Goal: Task Accomplishment & Management: Complete application form

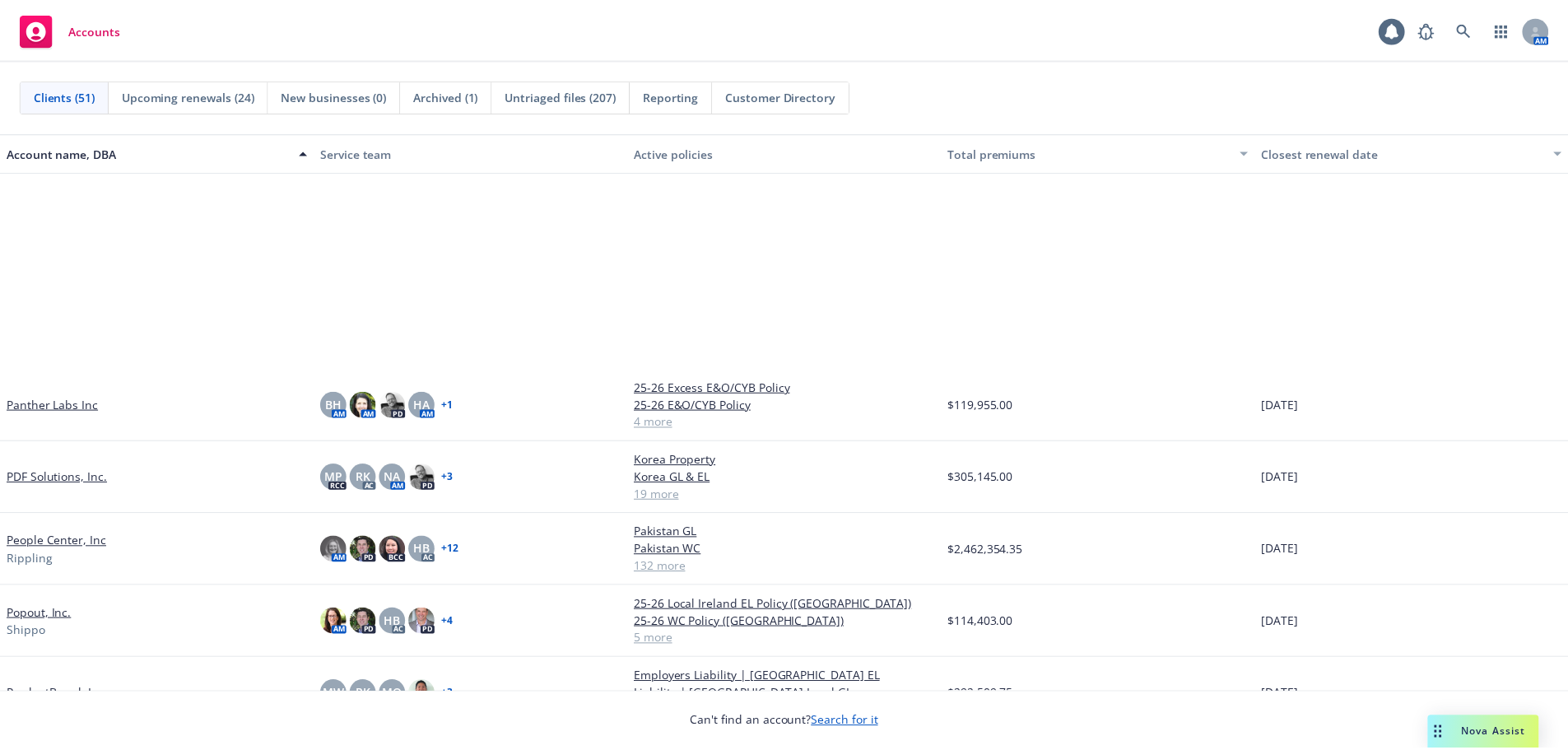
scroll to position [2552, 0]
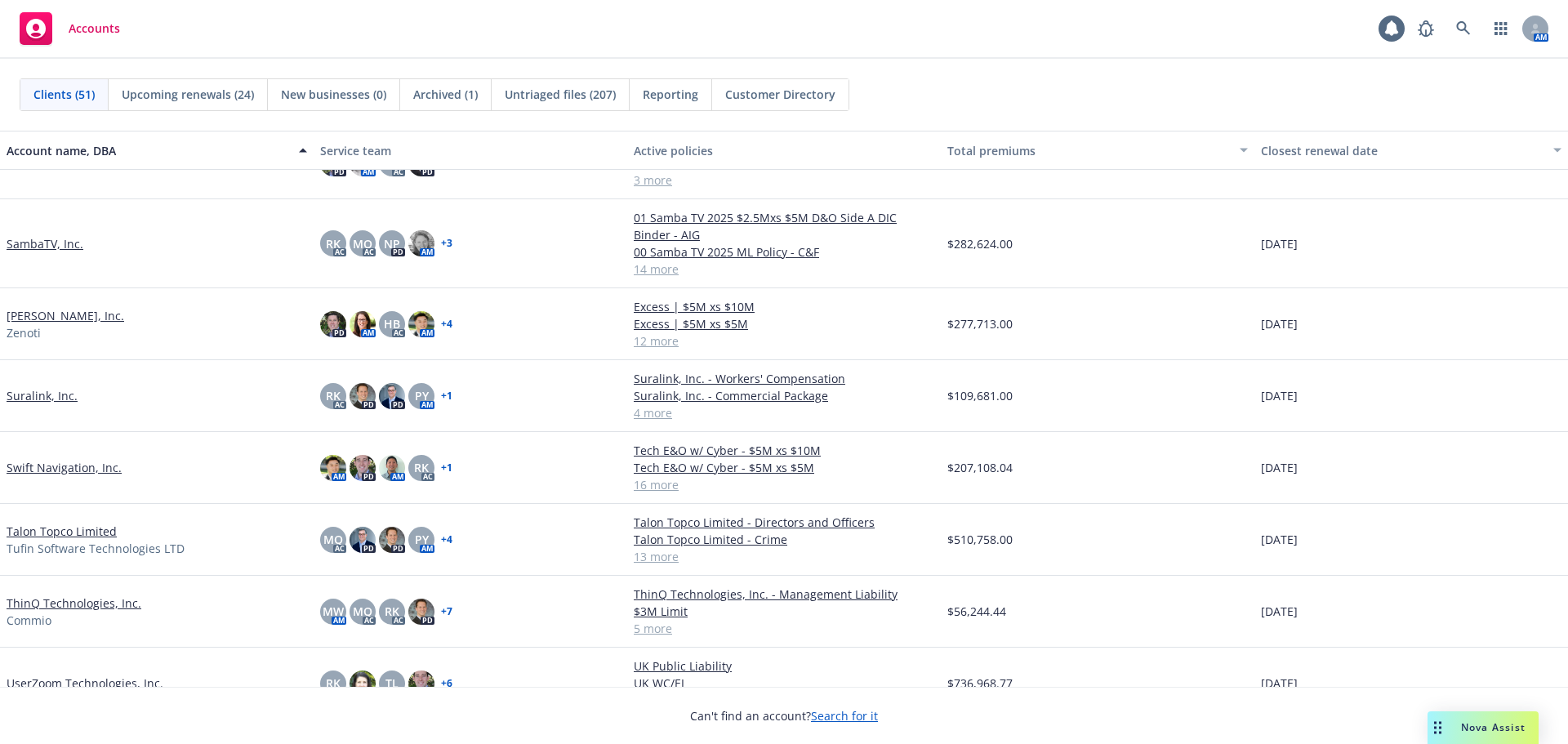
click at [59, 240] on link "SambaTV, Inc." at bounding box center [45, 244] width 77 height 17
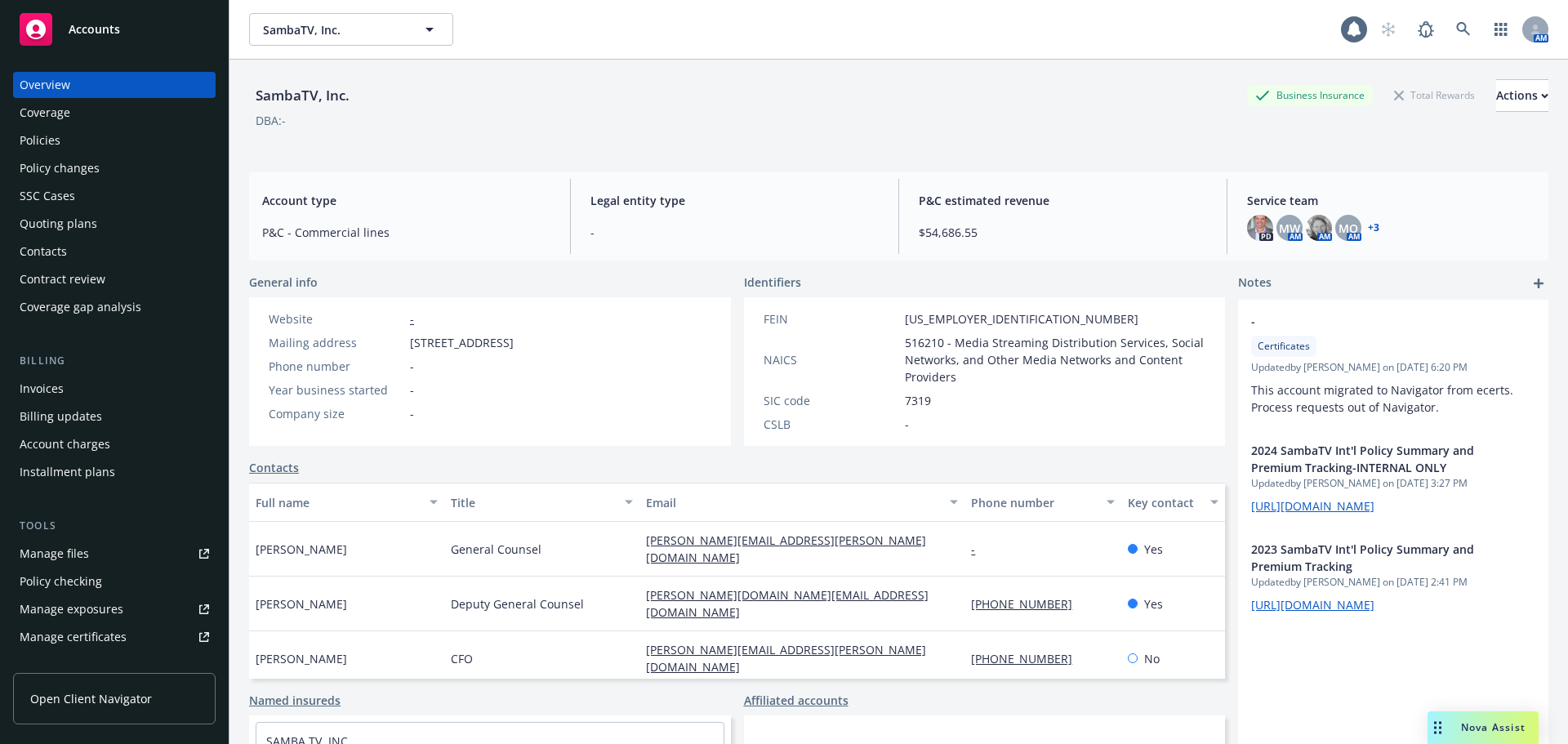
click at [126, 218] on div "Quoting plans" at bounding box center [114, 224] width 189 height 26
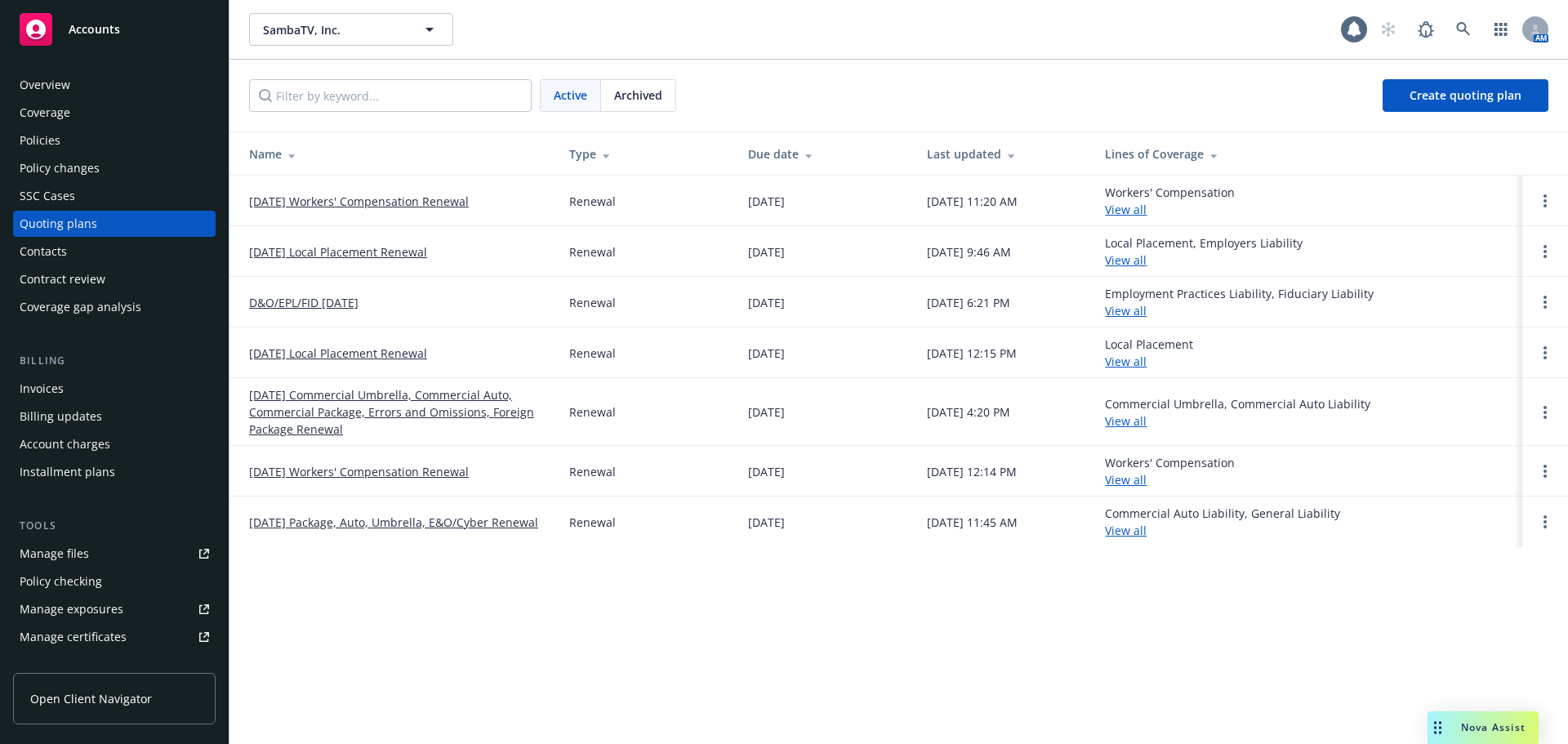
click at [137, 163] on div "Policy changes" at bounding box center [114, 168] width 189 height 26
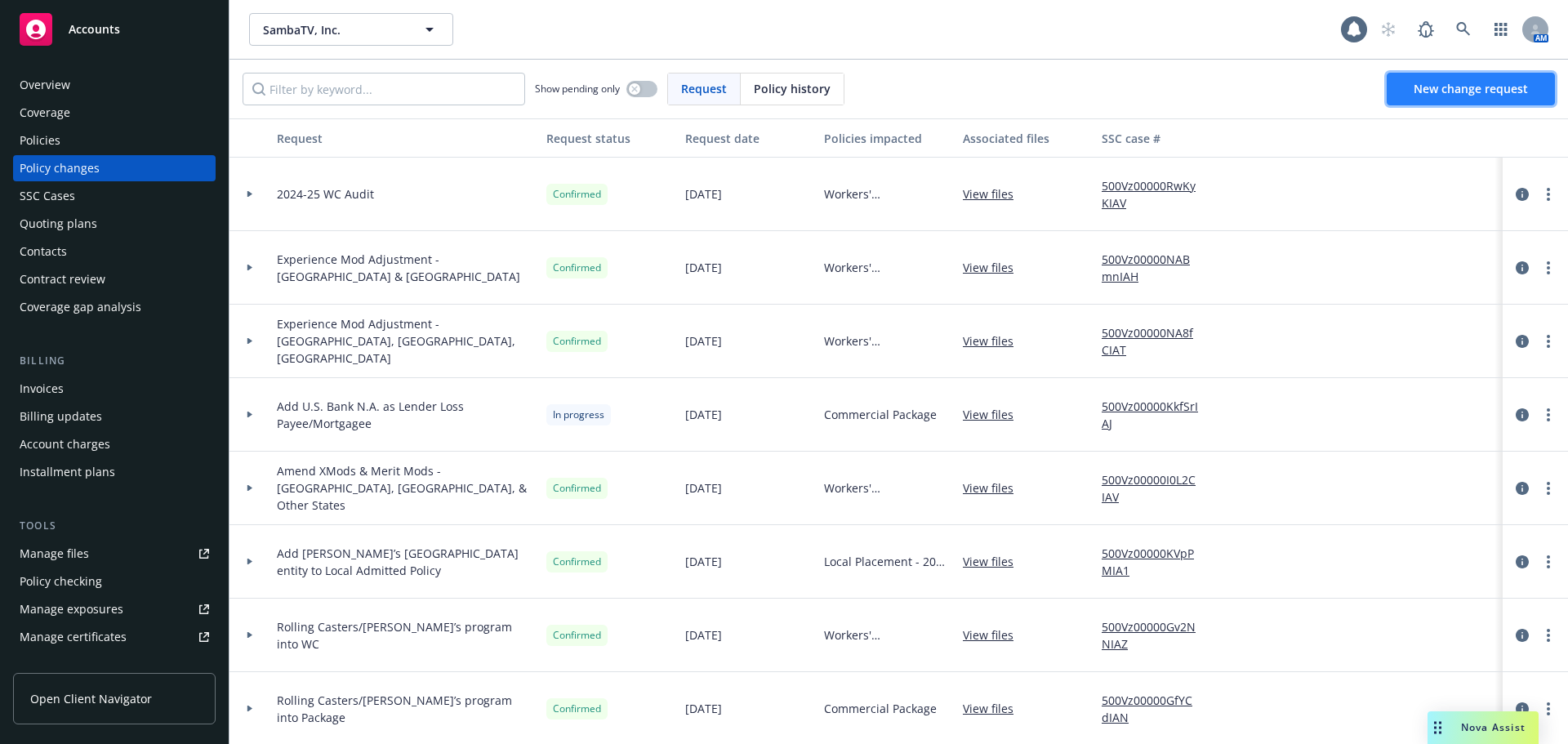
click at [1452, 101] on link "New change request" at bounding box center [1470, 89] width 168 height 33
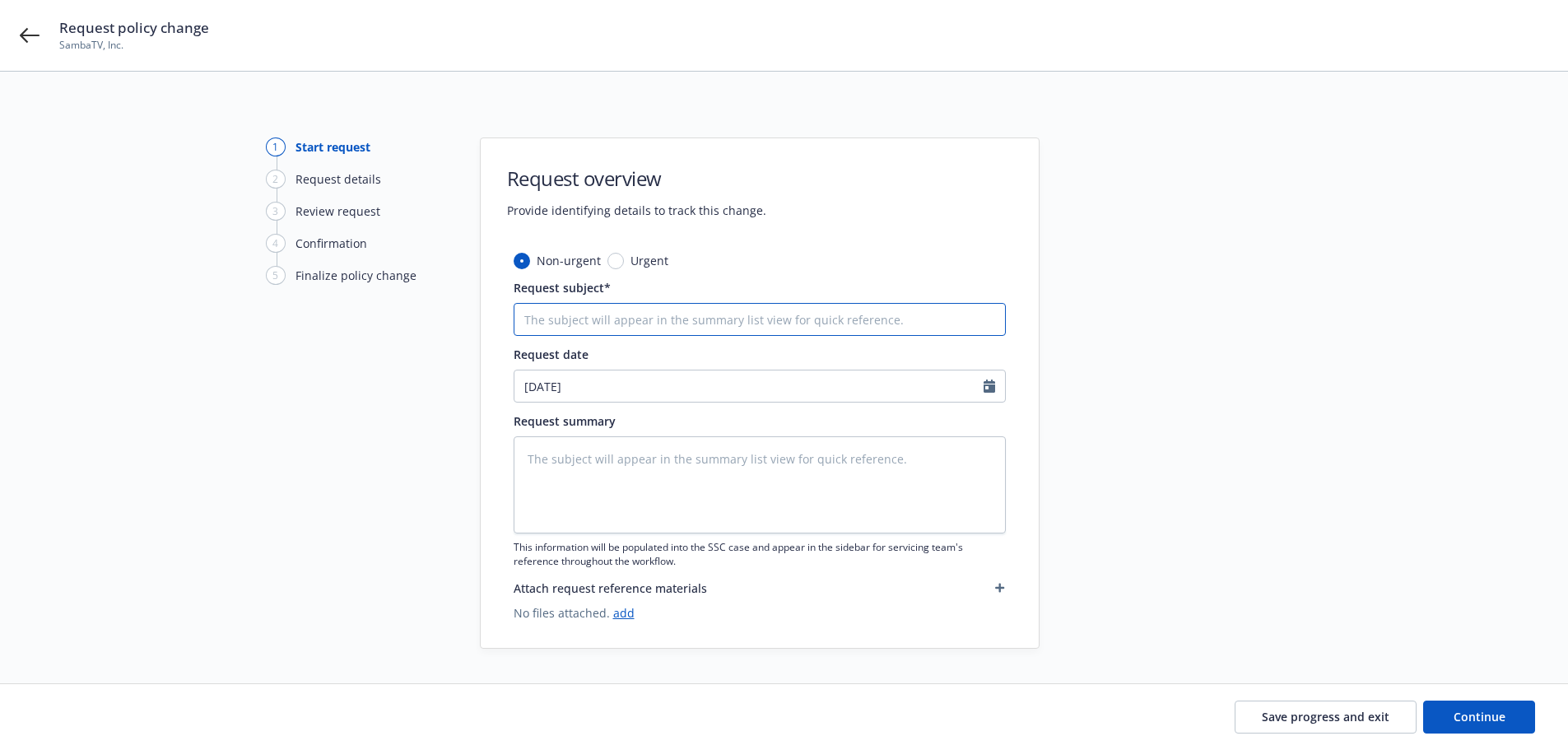
click at [632, 307] on input "Request subject*" at bounding box center [759, 319] width 492 height 33
type textarea "x"
type input "A"
type textarea "x"
type input "Ad"
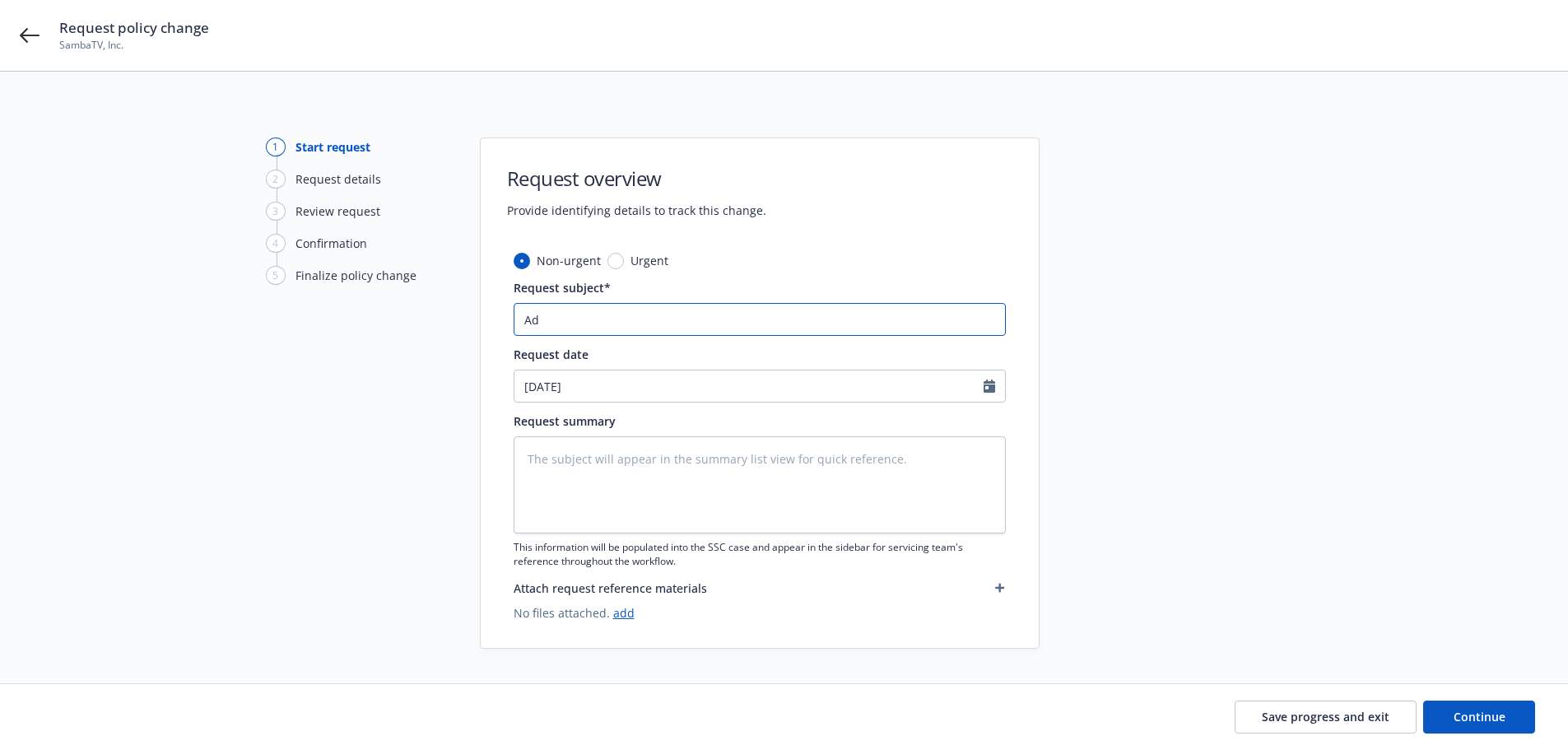
type textarea "x"
type input "Add"
type textarea "x"
type input "Add"
select select "9"
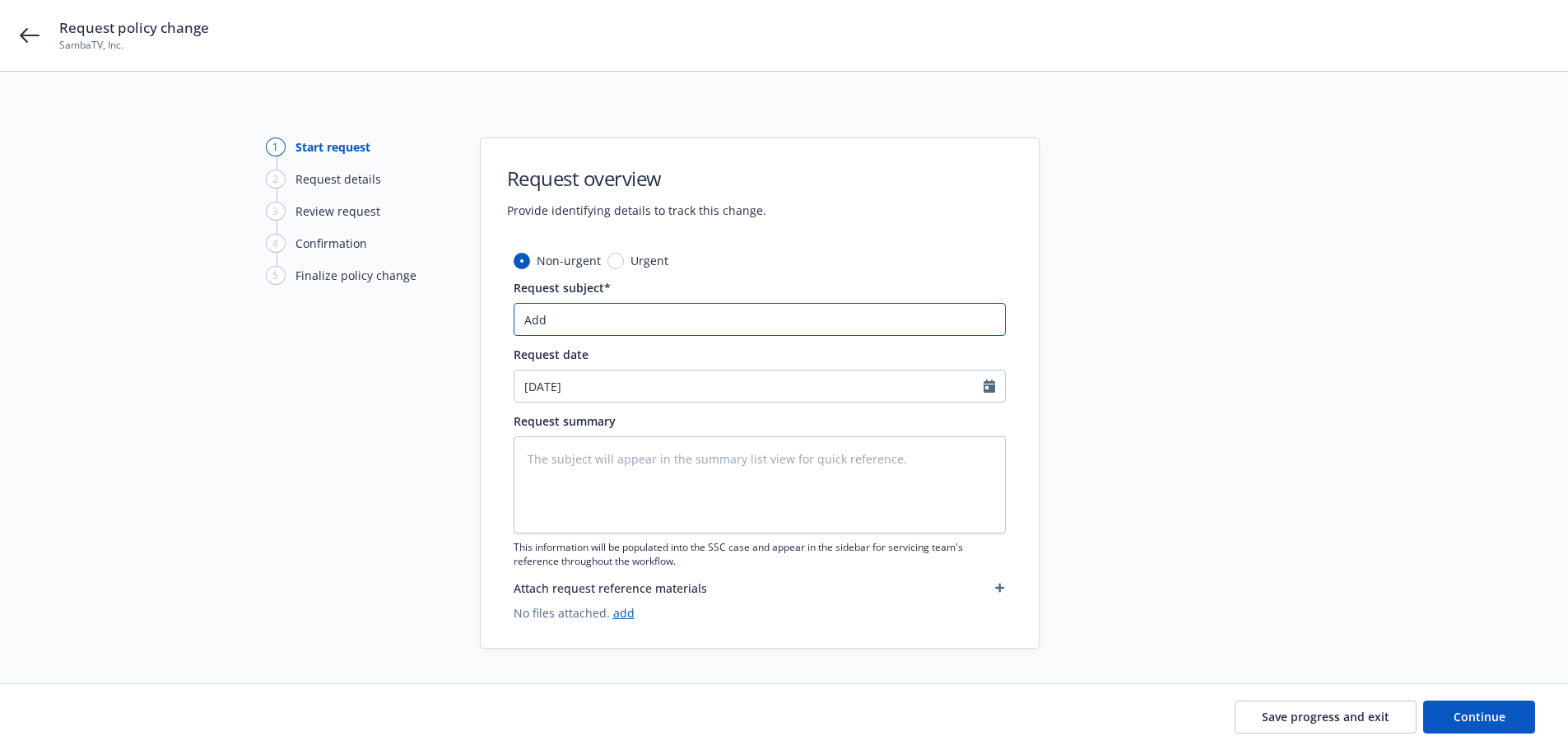
drag, startPoint x: 693, startPoint y: 391, endPoint x: 616, endPoint y: 313, distance: 109.6
paste input "Horizon Technology Finance Corporation"
type textarea "x"
type input "Add Horizon Technology Finance Corporation"
type textarea "x"
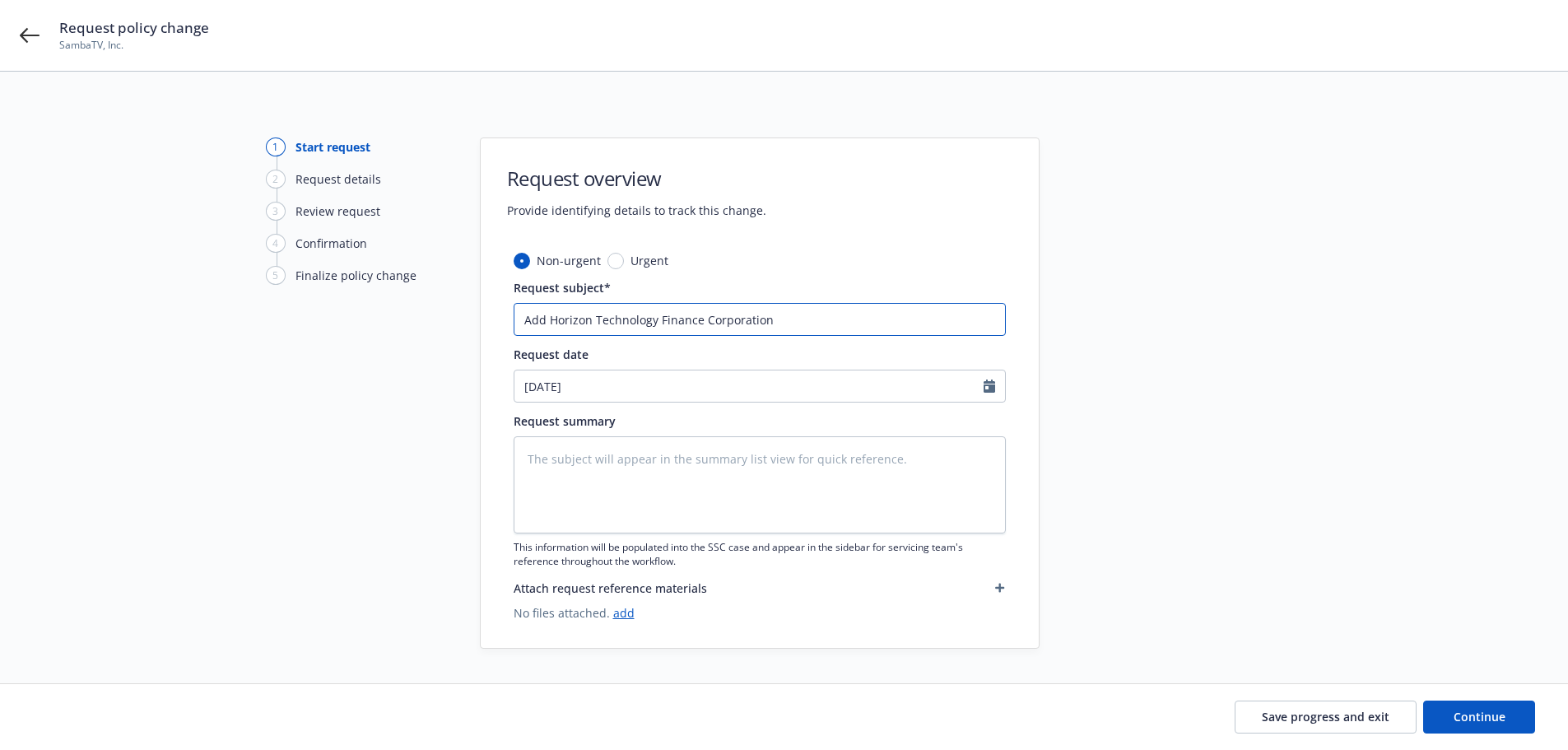
type input "Add Horizon Technology Finance Corporation"
type textarea "x"
type input "Add Horizon Technology Finance Corporation a"
type textarea "x"
type input "Add Horizon Technology Finance Corporation an"
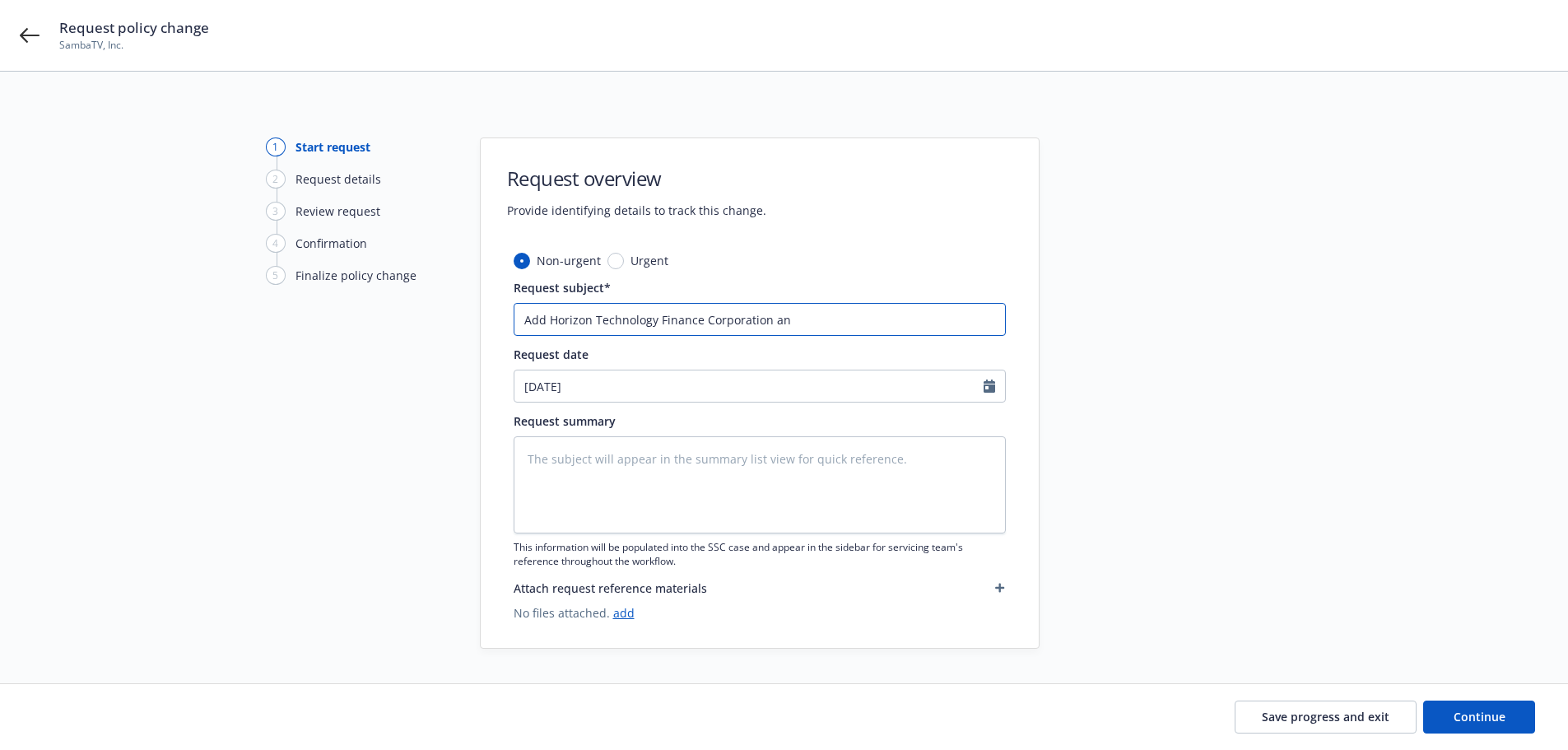
type textarea "x"
type input "Add Horizon Technology Finance Corporation and"
type textarea "x"
type input "Add Horizon Technology Finance Corporation and"
type textarea "x"
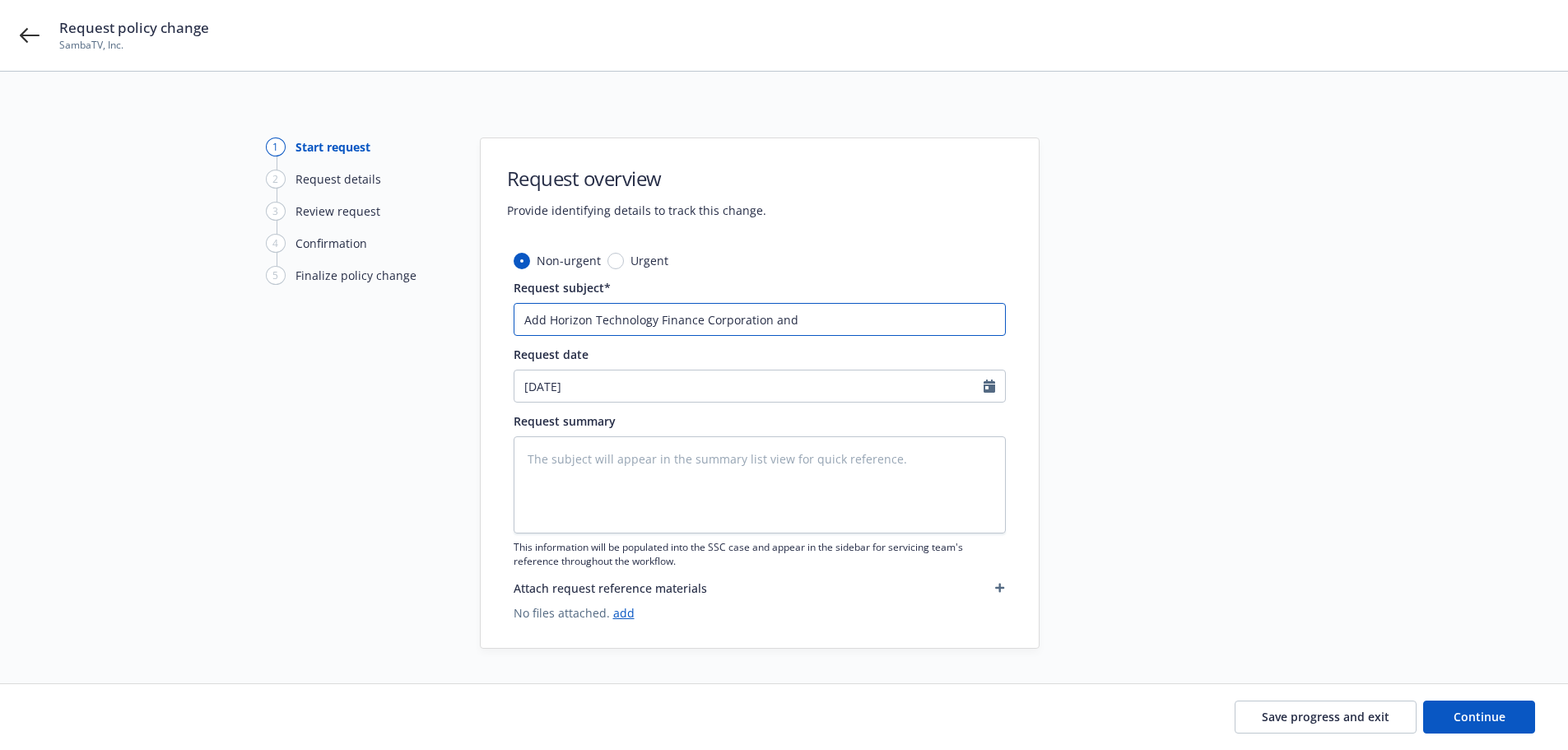
type input "Add Horizon Technology Finance Corporation and L"
type textarea "x"
type input "Add Horizon Technology Finance Corporation and Lo"
type textarea "x"
type input "Add Horizon Technology Finance Corporation and Loa"
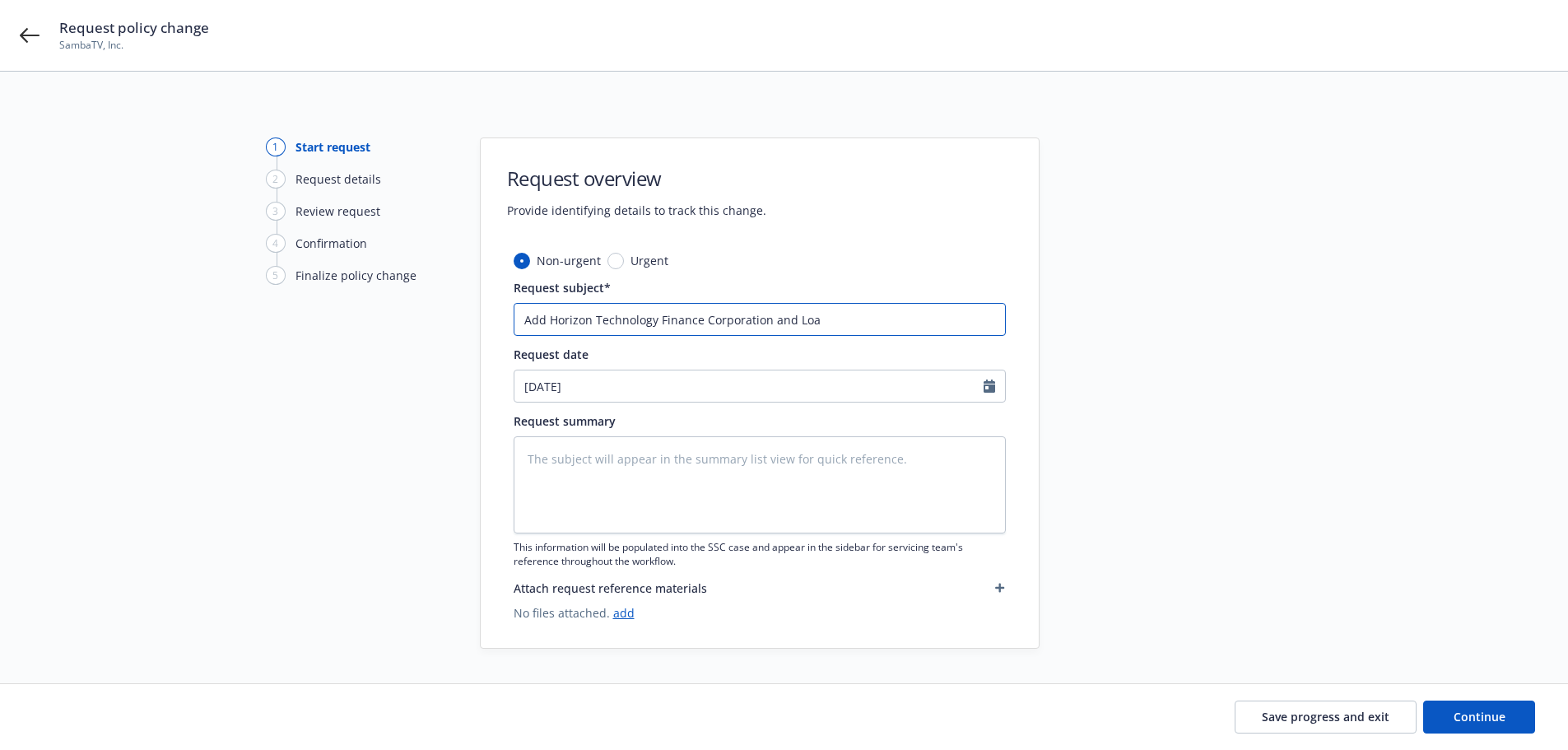
type textarea "x"
type input "Add Horizon Technology Finance Corporation and Loan"
type textarea "x"
type input "Add Horizon Technology Finance Corporation and Loan"
type textarea "x"
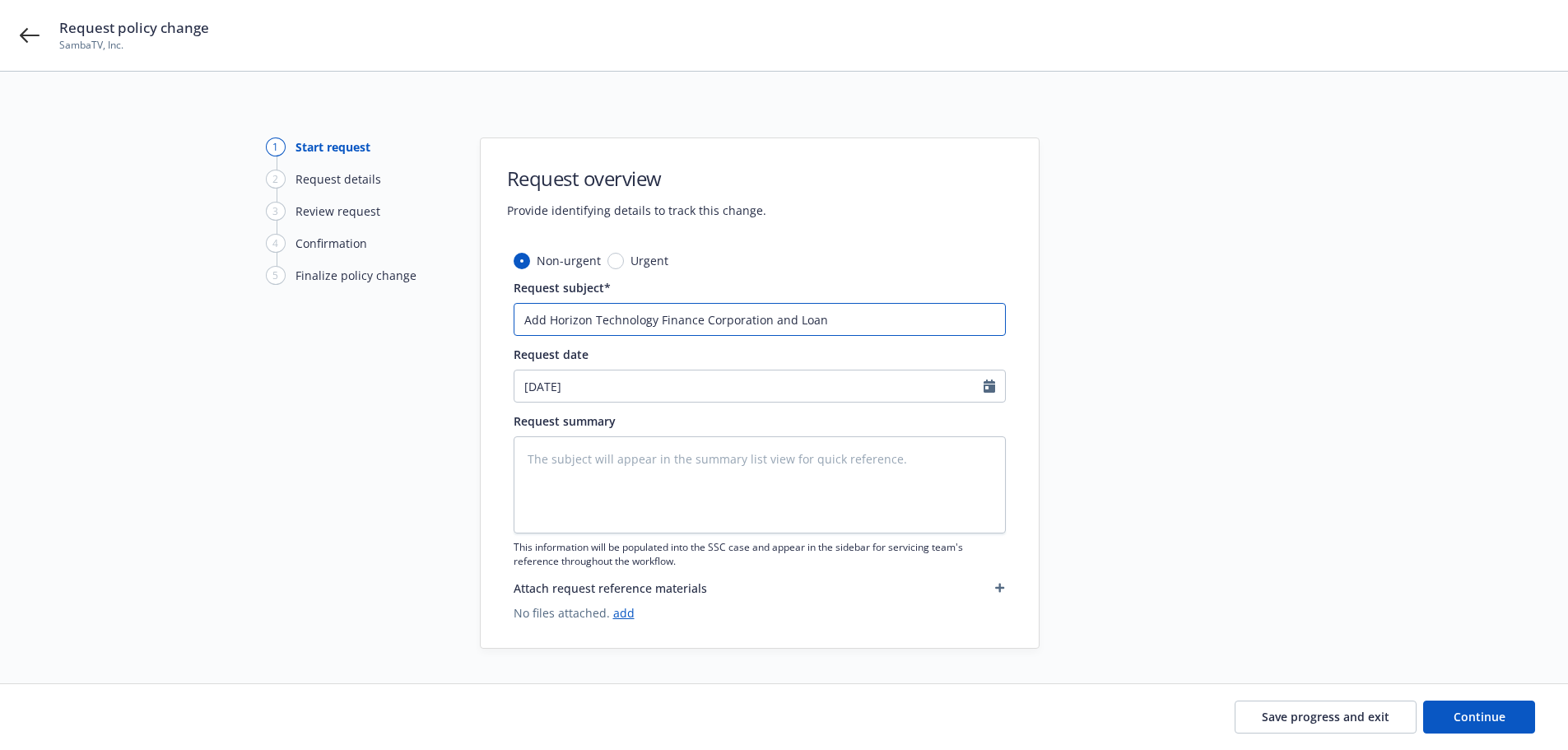
type input "Add Horizon Technology Finance Corporation and Loan P"
type textarea "x"
type input "Add Horizon Technology Finance Corporation and Loan Pa"
type textarea "x"
type input "Add Horizon Technology Finance Corporation and Loan Par"
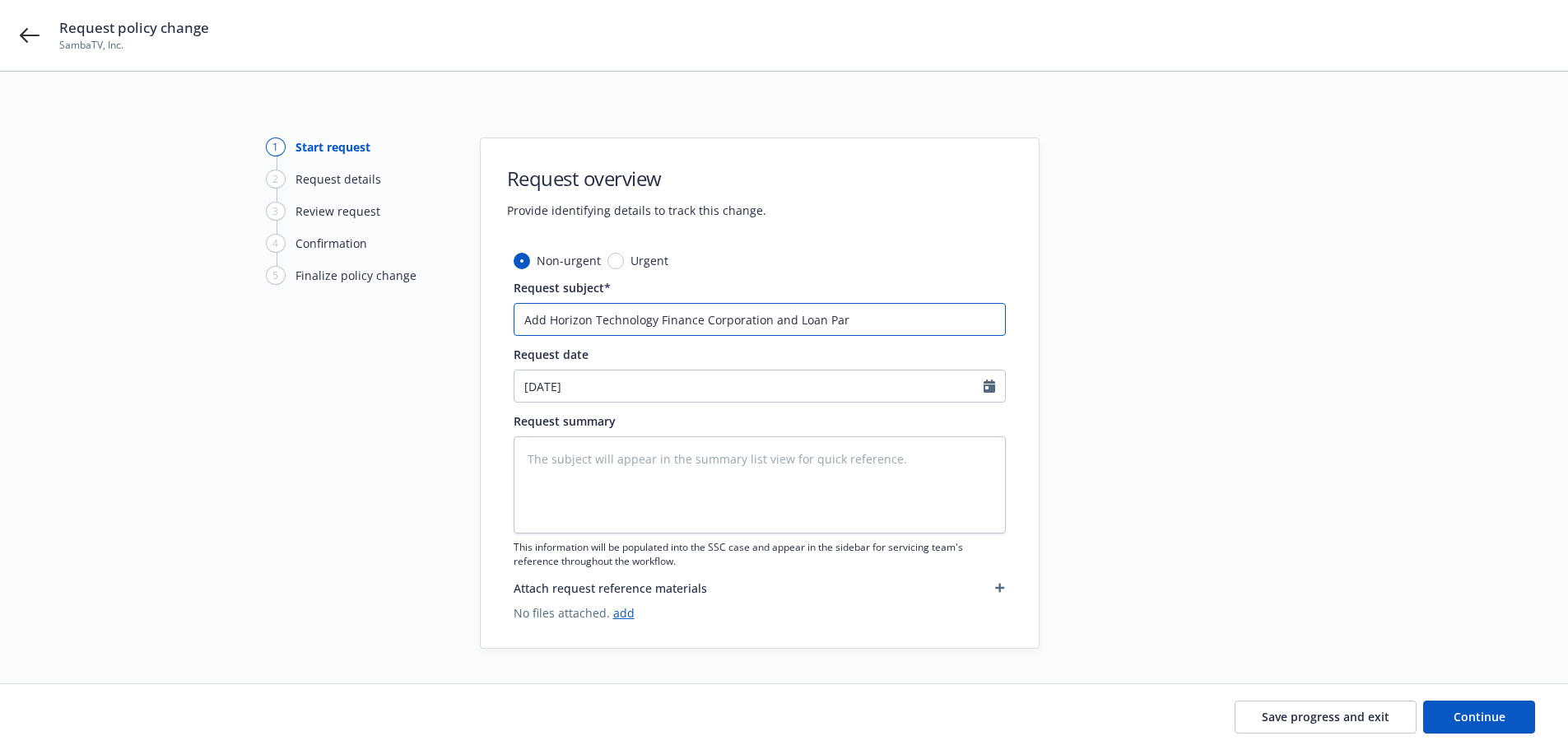
type textarea "x"
type input "Add Horizon Technology Finance Corporation and Loan Part"
type textarea "x"
type input "Add Horizon Technology Finance Corporation and Loan Parti"
type textarea "x"
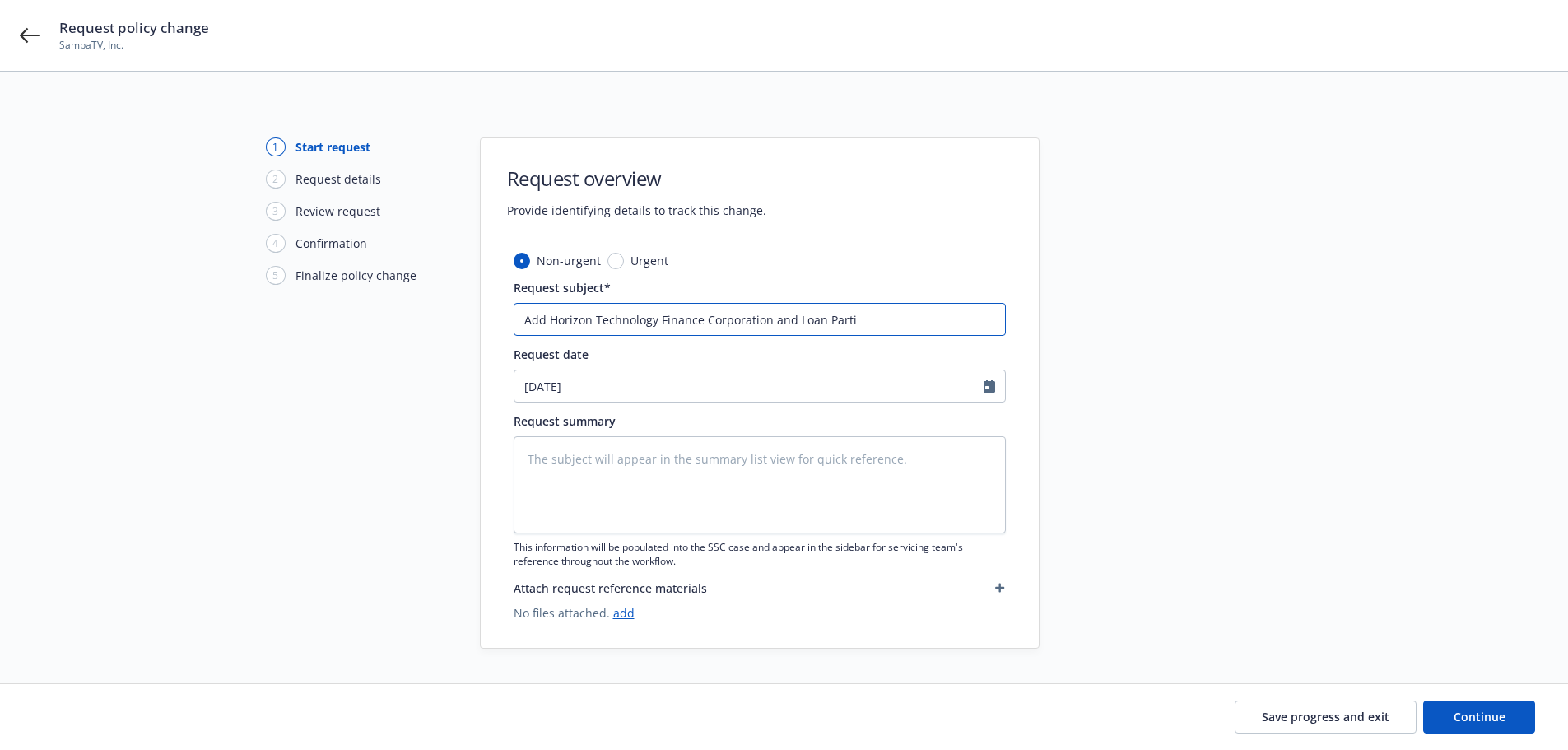
type input "Add Horizon Technology Finance Corporation and Loan Partie"
type textarea "x"
type input "Add Horizon Technology Finance Corporation and Loan Parties"
type textarea "x"
type input "Add Horizon Technology Finance Corporation and Loan Parties"
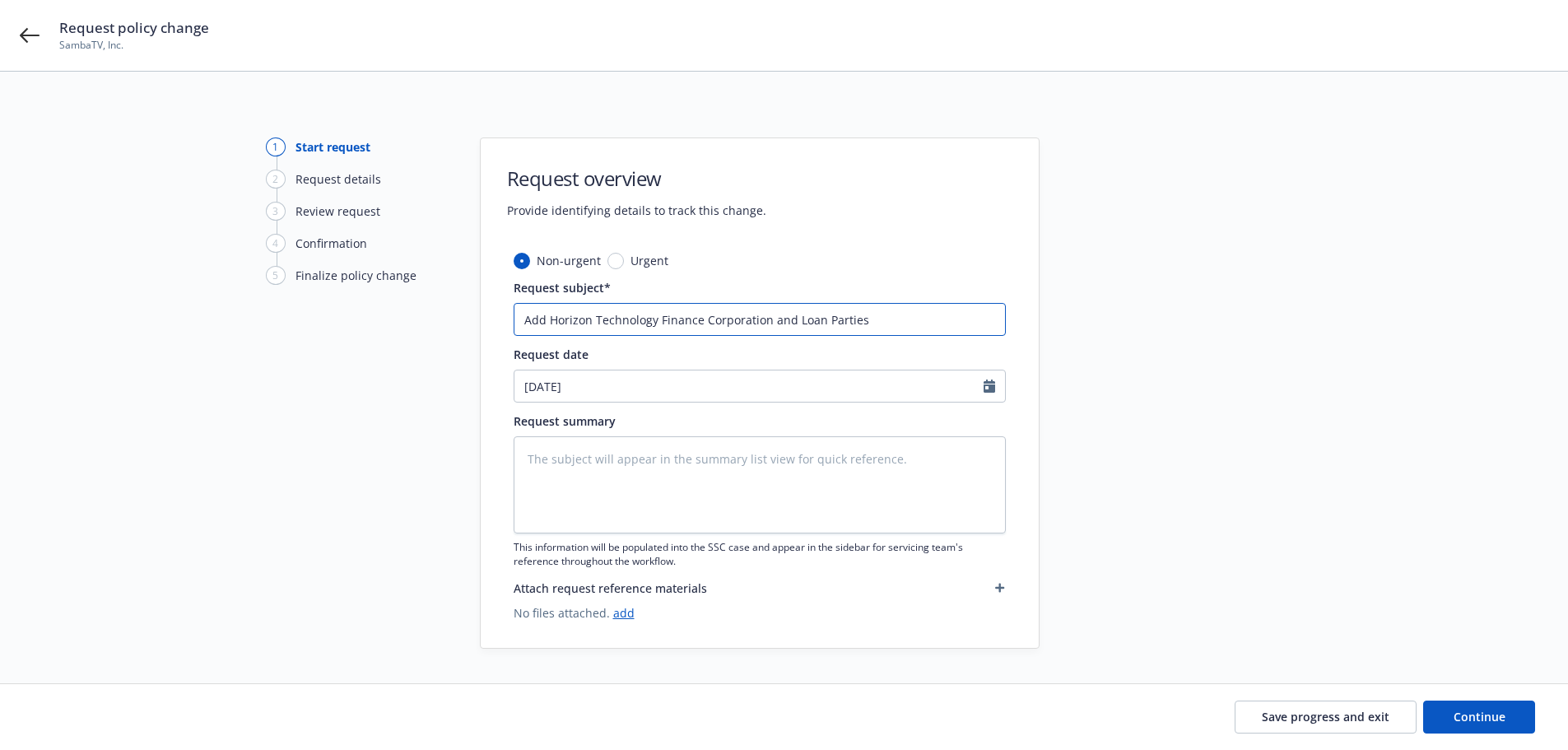
type textarea "x"
type input "Add Horizon Technology Finance Corporation and Loan Parties a"
type textarea "x"
type input "Add Horizon Technology Finance Corporation and Loan Parties ad"
type textarea "x"
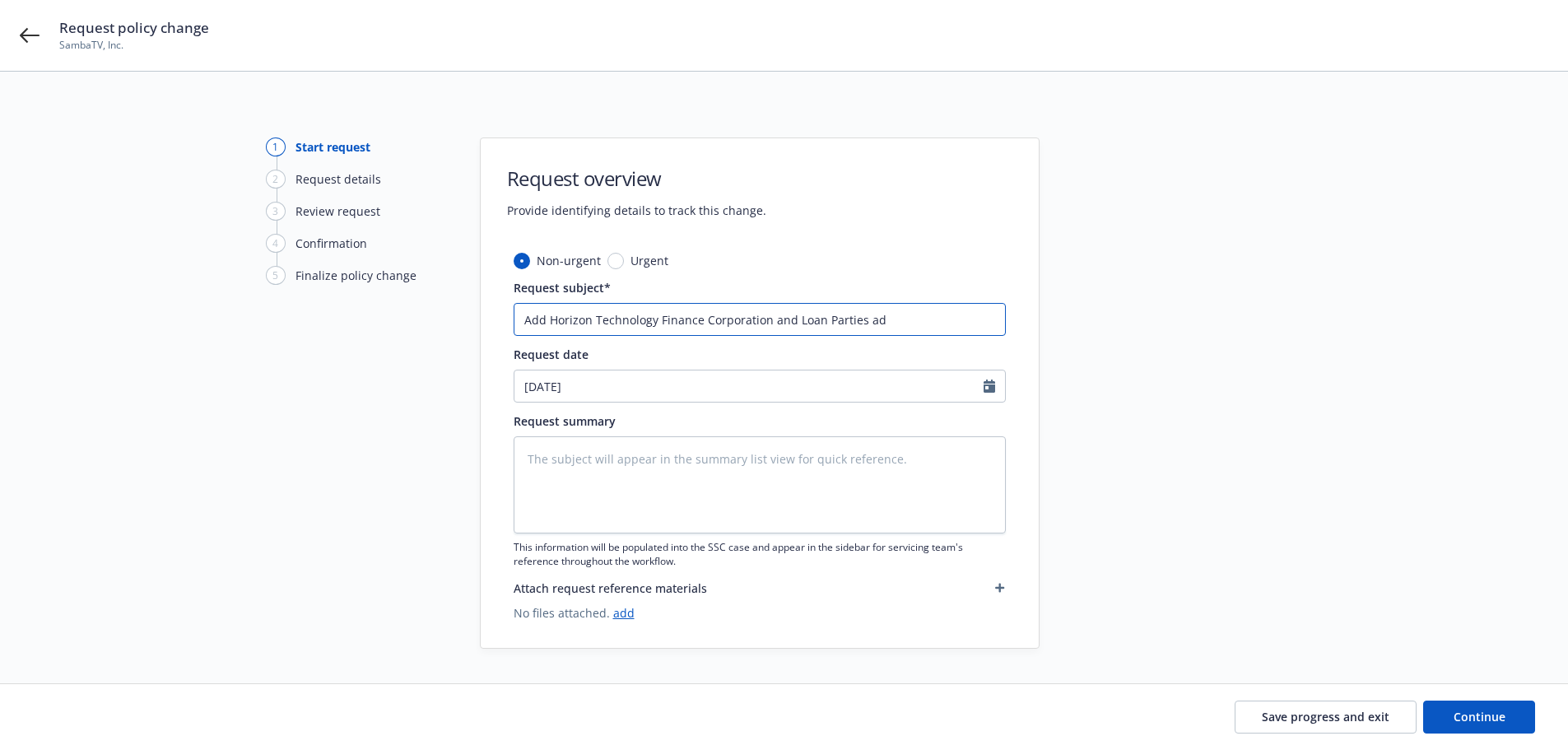
type input "Add Horizon Technology Finance Corporation and Loan Parties a"
type textarea "x"
type input "Add Horizon Technology Finance Corporation and Loan Parties as"
type textarea "x"
type input "Add Horizon Technology Finance Corporation and Loan Parties as"
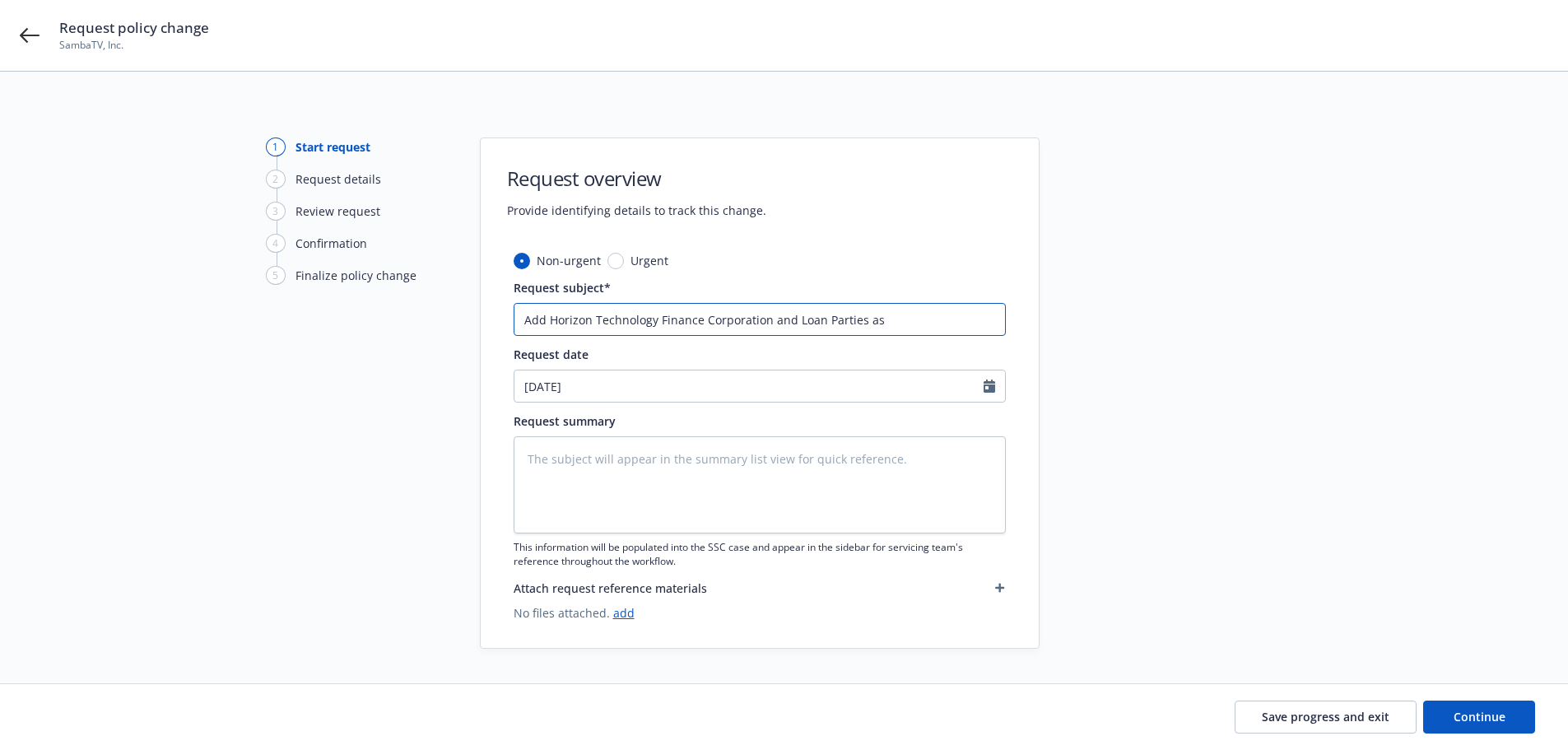
type textarea "x"
type input "Add Horizon Technology Finance Corporation and Loan Parties as A"
type textarea "x"
type input "Add Horizon Technology Finance Corporation and Loan Parties as A."
type textarea "x"
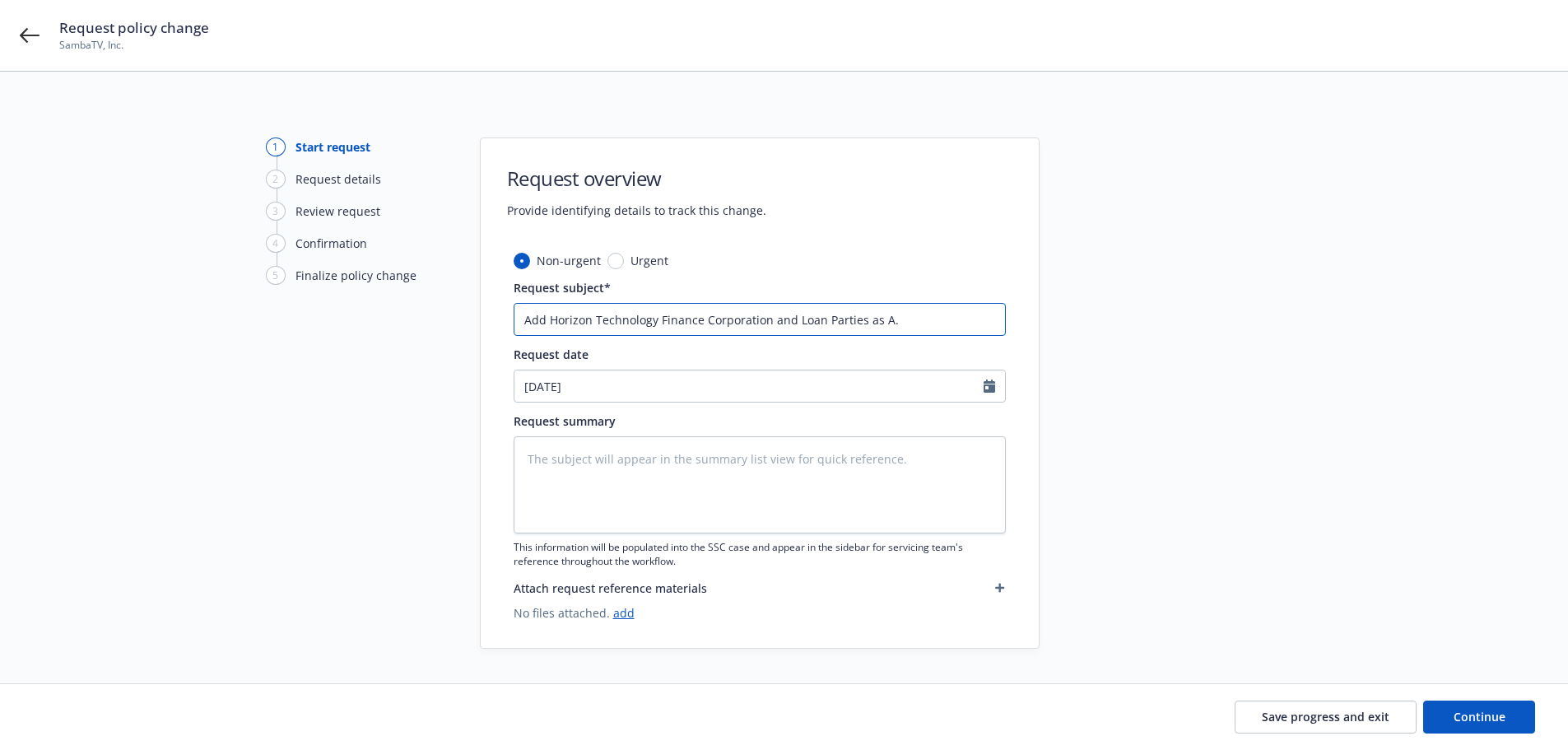
type input "Add Horizon Technology Finance Corporation and Loan Parties as A.I"
type textarea "x"
type input "Add Horizon Technology Finance Corporation and Loan Parties as A.I."
type textarea "x"
type input "Add Horizon Technology Finance Corporation and Loan Parties as A.I.,"
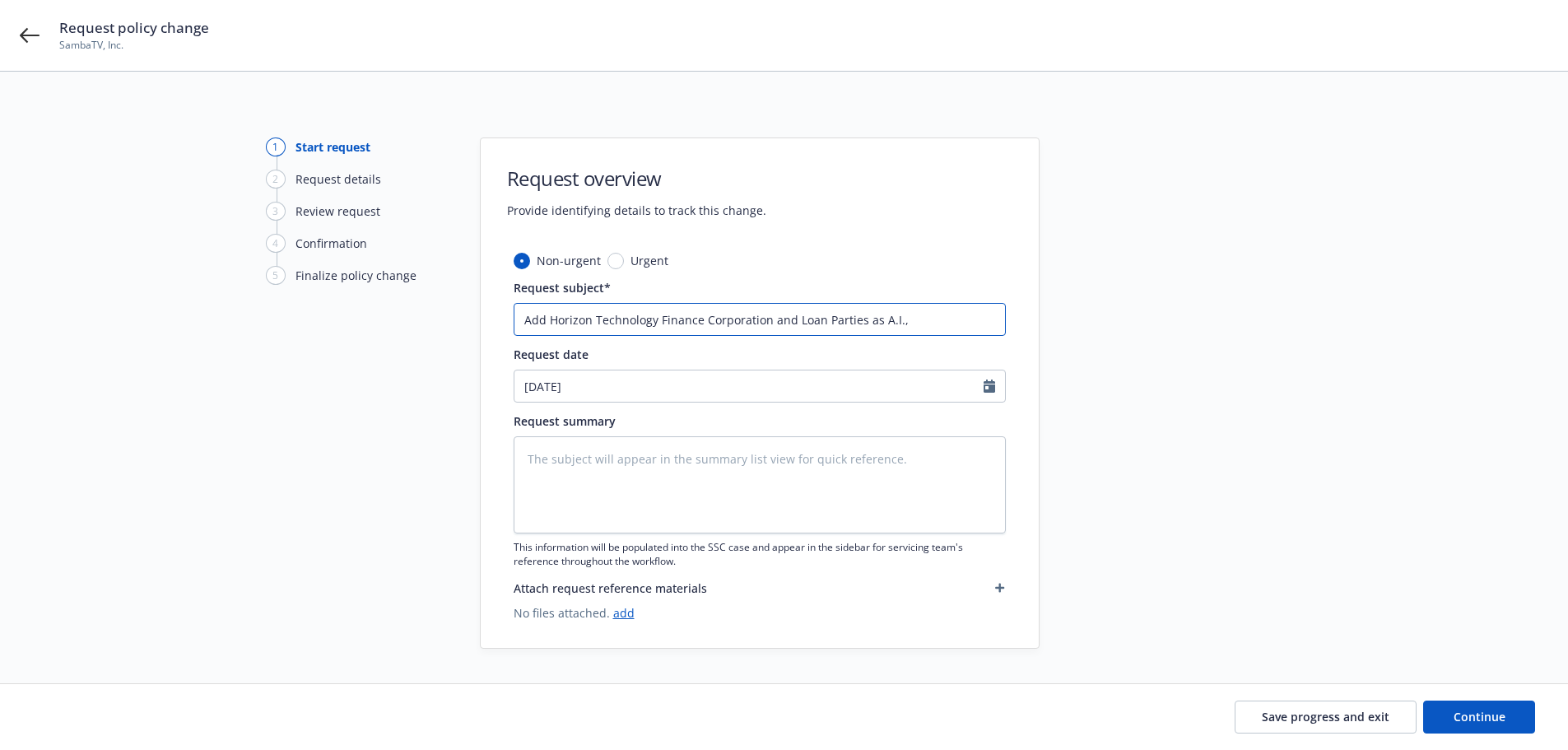
type textarea "x"
type input "Add Horizon Technology Finance Corporation and Loan Parties as A.I.,"
type textarea "x"
type input "Add Horizon Technology Finance Corporation and Loan Parties as A.I., L"
type textarea "x"
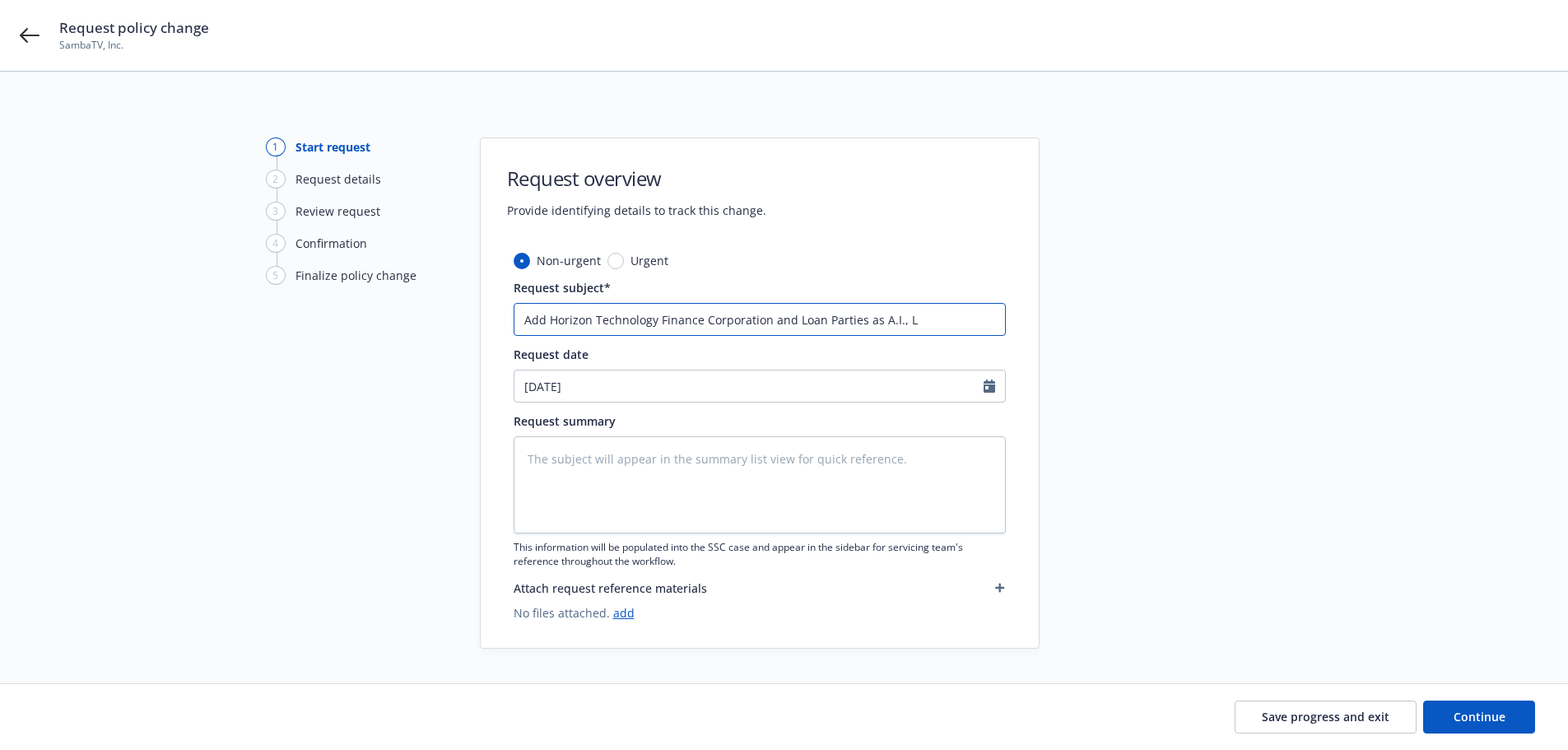
type input "Add Horizon Technology Finance Corporation and Loan Parties as A.I., LL"
type textarea "x"
type input "Add Horizon Technology Finance Corporation and Loan Parties as A.I., LLP"
type textarea "x"
type input "Add Horizon Technology Finance Corporation and Loan Parties as A.I., LLP,"
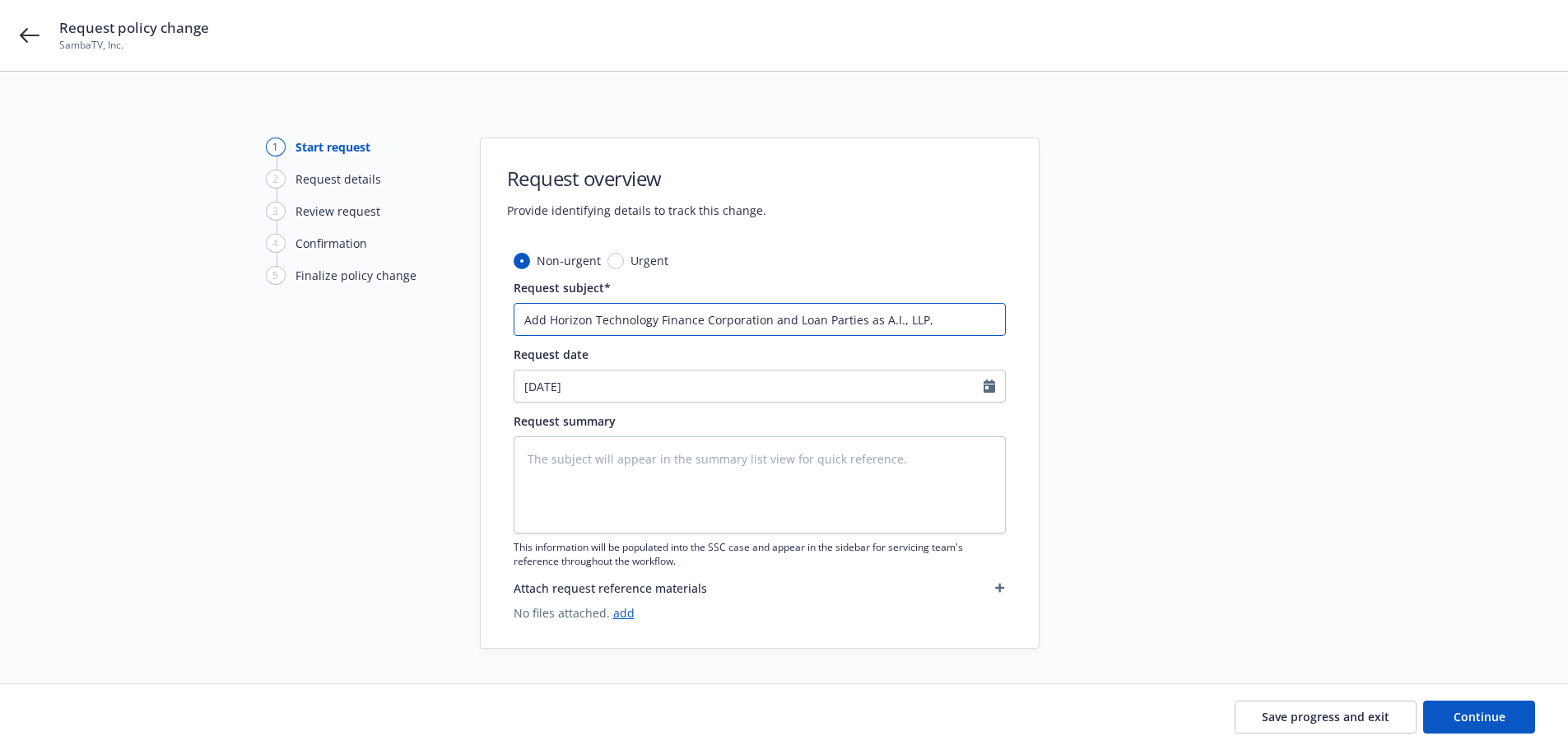
type textarea "x"
type input "Add Horizon Technology Finance Corporation and Loan Parties as A.I., LLP,"
type textarea "x"
type input "Add Horizon Technology Finance Corporation and Loan Parties as A.I., LLP, a"
type textarea "x"
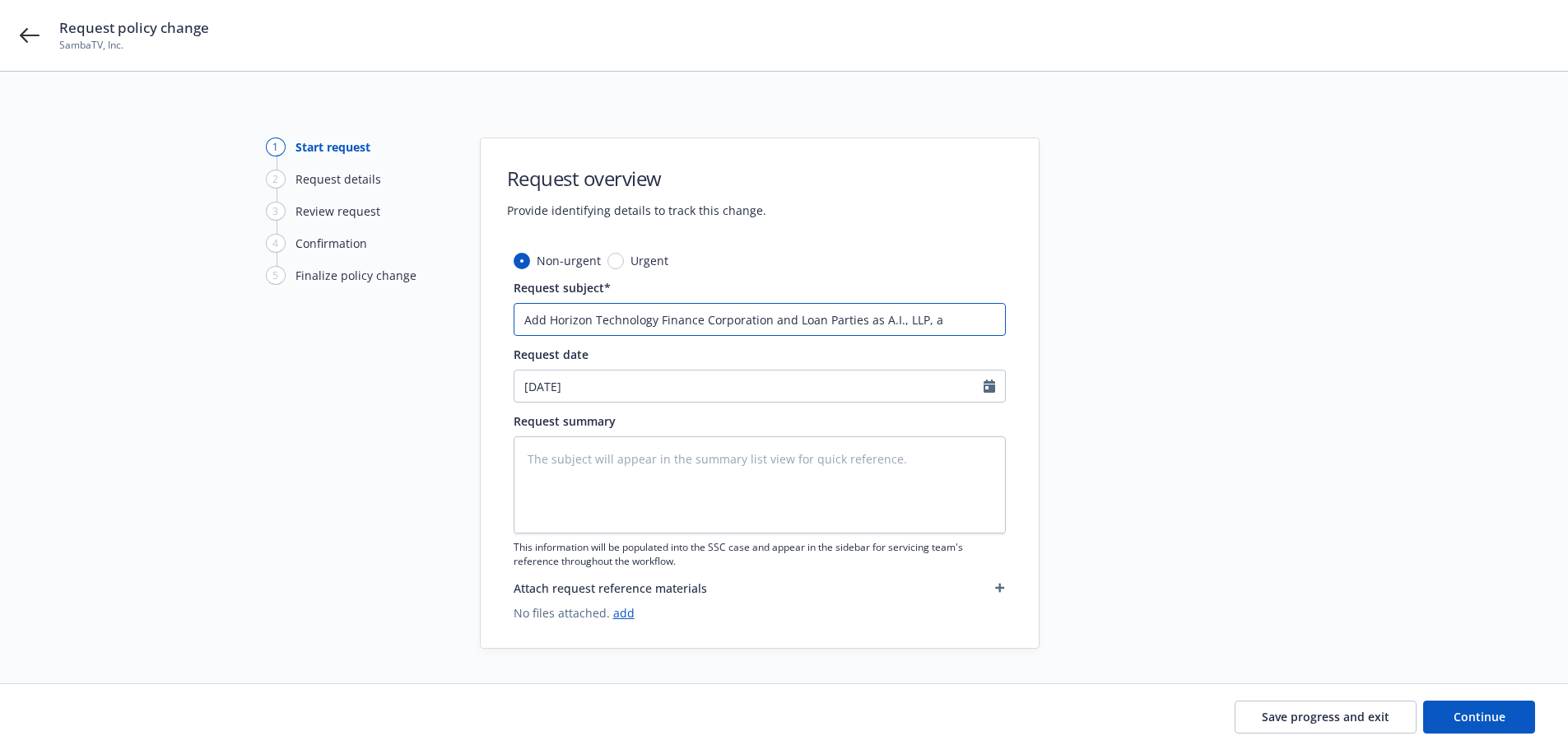
type input "Add Horizon Technology Finance Corporation and Loan Parties as A.I., LLP, an"
type textarea "x"
type input "Add Horizon Technology Finance Corporation and Loan Parties as A.I., LLP, and"
type textarea "x"
type input "Add Horizon Technology Finance Corporation and Loan Parties as A.I., LLP, and"
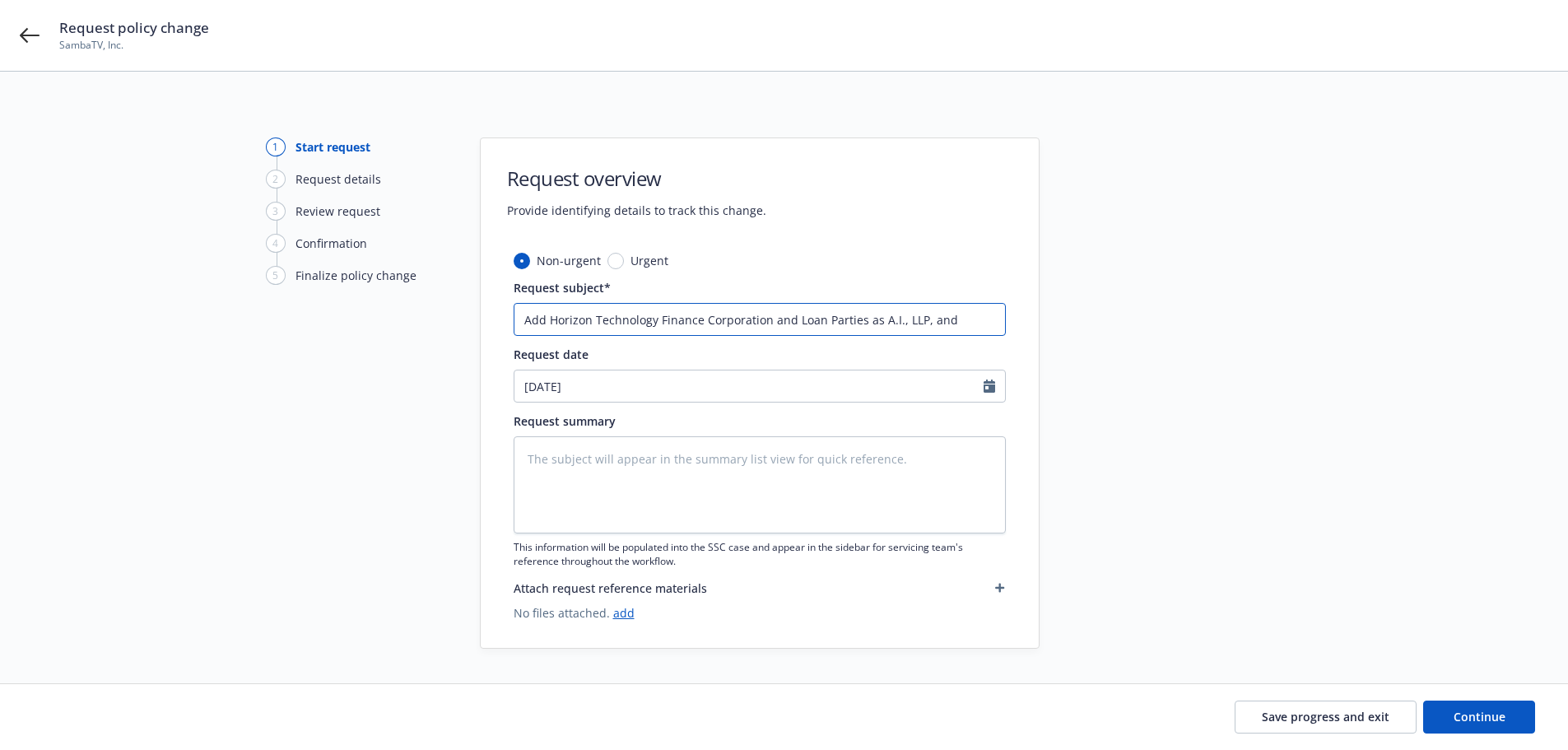
type textarea "x"
type input "Add Horizon Technology Finance Corporation and Loan Parties as A.I., LLP, and 3"
type textarea "x"
type input "Add Horizon Technology Finance Corporation and Loan Parties as A.I., LLP, and 30"
type textarea "x"
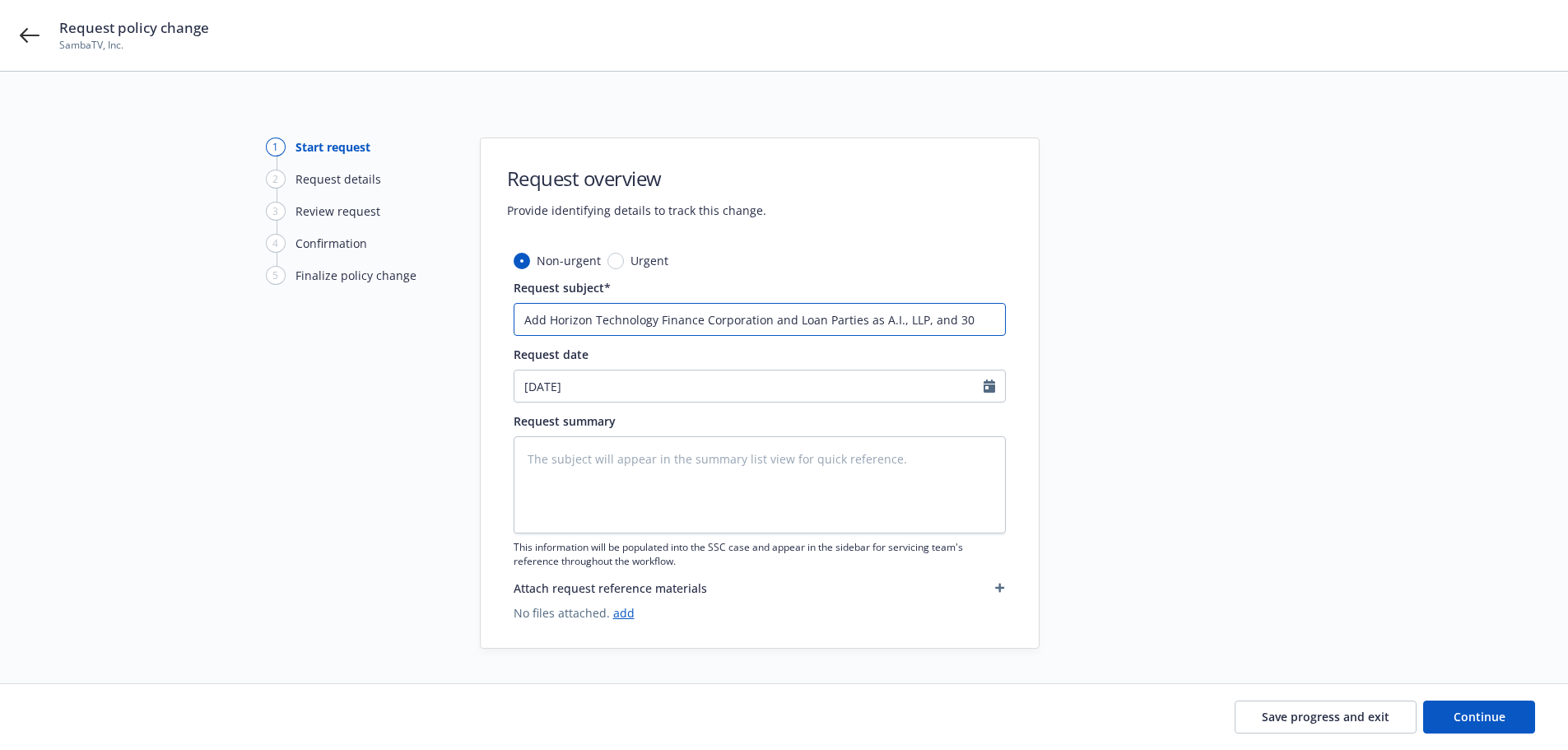
type input "Add Horizon Technology Finance Corporation and Loan Parties as A.I., LLP, and 3…"
type textarea "x"
type input "Add Horizon Technology Finance Corporation and Loan Parties as A.I., LLP, and 3…"
type textarea "x"
type input "Add Horizon Technology Finance Corporation and Loan Parties as A.I., LLP, and 3…"
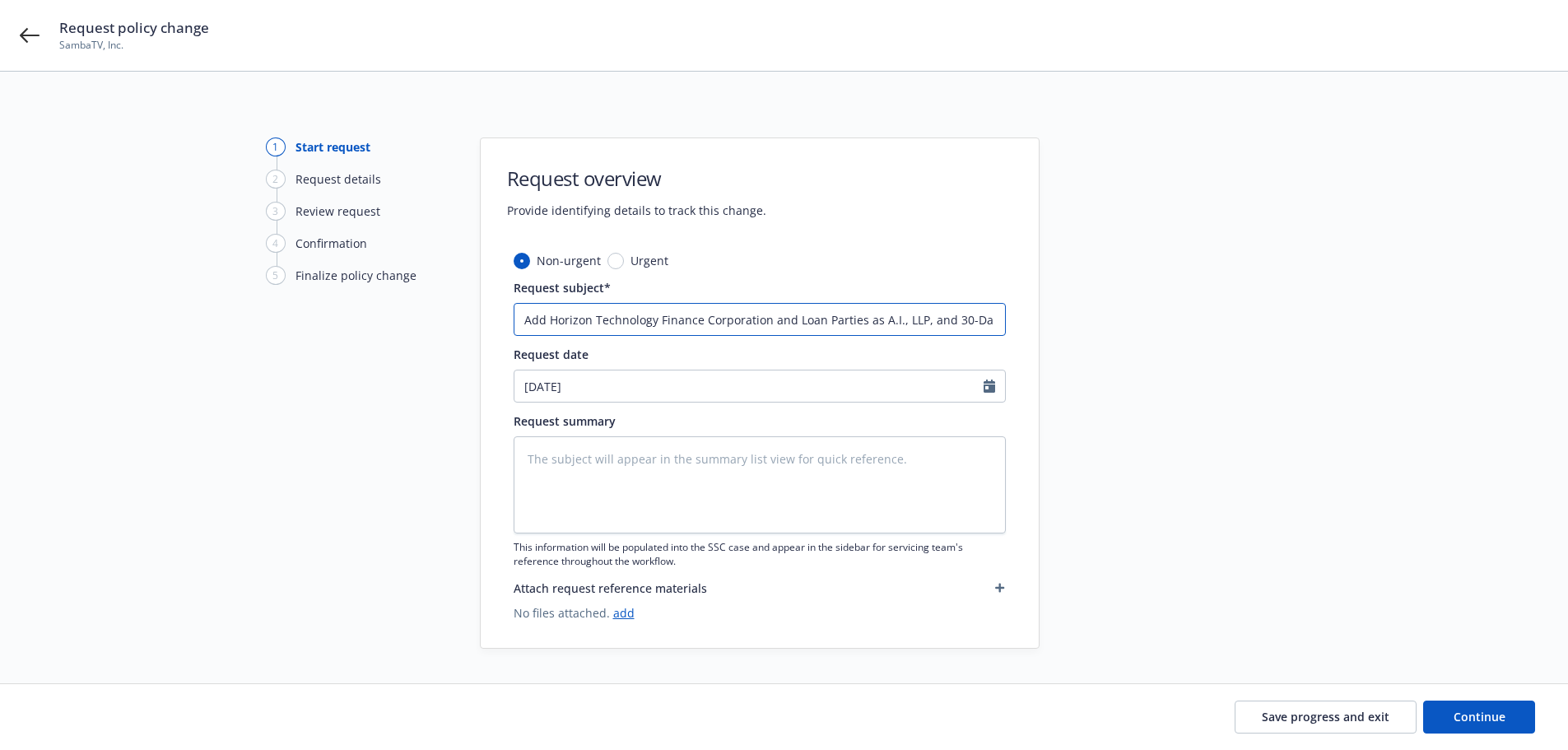
type textarea "x"
type input "Add Horizon Technology Finance Corporation and Loan Parties as A.I., LLP, and 3…"
type textarea "x"
type input "Add Horizon Technology Finance Corporation and Loan Parties as A.I., LLP, and 3…"
type textarea "x"
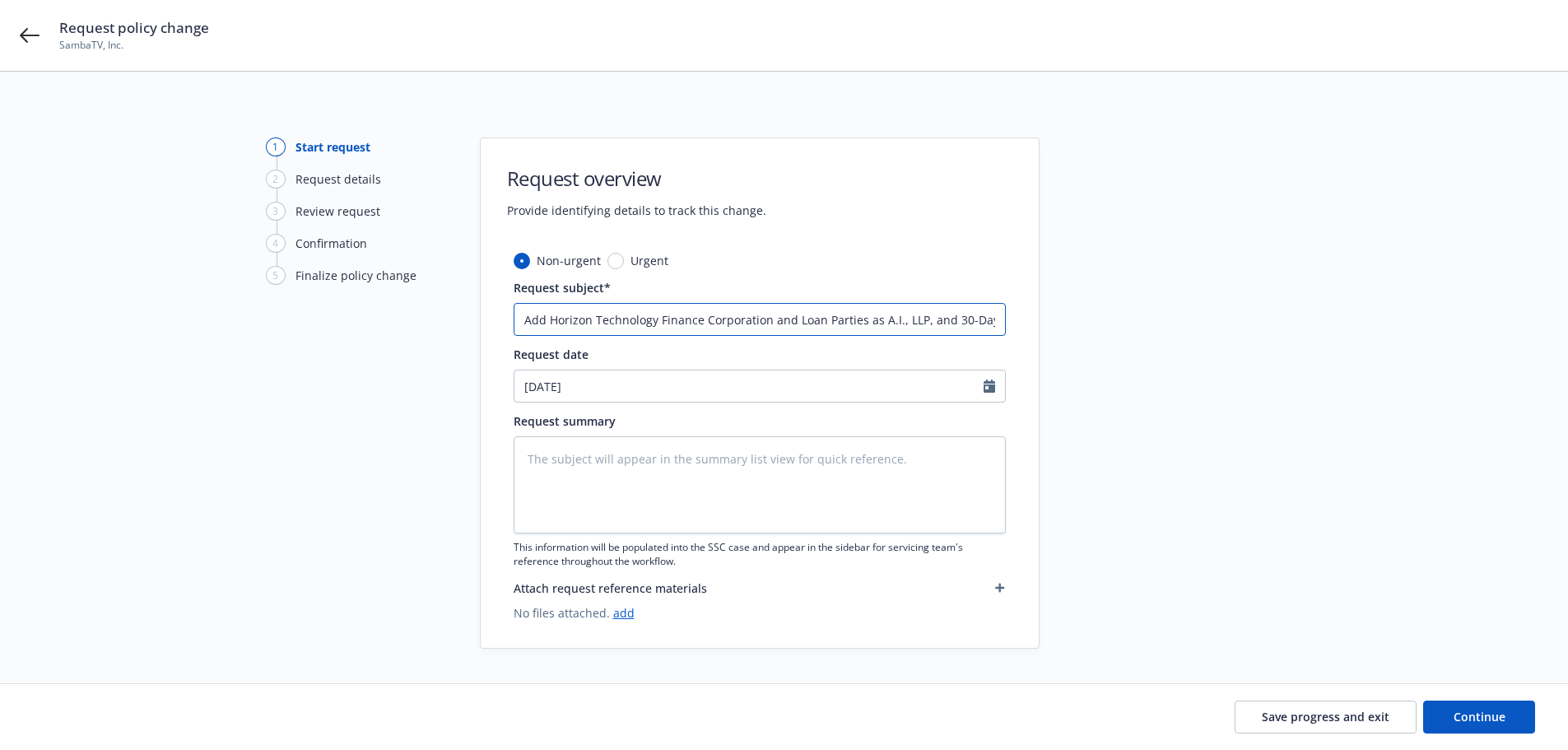
type input "Add Horizon Technology Finance Corporation and Loan Parties as A.I., LLP, and 3…"
type textarea "x"
type input "Add Horizon Technology Finance Corporation and Loan Parties as A.I., LLP, and 3…"
type textarea "x"
type input "Add Horizon Technology Finance Corporation and Loan Parties as A.I., LLP, and 3…"
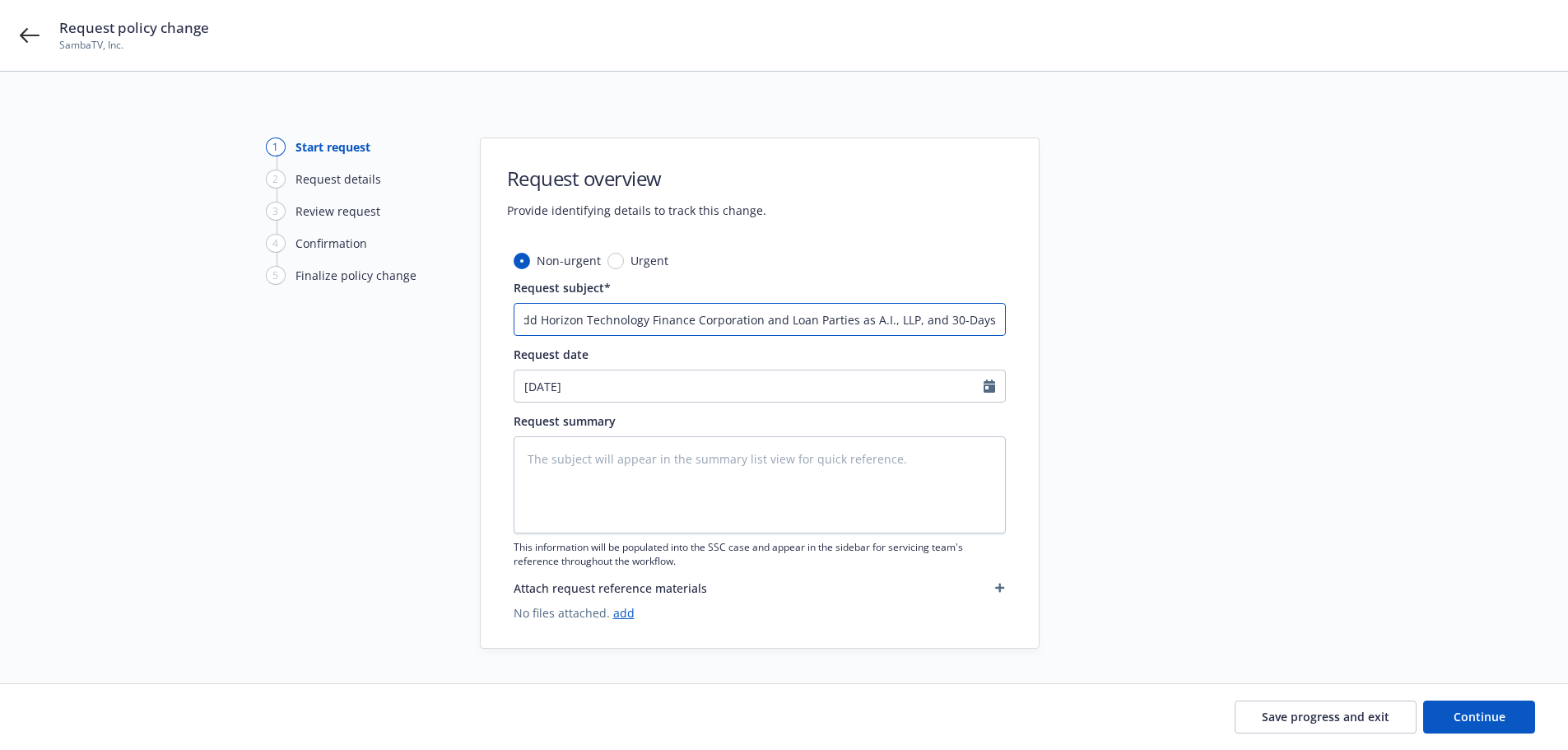
type textarea "x"
type input "Add Horizon Technology Finance Corporation and Loan Parties as A.I., LLP, and 3…"
click at [1467, 715] on span "Continue" at bounding box center [1479, 716] width 52 height 16
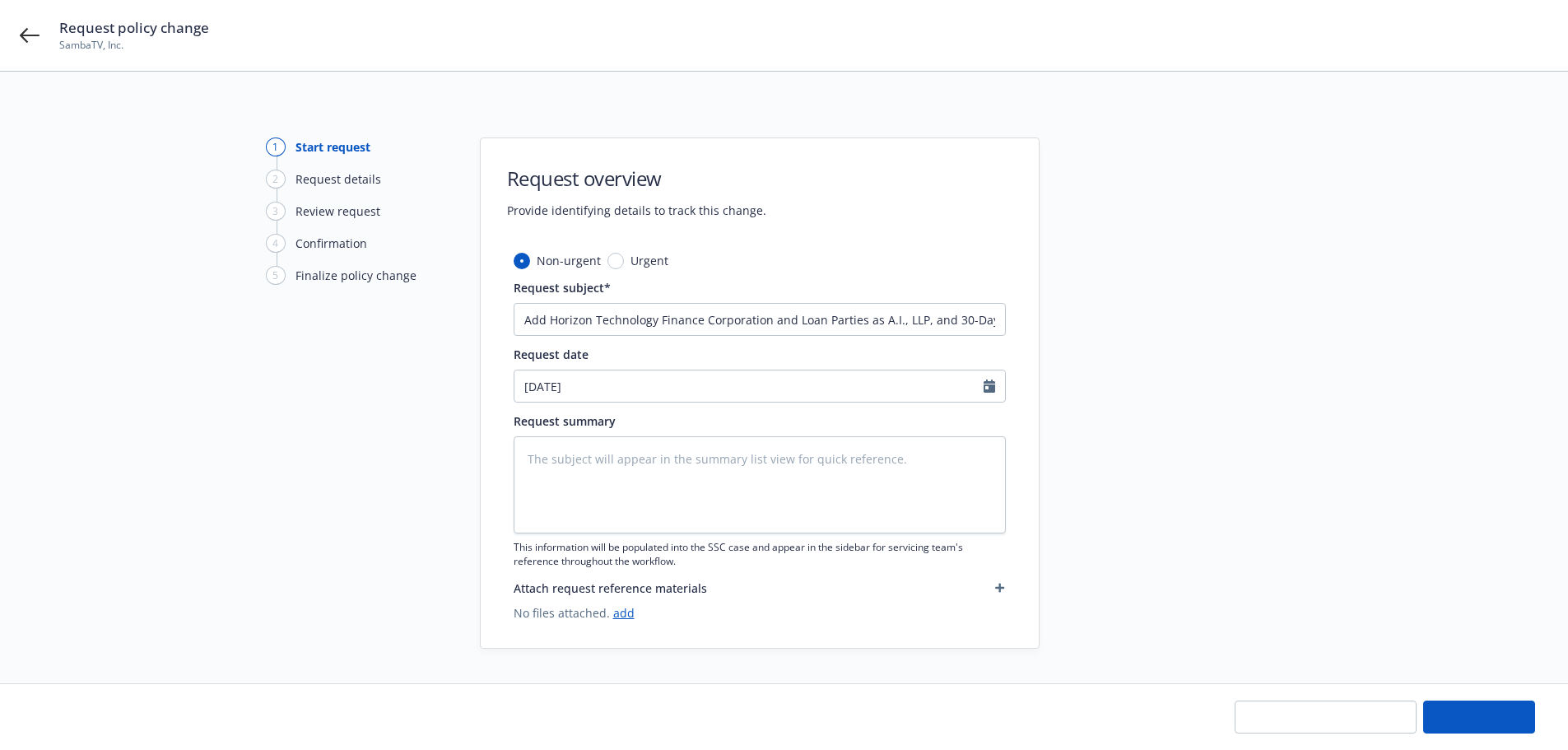
type textarea "x"
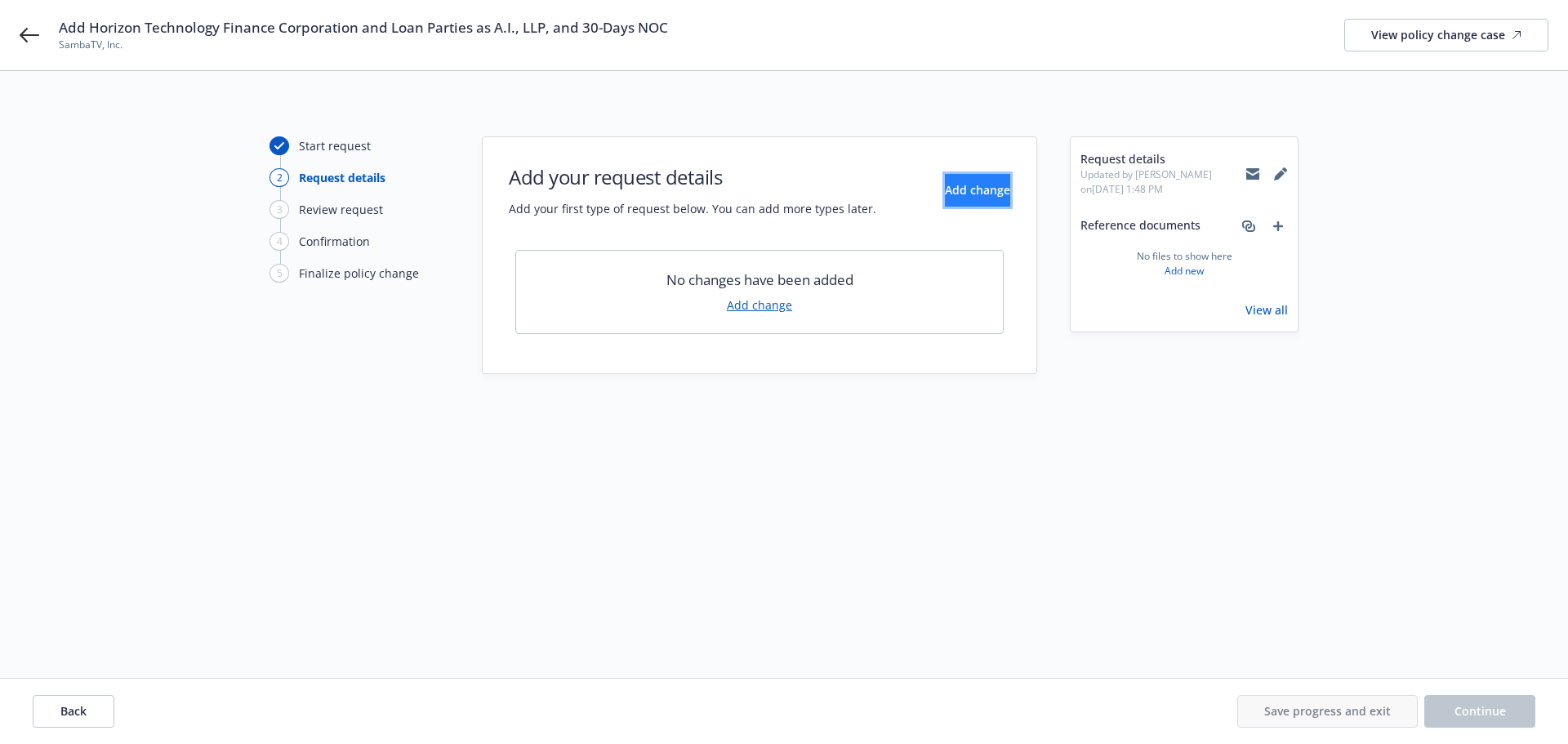
click at [967, 190] on span "Add change" at bounding box center [977, 189] width 65 height 16
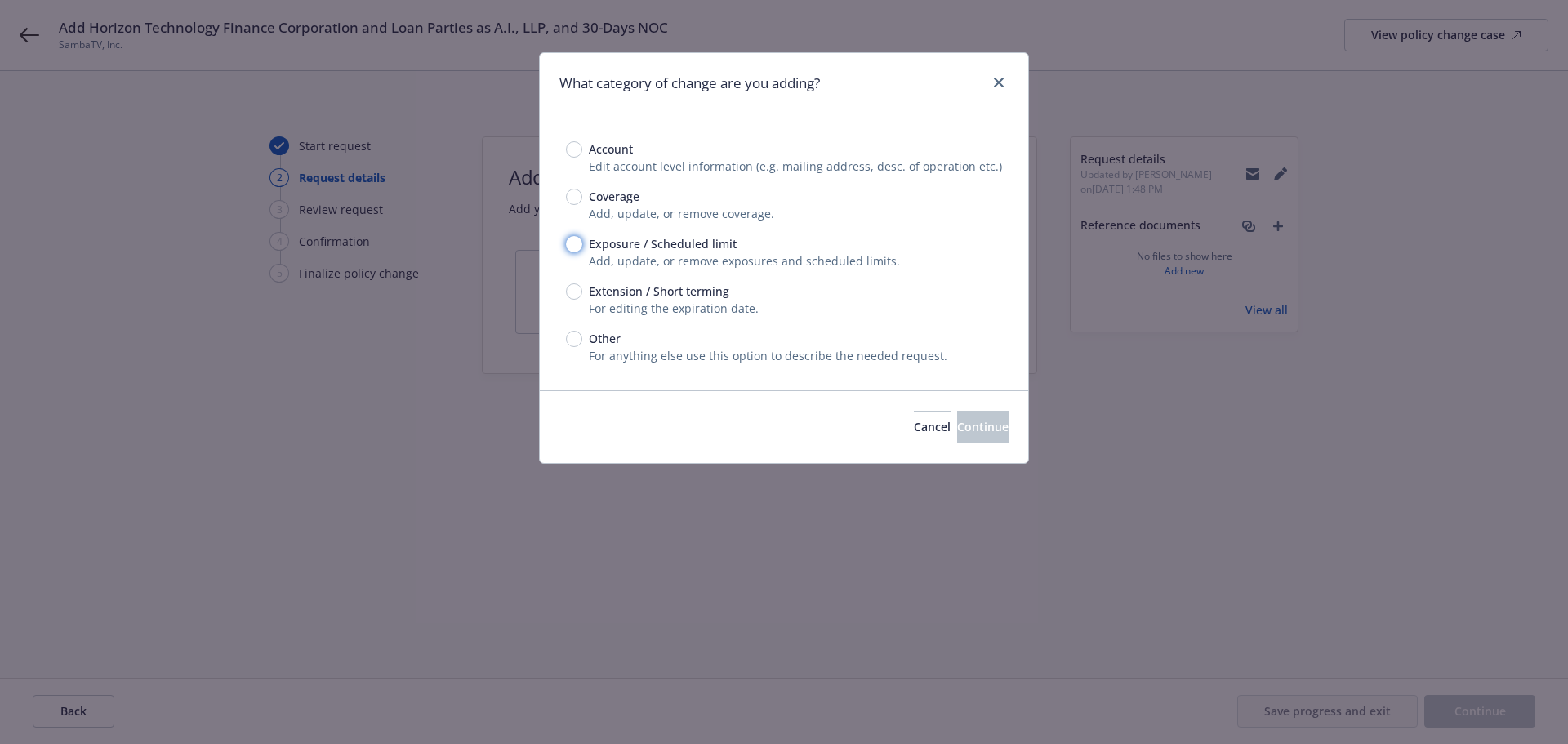
click at [575, 243] on input "Exposure / Scheduled limit" at bounding box center [574, 244] width 16 height 16
radio input "true"
click at [975, 434] on span "Continue" at bounding box center [983, 426] width 51 height 16
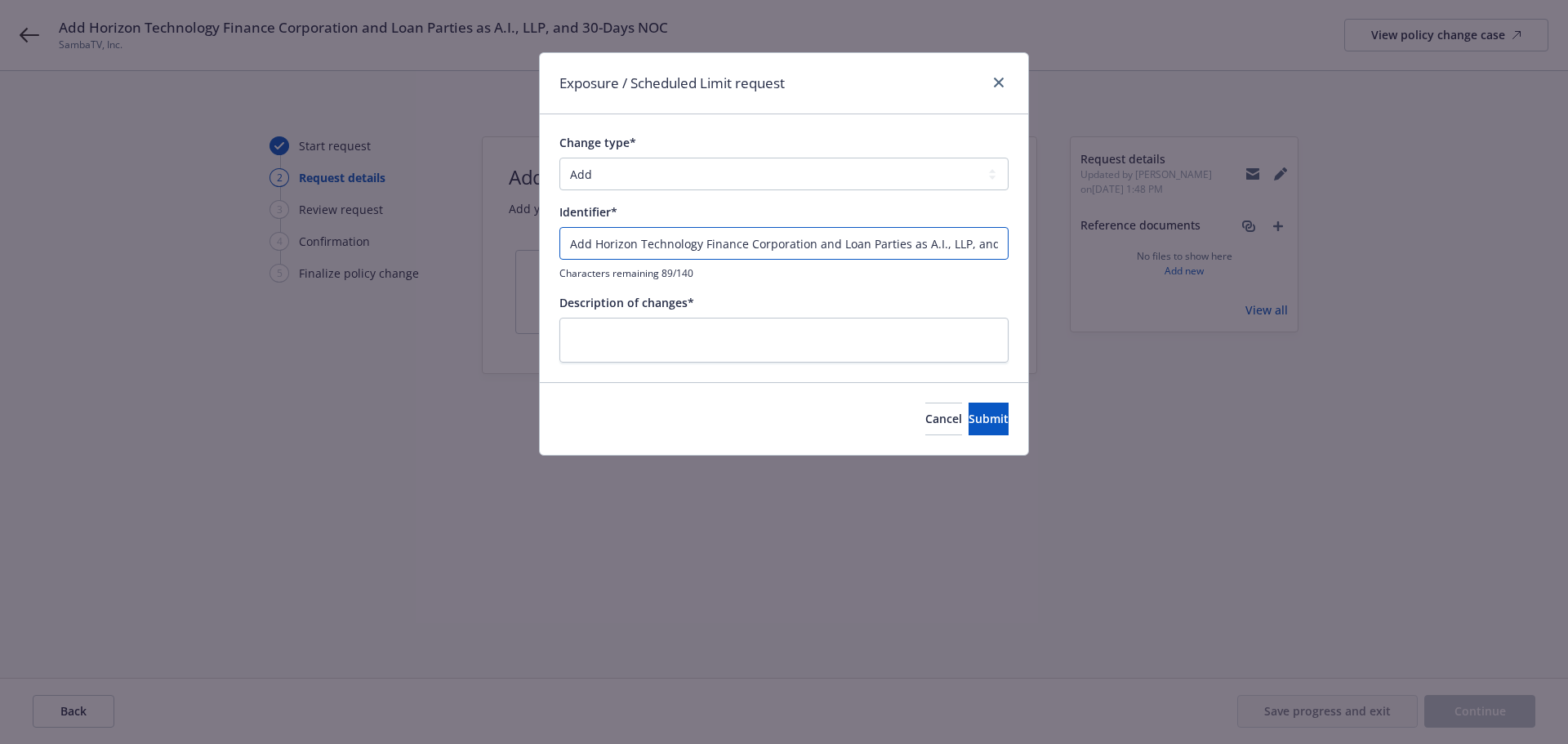
click at [678, 249] on input "Add Horizon Technology Finance Corporation and Loan Parties as A.I., LLP, and 3…" at bounding box center [784, 243] width 449 height 33
click at [678, 248] on input "Add Horizon Technology Finance Corporation and Loan Parties as A.I., LLP, and 3…" at bounding box center [784, 243] width 449 height 33
click at [694, 348] on textarea at bounding box center [784, 340] width 449 height 45
paste textarea "Add Horizon Technology Finance Corporation and Loan Parties as A.I., LLP, and 3…"
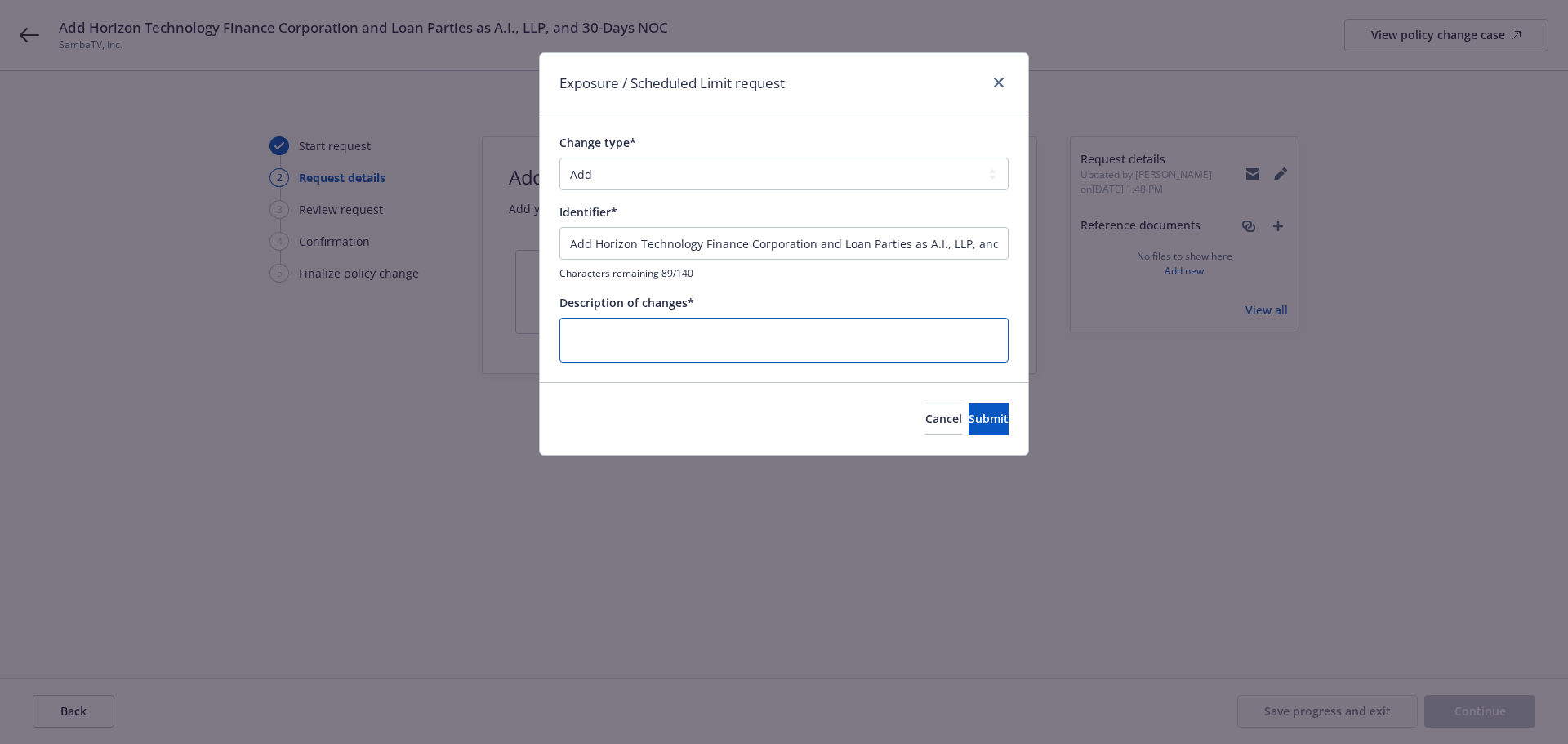
type textarea "x"
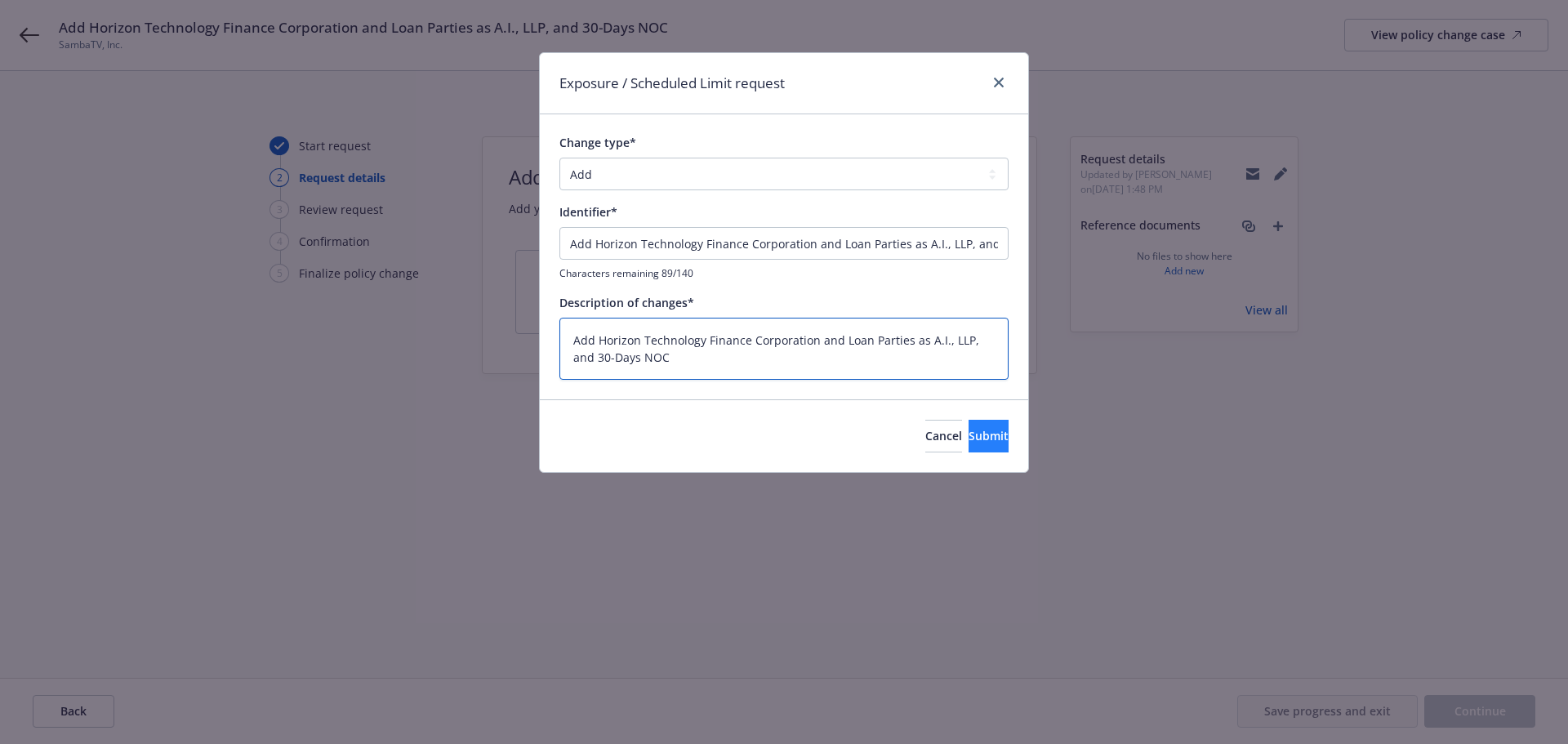
type textarea "Add Horizon Technology Finance Corporation and Loan Parties as A.I., LLP, and 3…"
click at [968, 441] on button "Submit" at bounding box center [988, 436] width 40 height 33
type textarea "x"
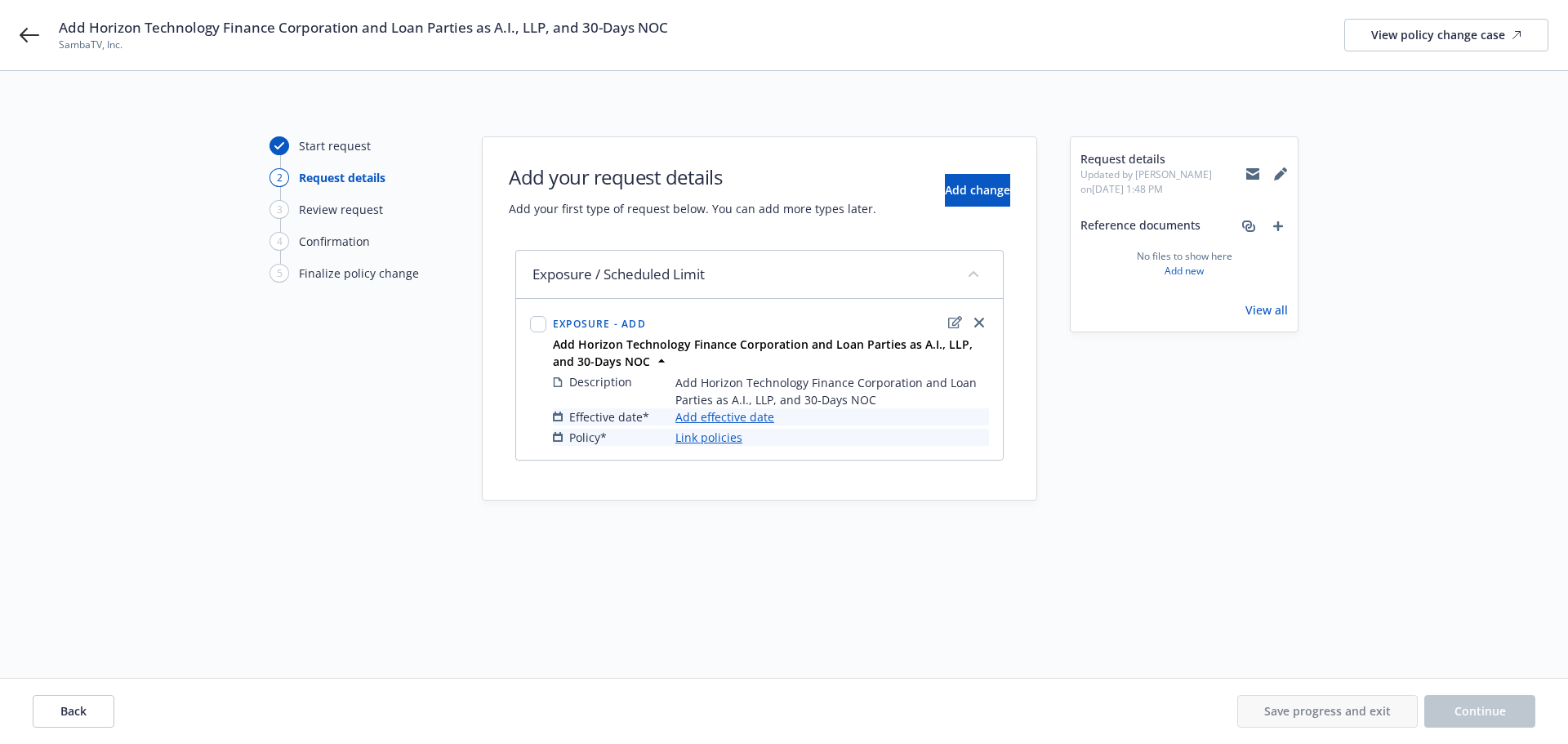
click at [725, 415] on link "Add effective date" at bounding box center [725, 416] width 99 height 17
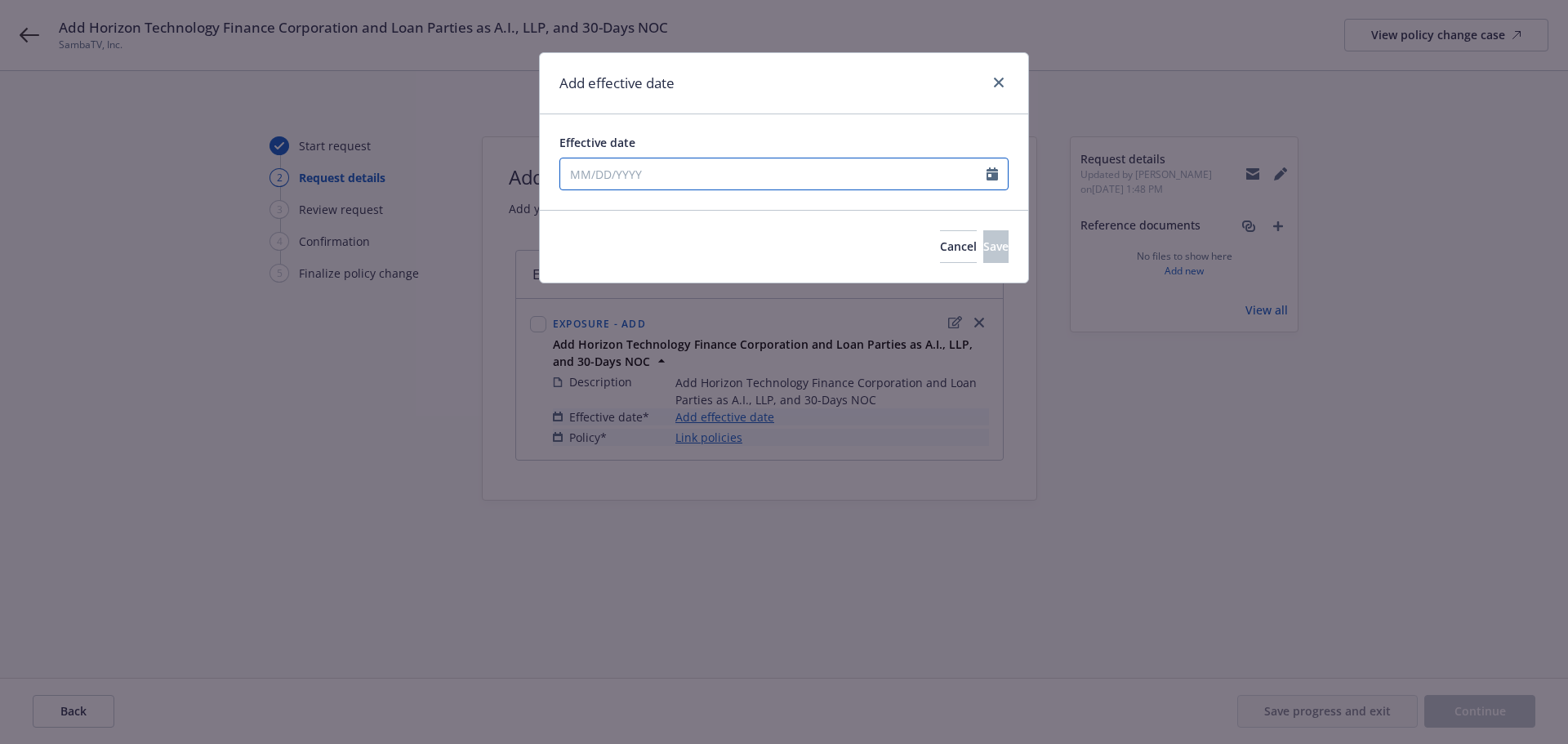
click at [993, 176] on icon "Calendar" at bounding box center [993, 174] width 12 height 13
select select "9"
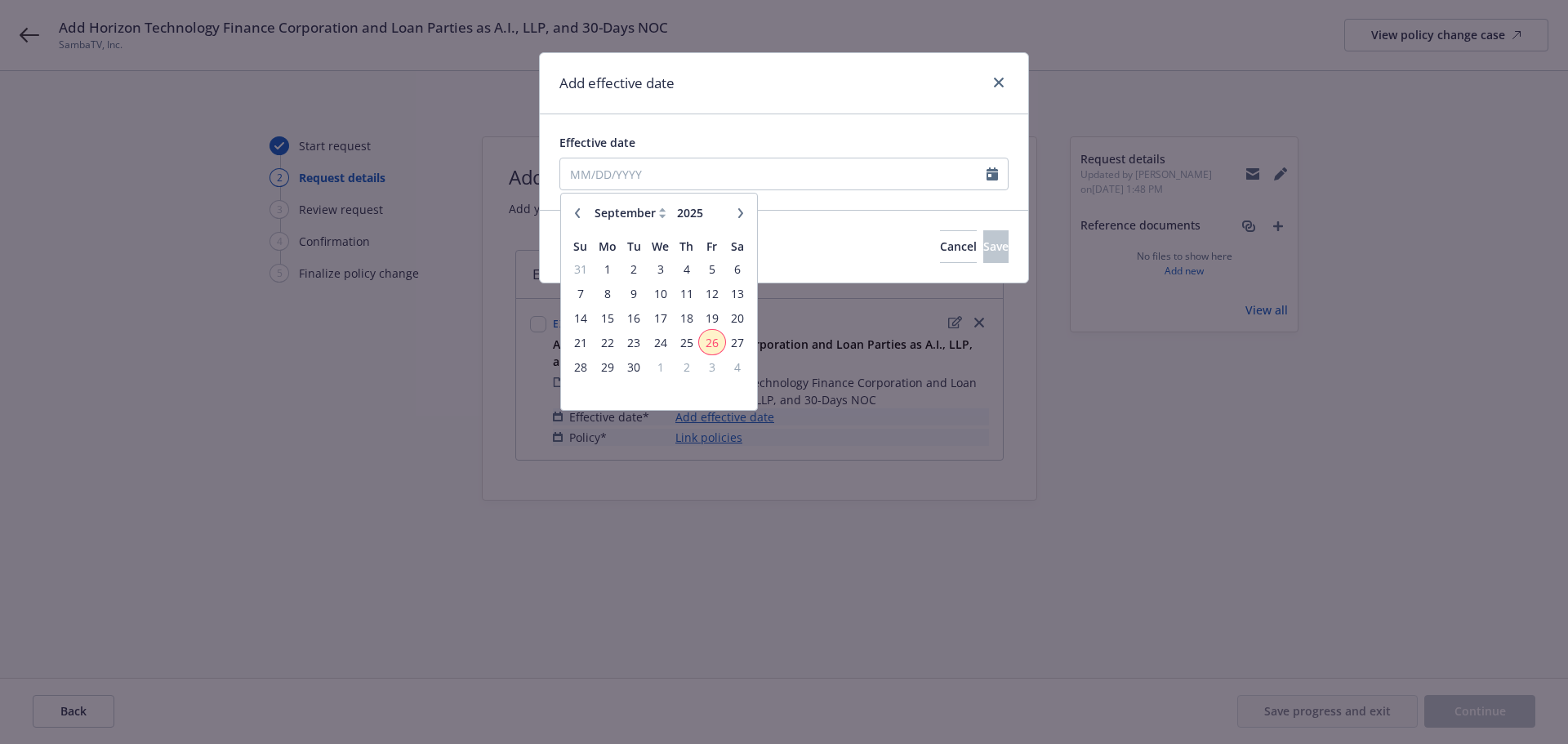
click at [710, 338] on span "26" at bounding box center [712, 343] width 22 height 20
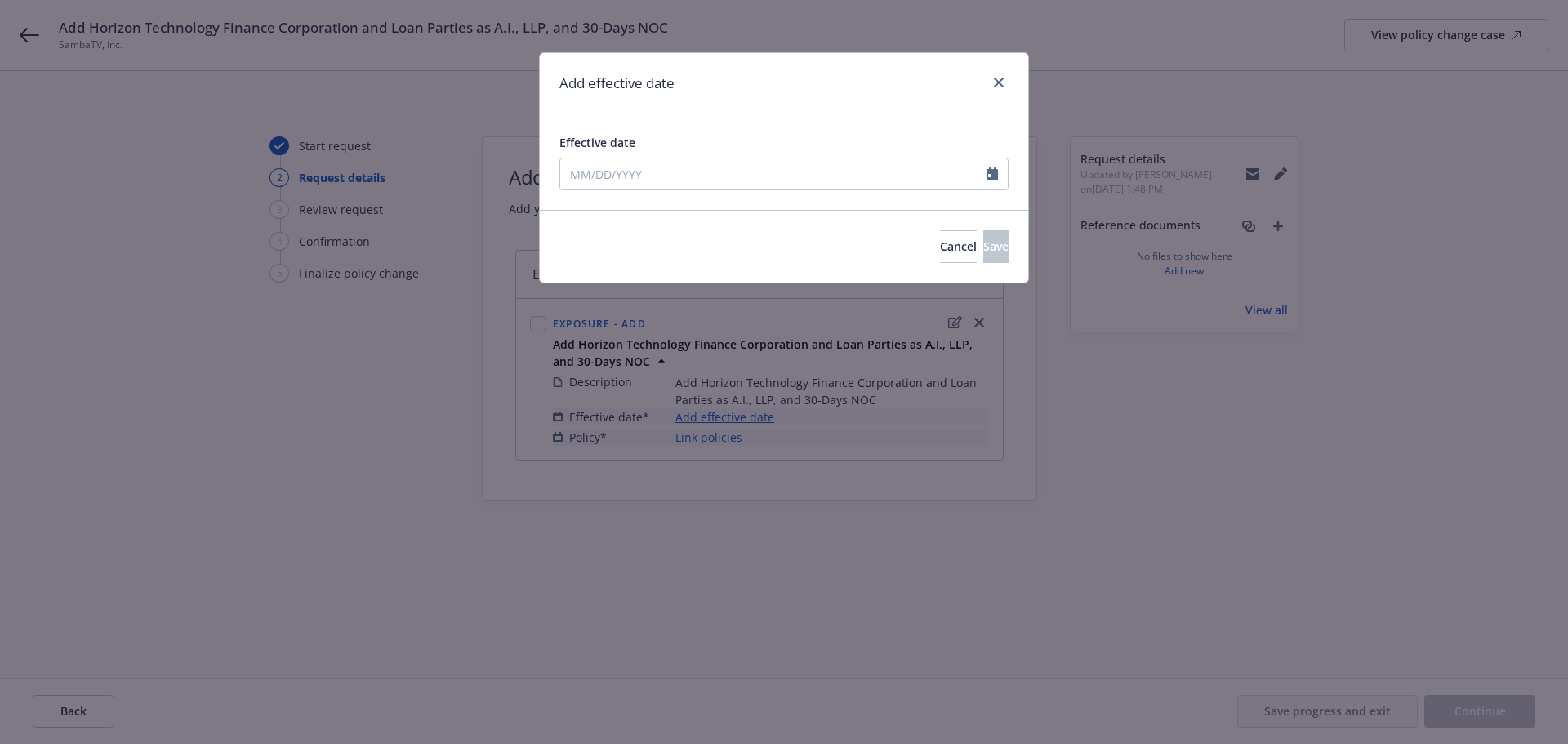
type input "[DATE]"
click at [983, 236] on button "Save" at bounding box center [996, 246] width 25 height 33
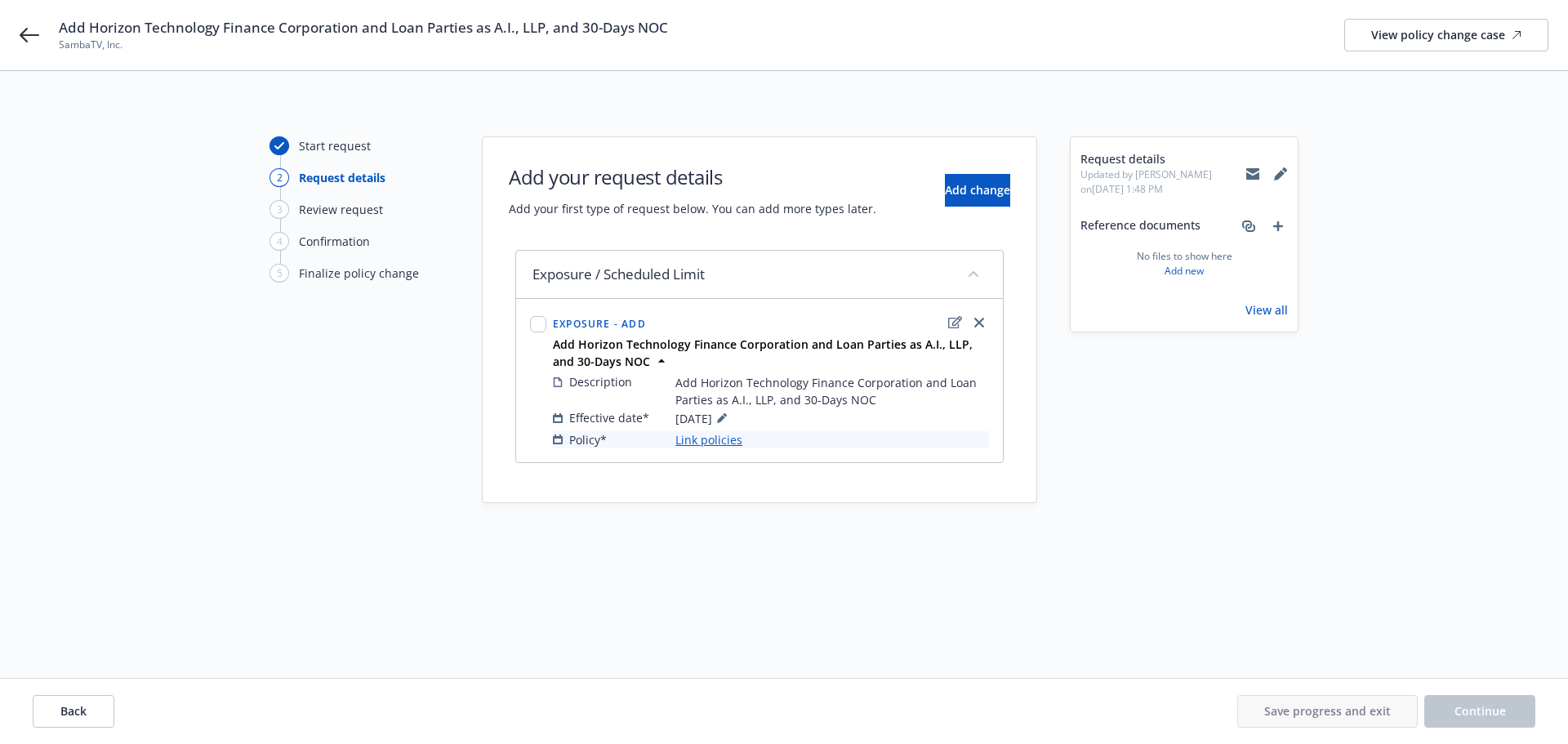
click at [703, 445] on link "Link policies" at bounding box center [709, 440] width 67 height 17
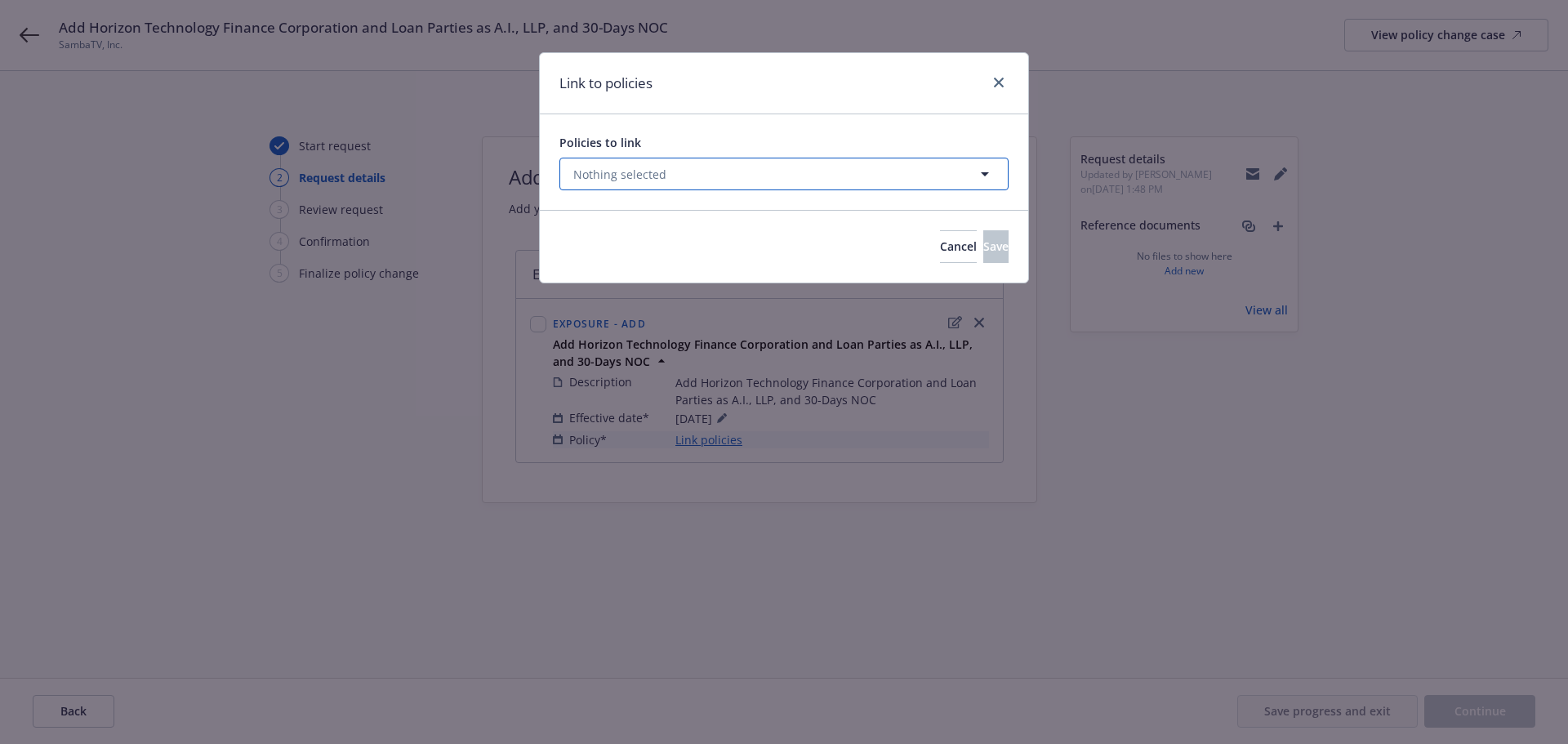
click at [636, 173] on span "Nothing selected" at bounding box center [619, 174] width 93 height 17
select select "ACTIVE"
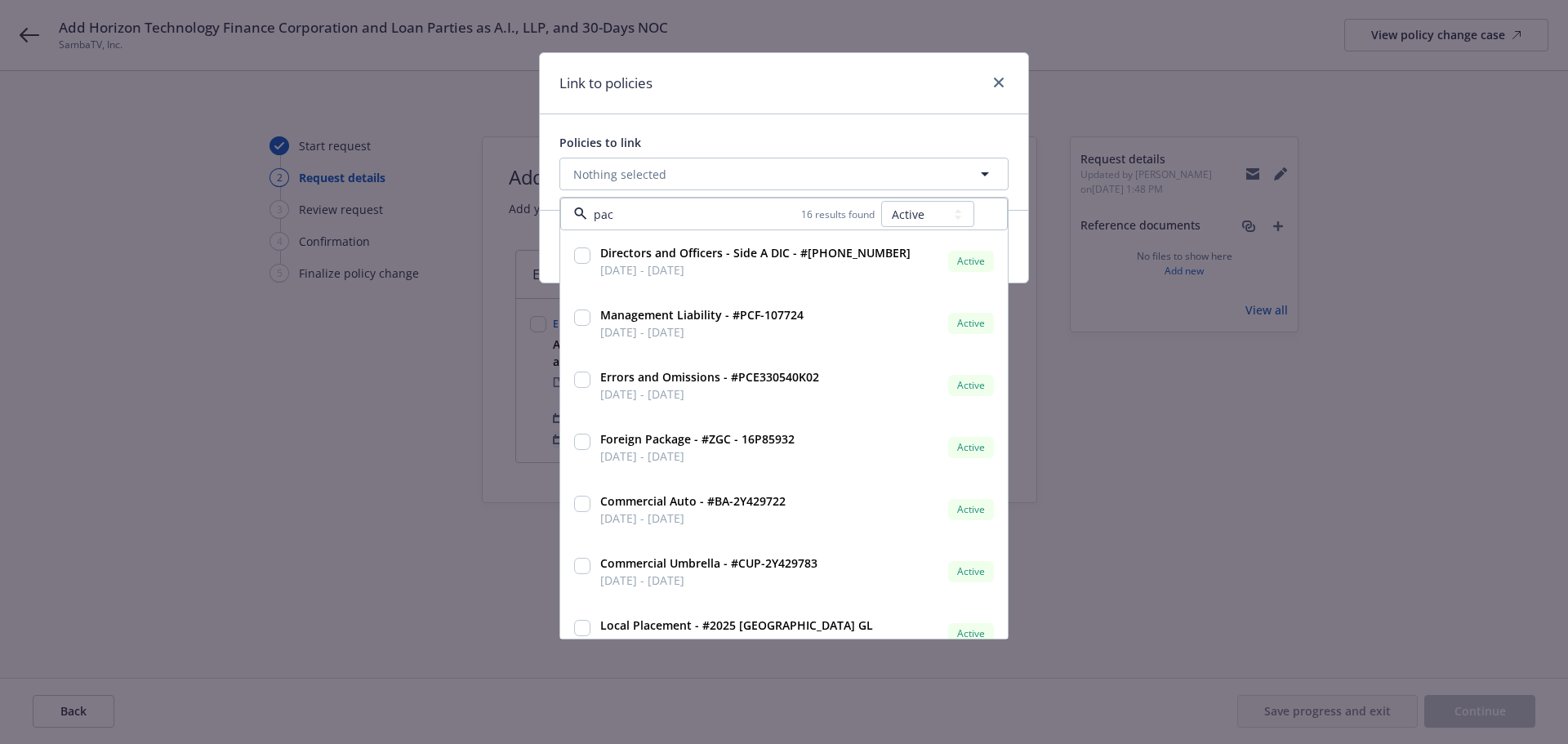
type input "pack"
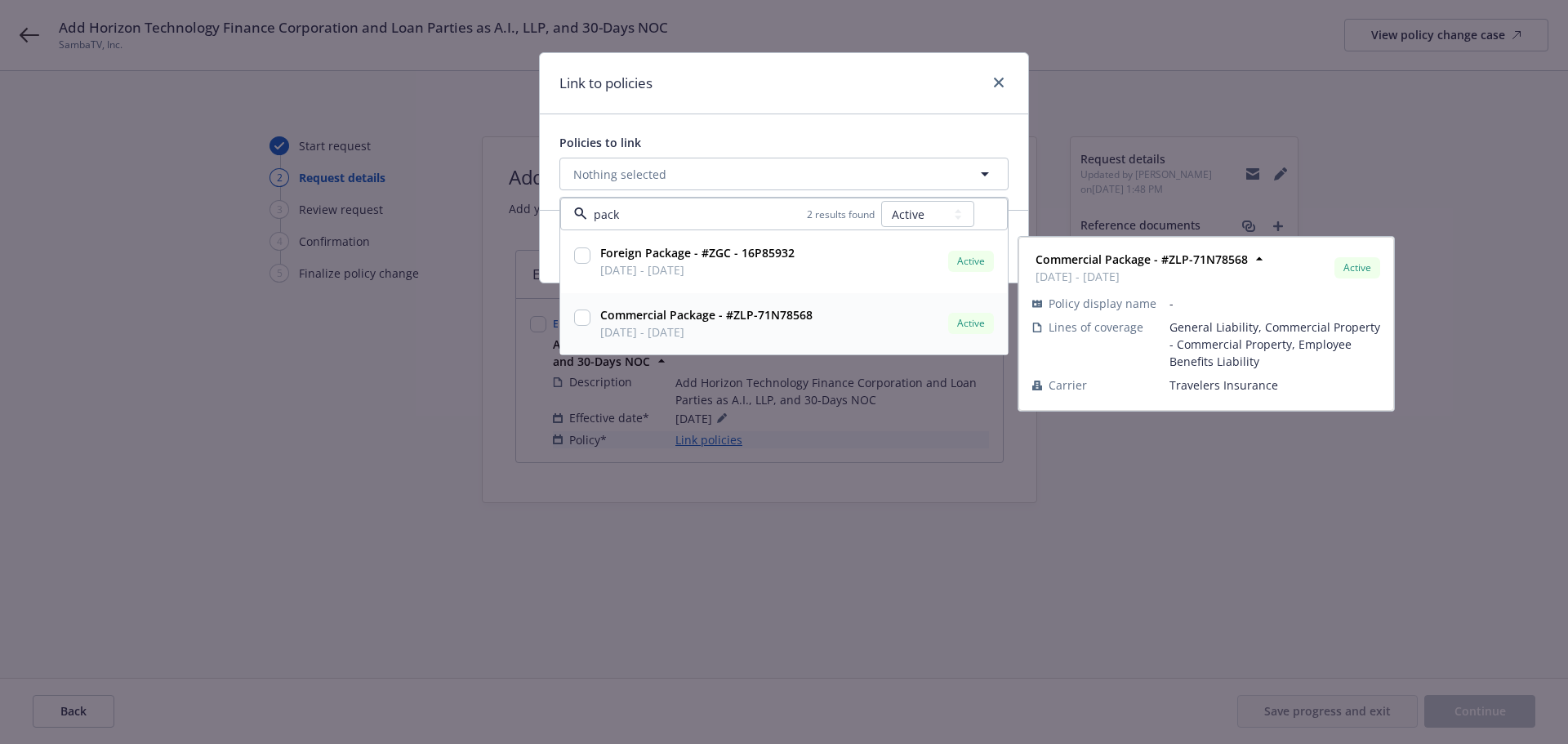
click at [582, 320] on input "checkbox" at bounding box center [581, 318] width 16 height 16
checkbox input "true"
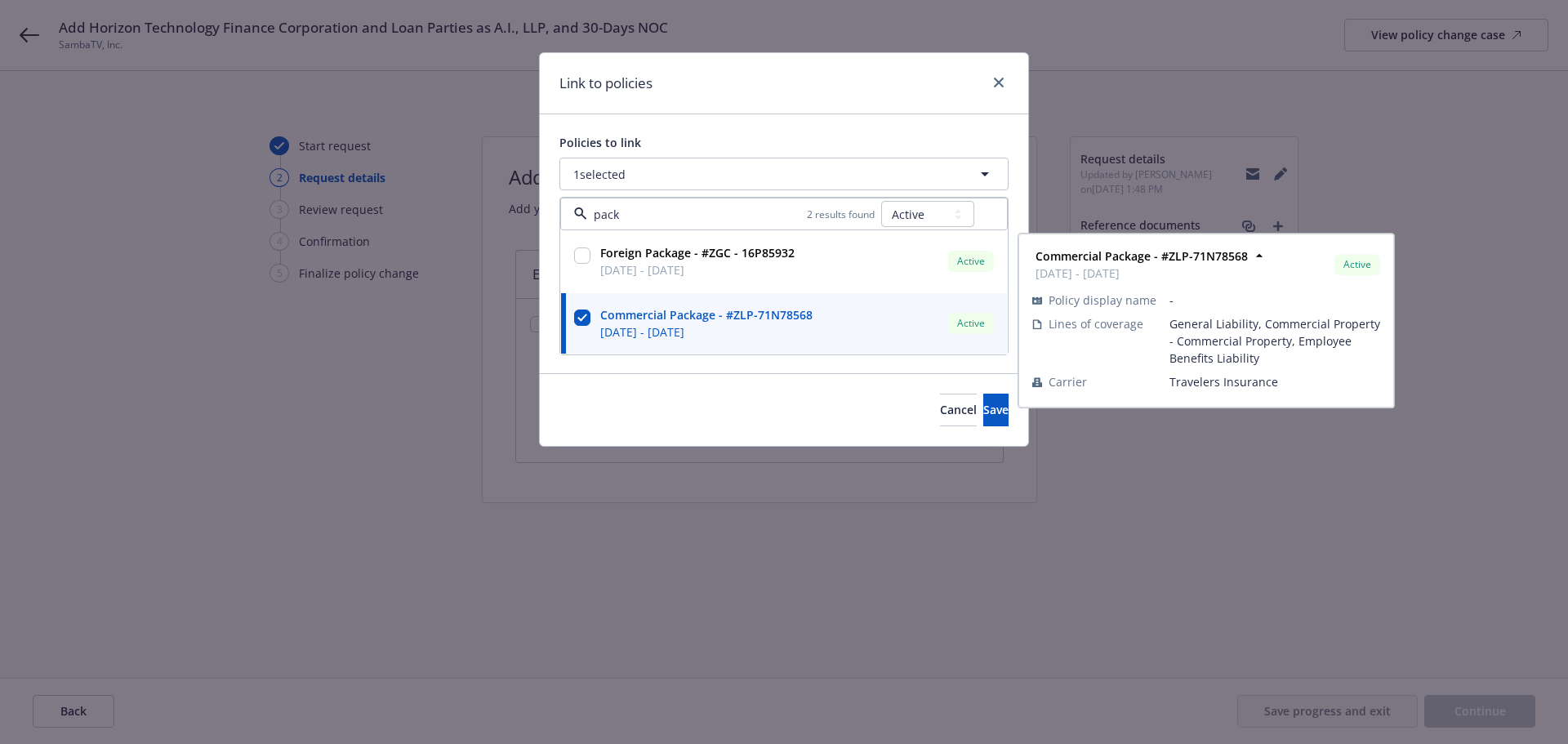
type input "pack"
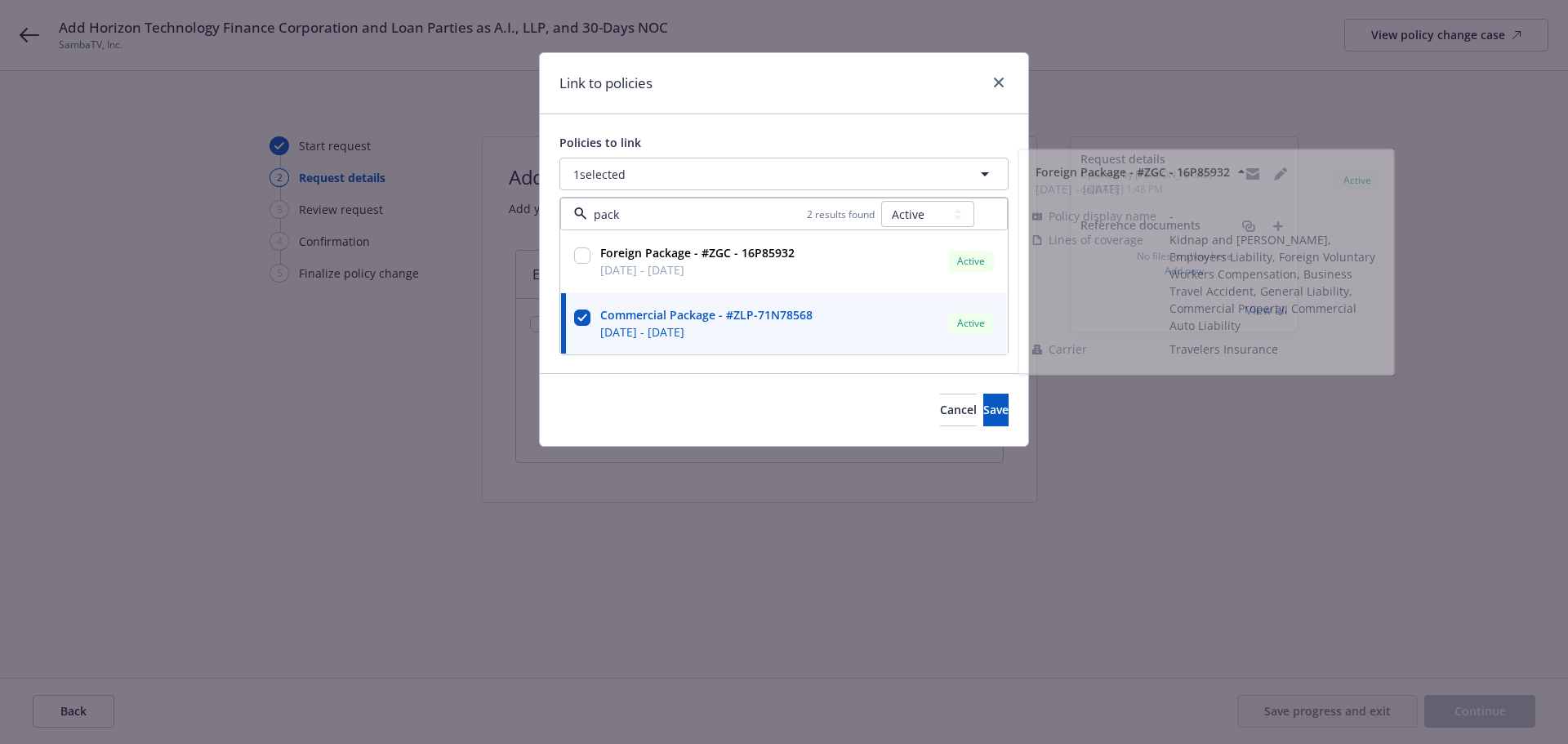
click at [729, 116] on div "Policies to link 1 selected pack 2 results found All Active Upcoming Expired Ca…" at bounding box center [783, 243] width 488 height 259
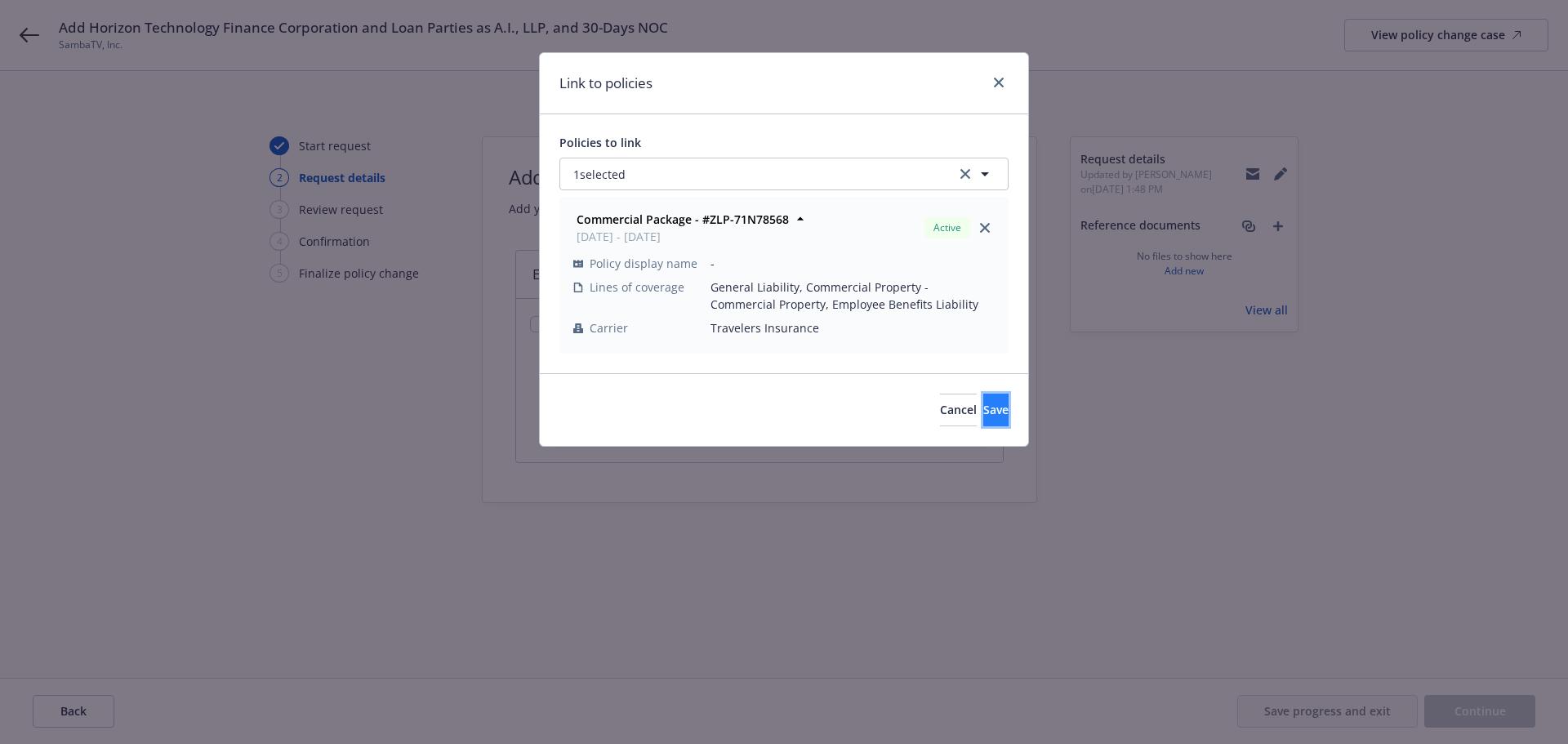
click at [983, 412] on button "Save" at bounding box center [996, 410] width 25 height 33
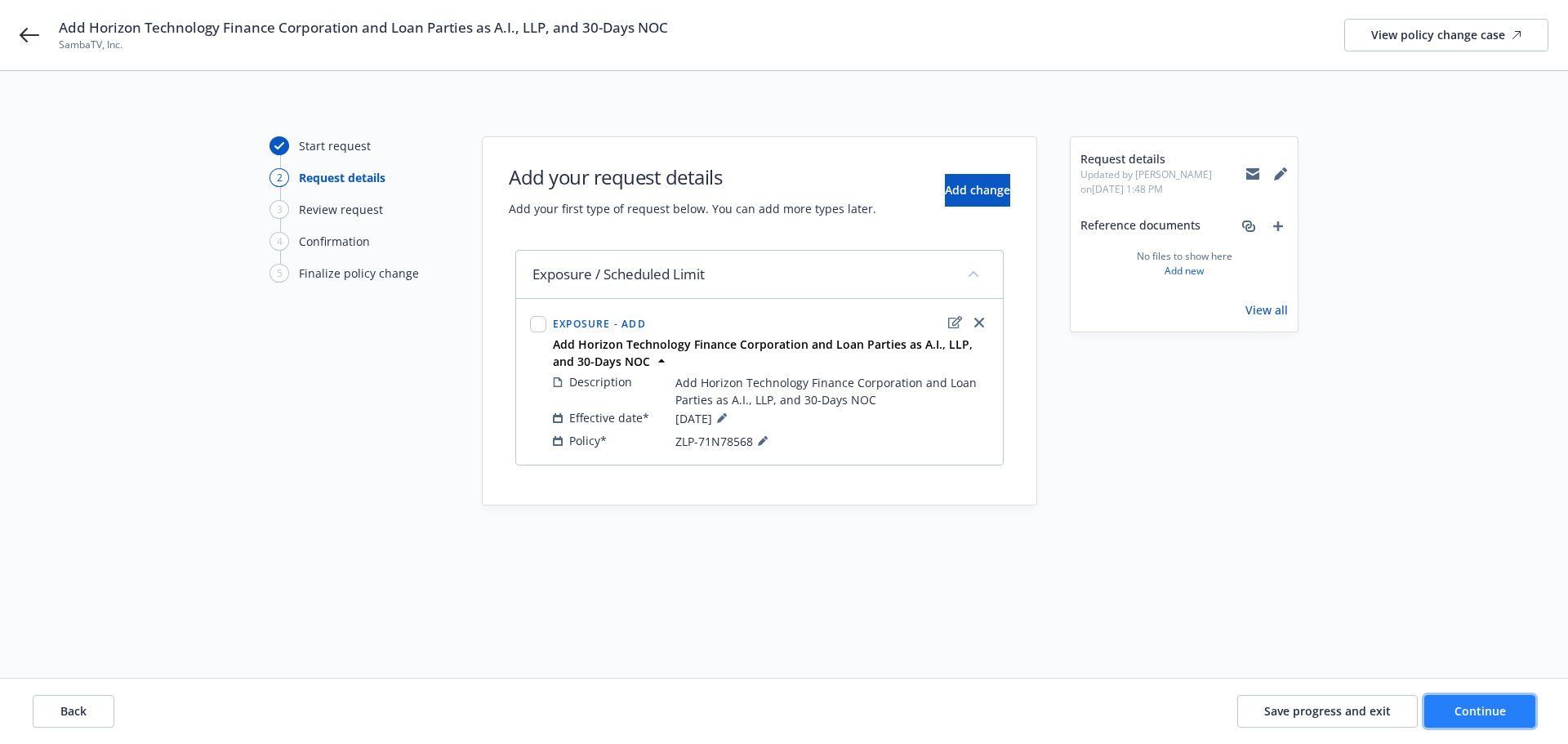
click at [1465, 705] on span "Continue" at bounding box center [1479, 710] width 51 height 16
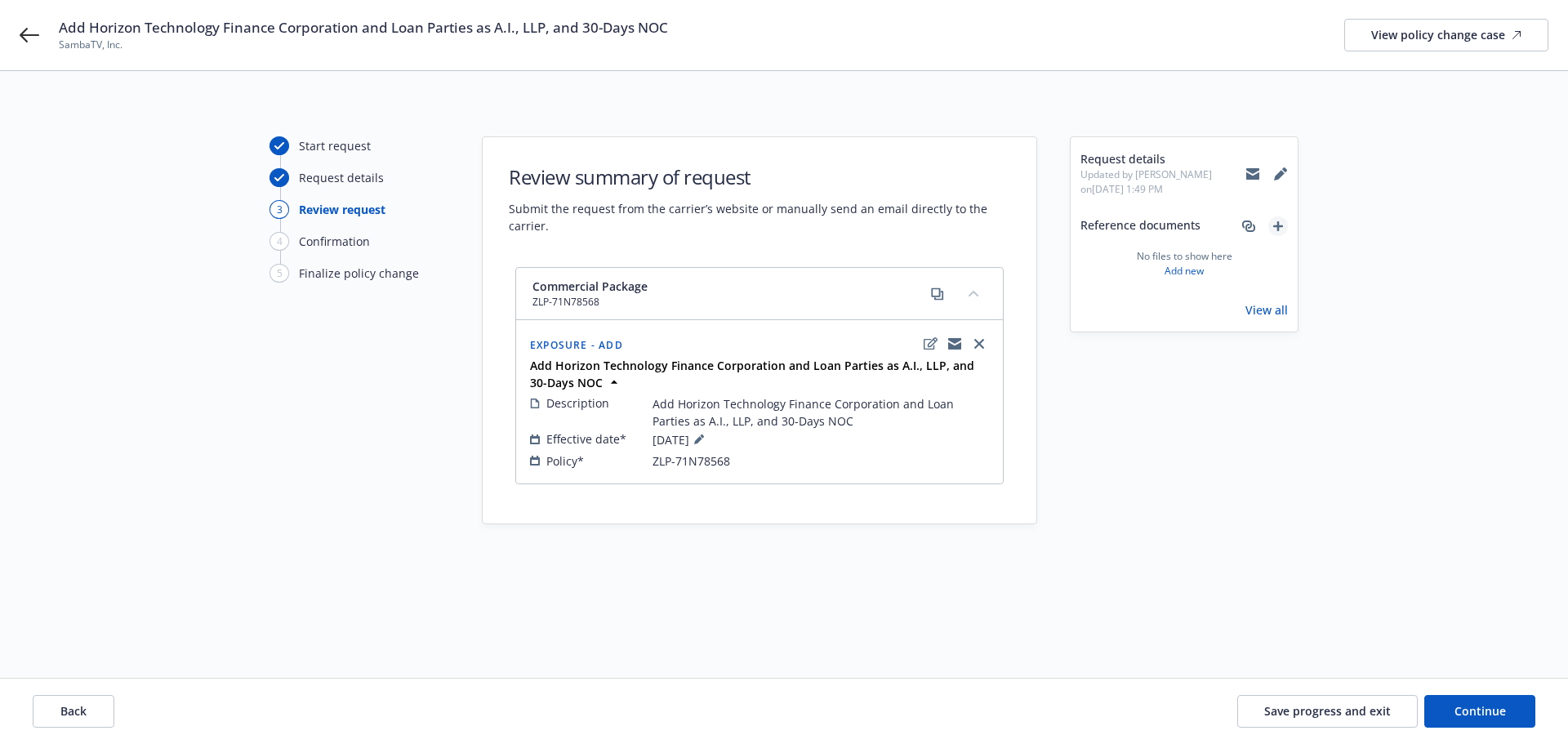
click at [1279, 225] on icon "add" at bounding box center [1278, 226] width 10 height 10
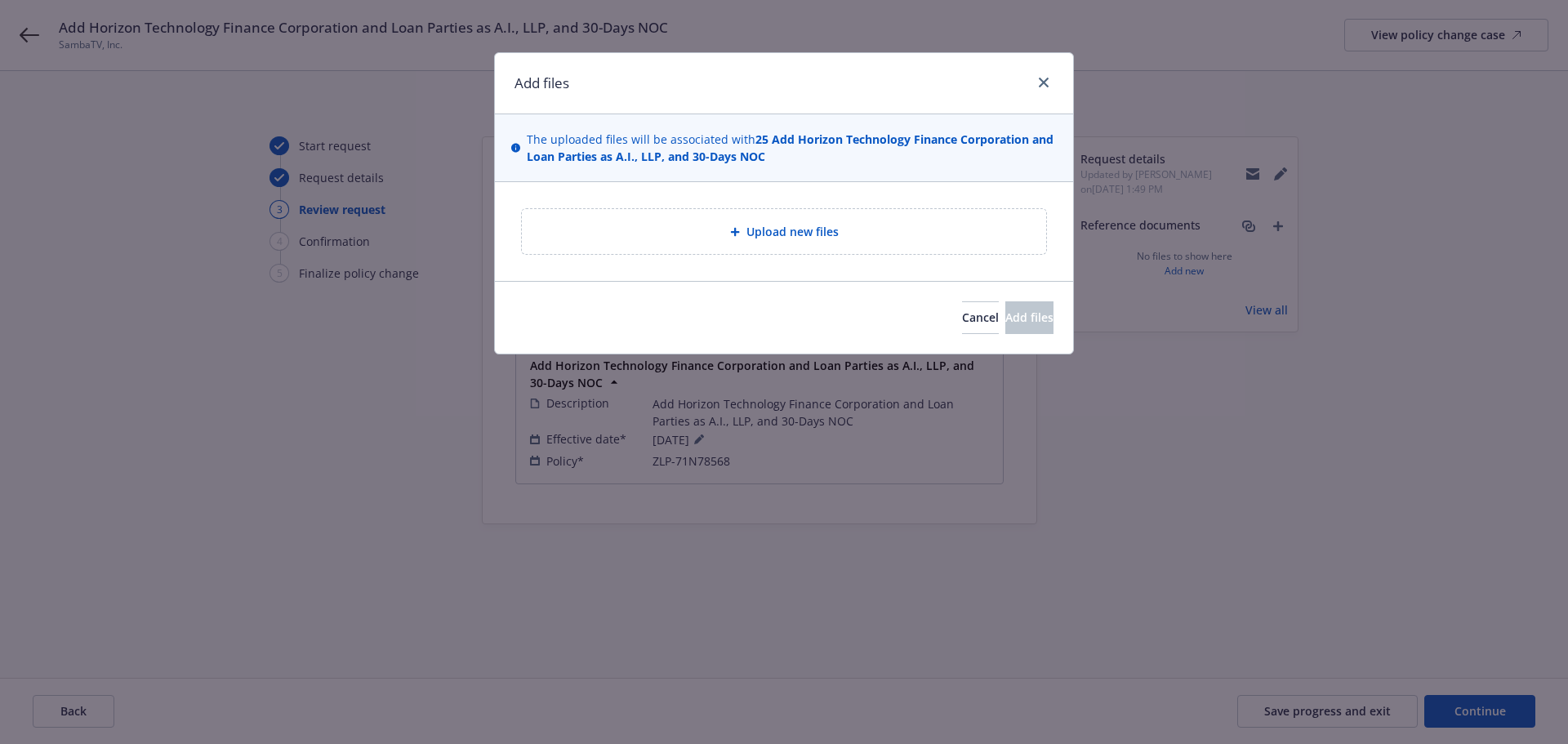
type textarea "x"
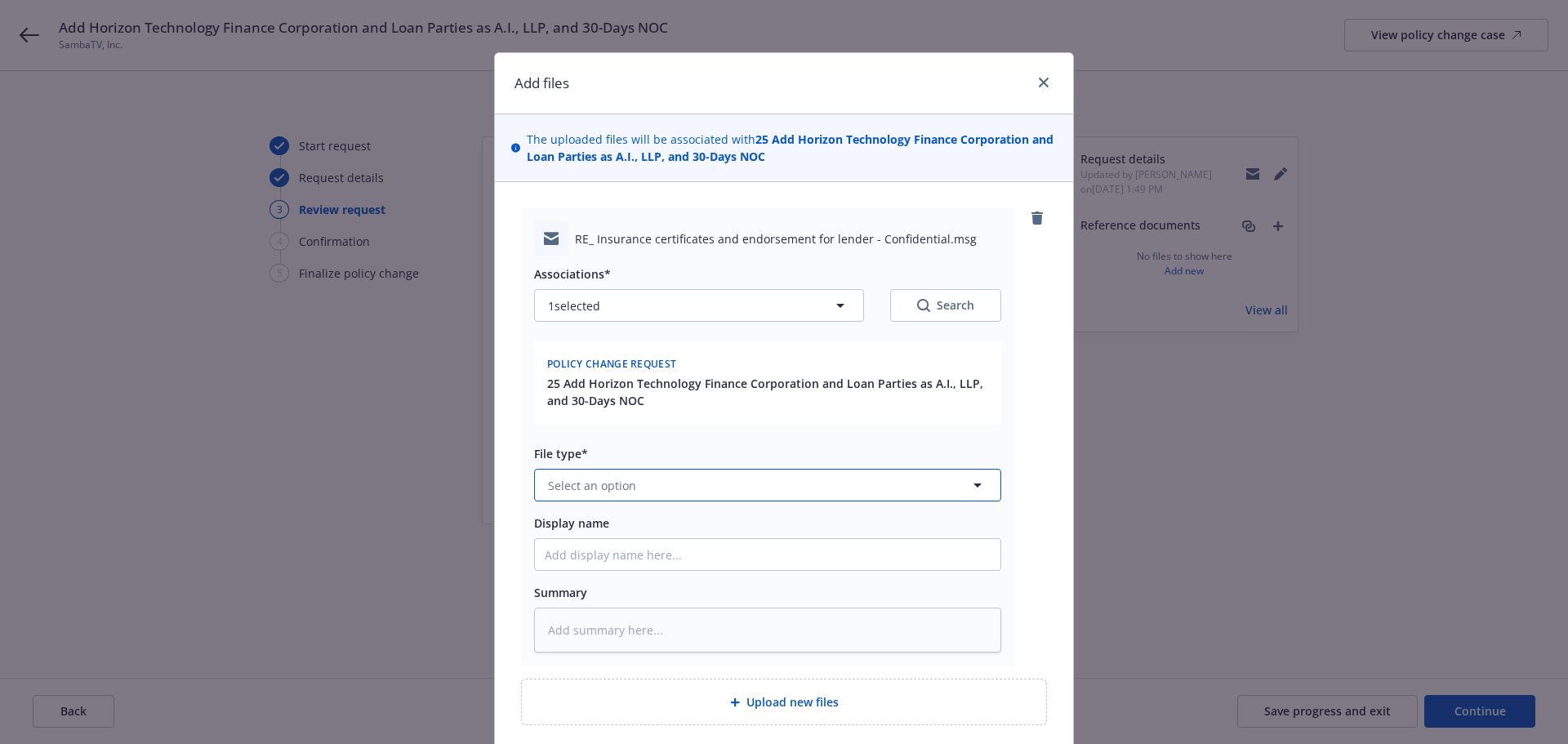
click at [629, 498] on button "Select an option" at bounding box center [768, 485] width 467 height 33
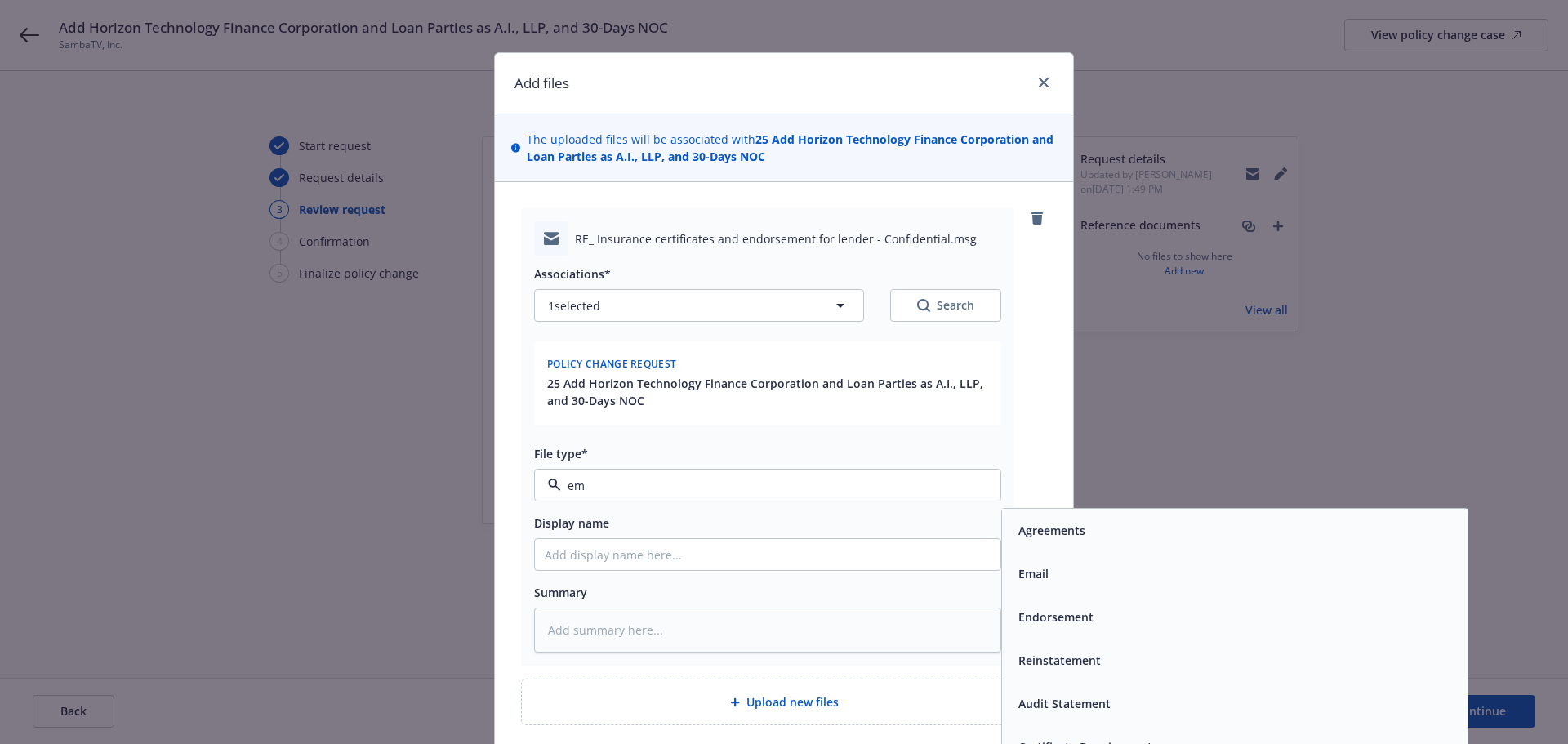
type input "ema"
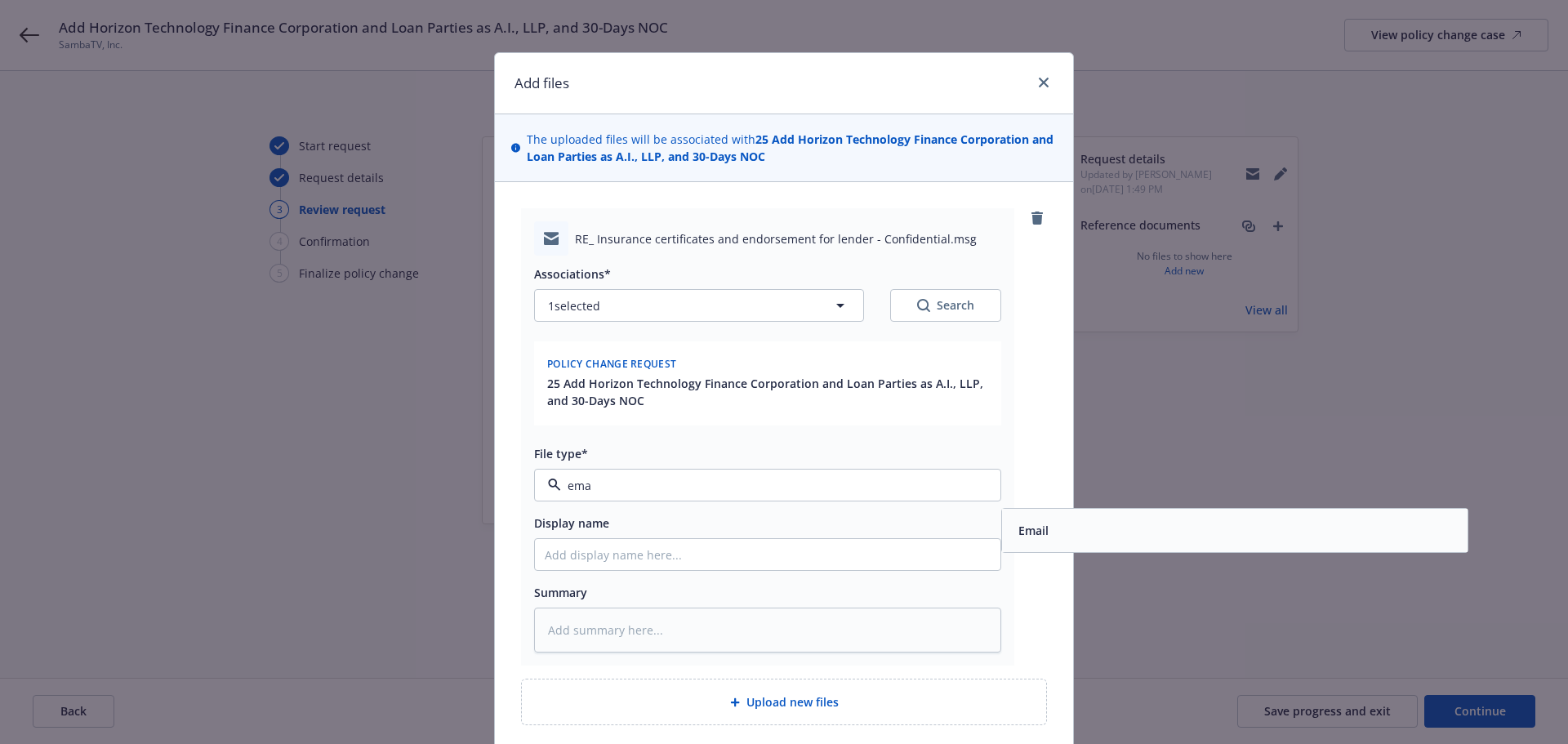
click at [1041, 540] on div "Email" at bounding box center [1032, 530] width 40 height 23
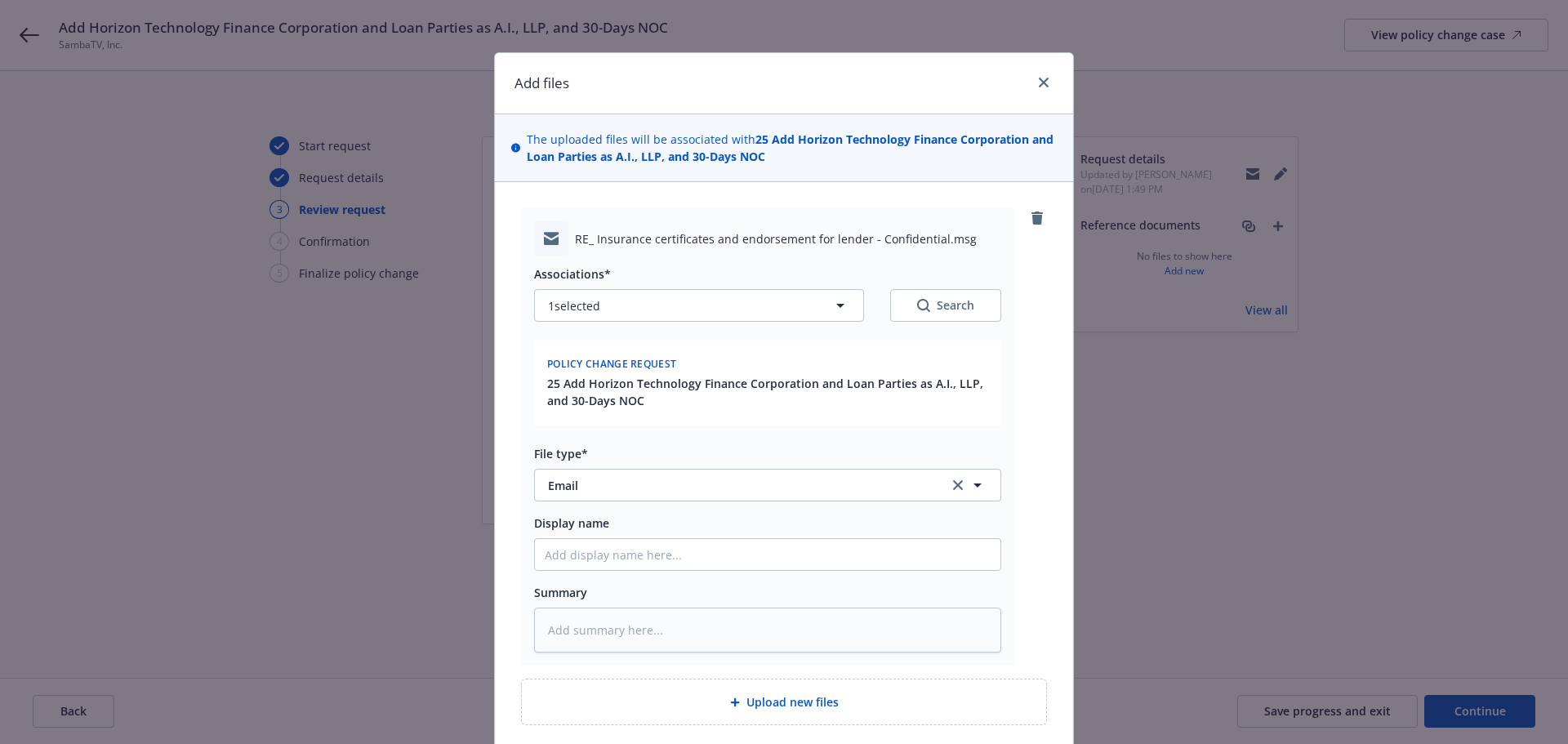
click at [1034, 571] on div "RE_ Insurance certificates and endorsement for lender - Confidential.msg Associ…" at bounding box center [784, 437] width 526 height 457
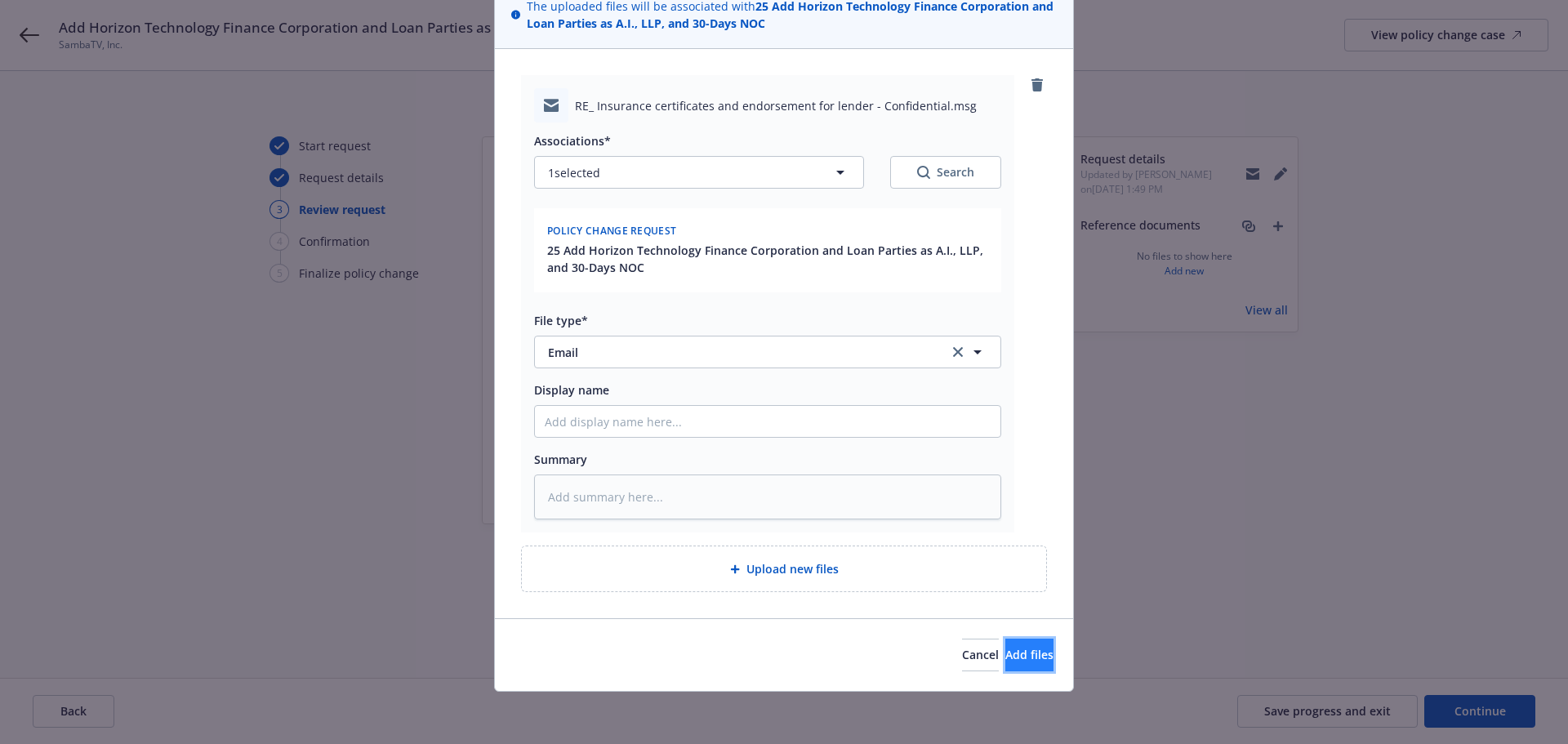
click at [1007, 646] on button "Add files" at bounding box center [1029, 654] width 49 height 33
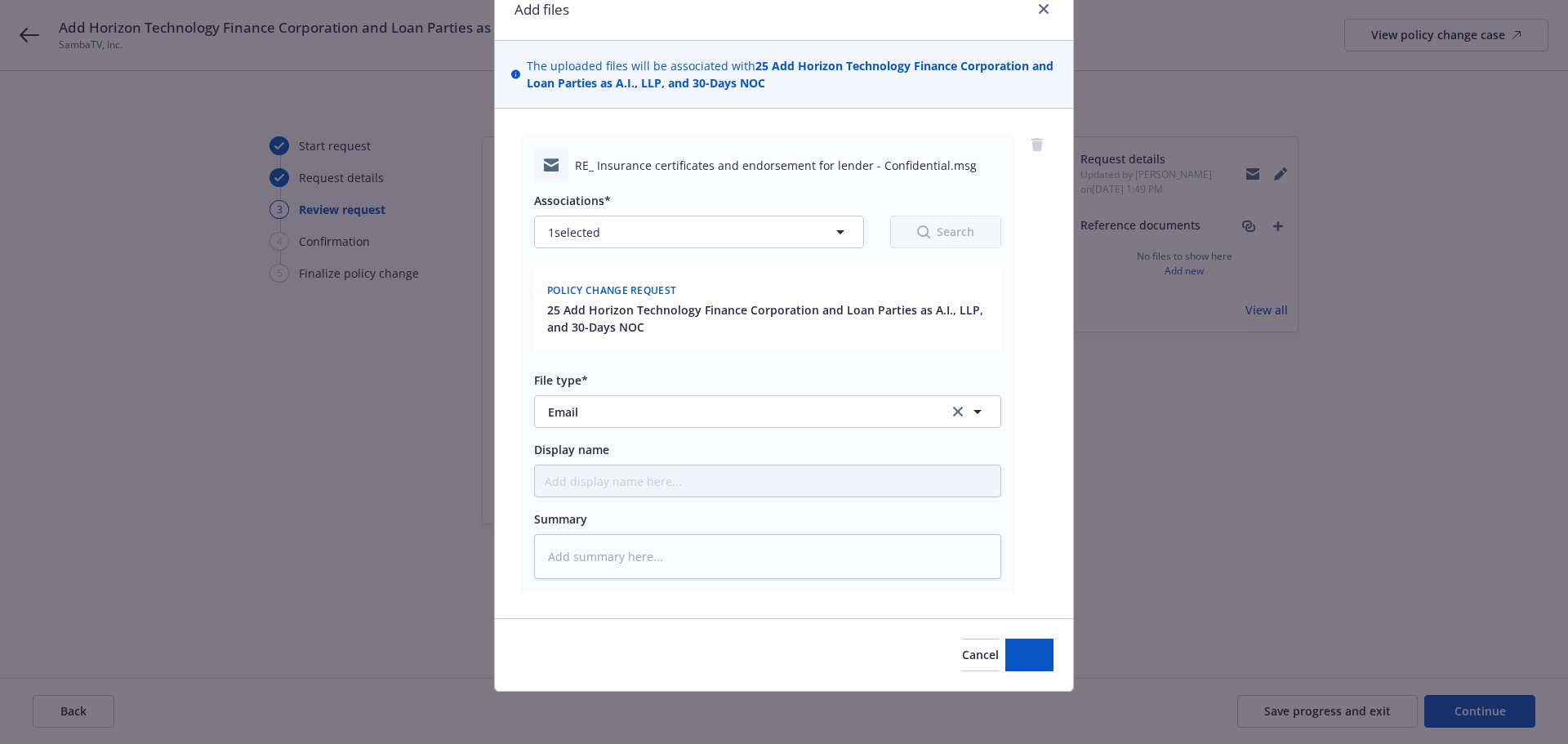
scroll to position [74, 0]
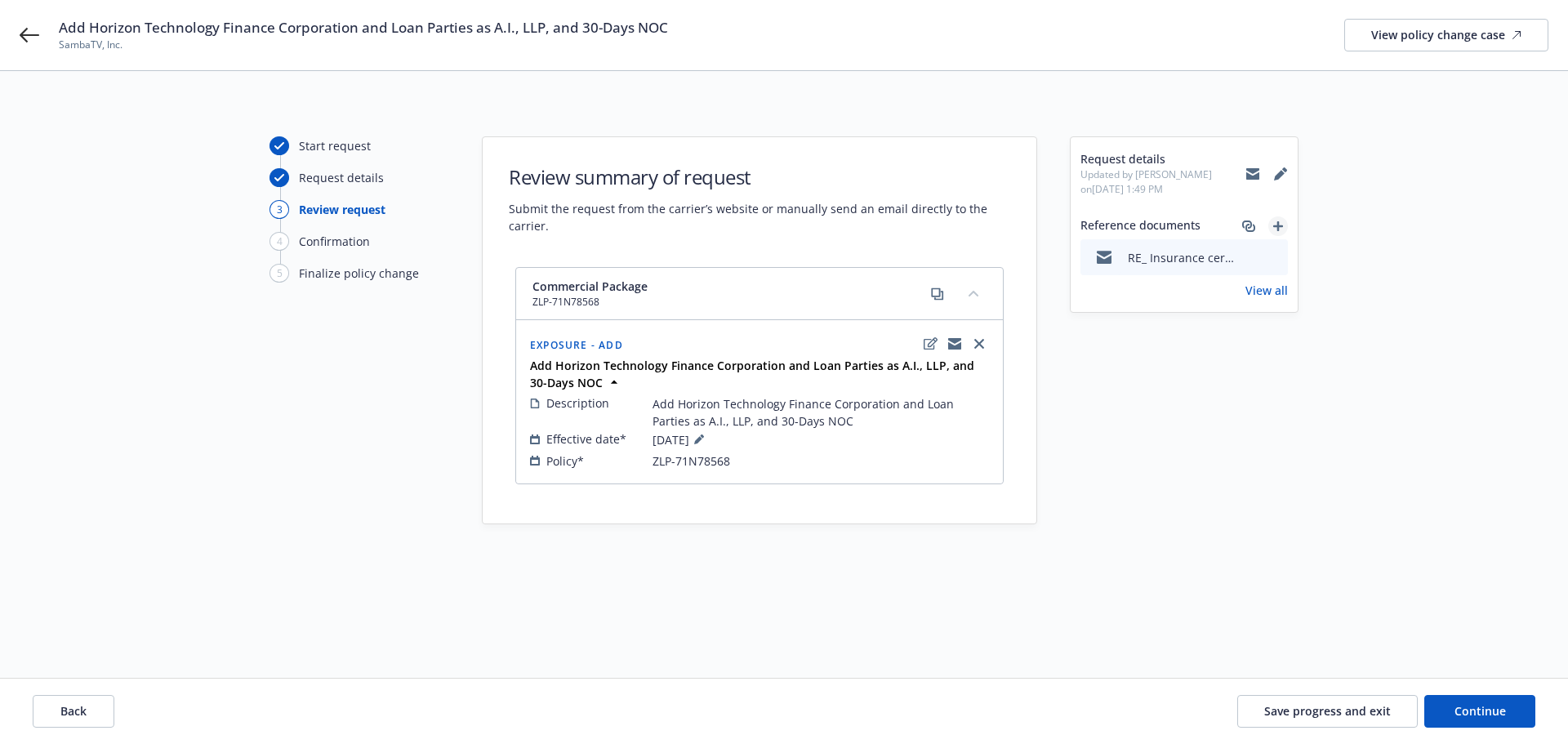
click at [1280, 225] on icon "add" at bounding box center [1278, 226] width 10 height 10
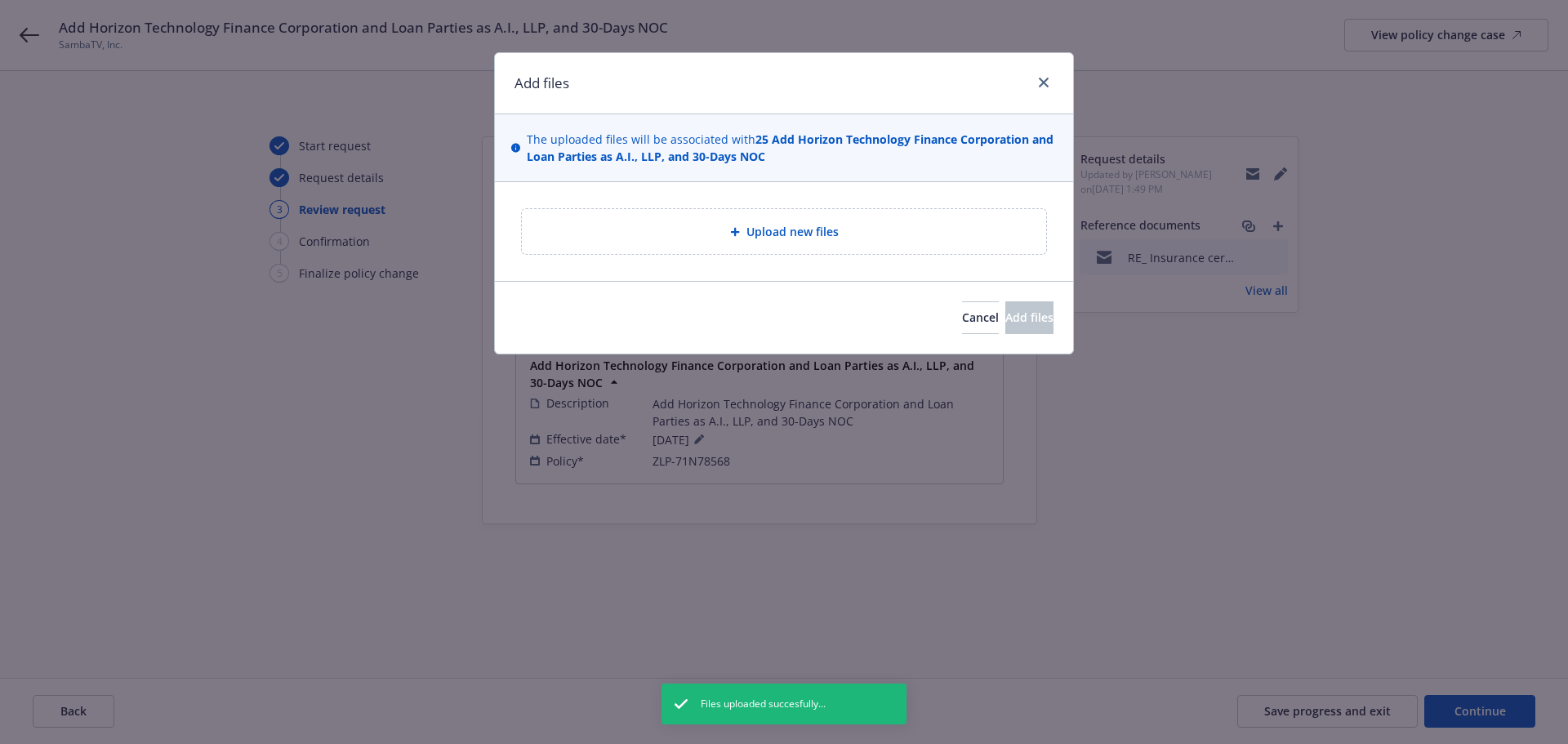
type textarea "x"
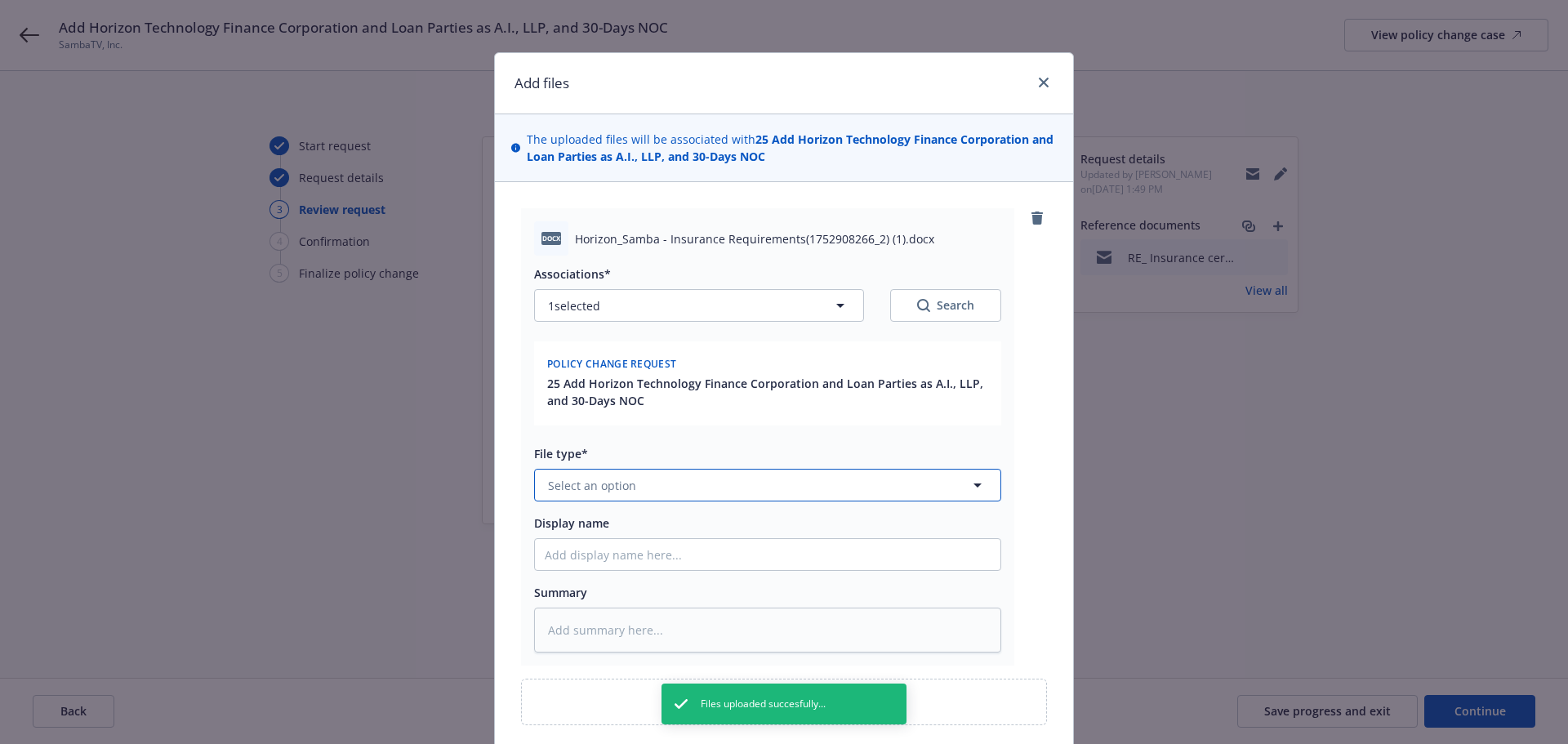
click at [657, 478] on button "Select an option" at bounding box center [768, 485] width 467 height 33
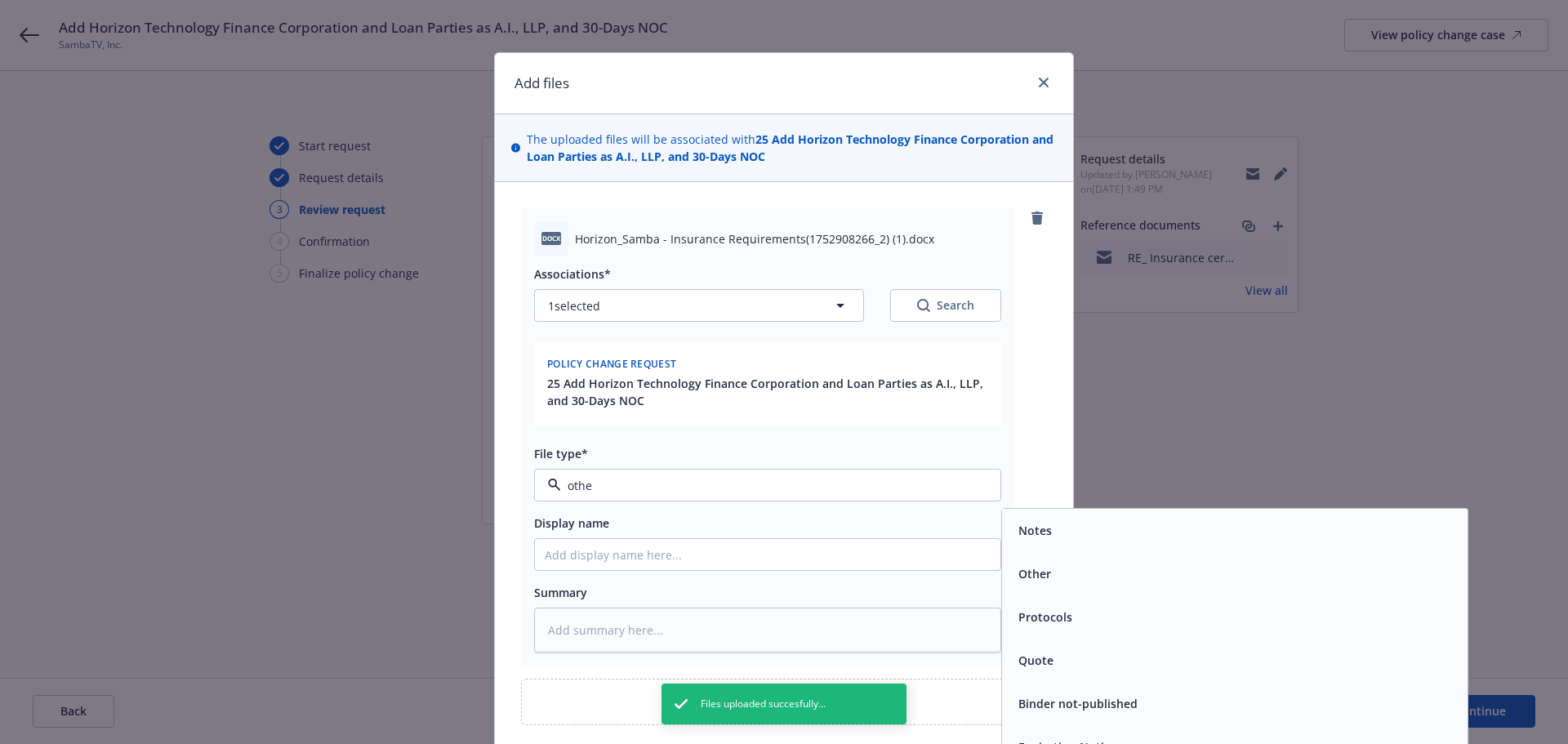
type input "other"
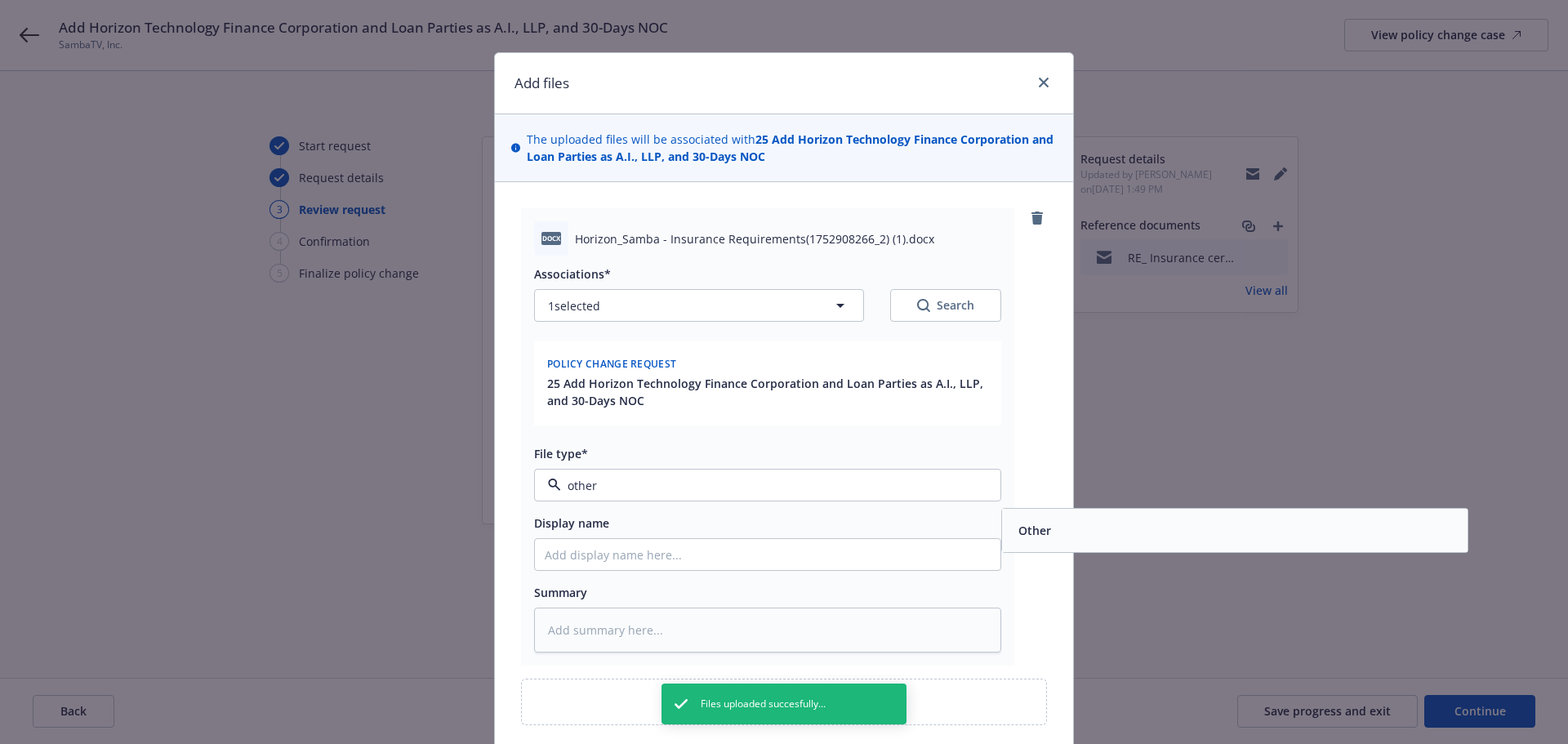
click at [1019, 530] on span "Other" at bounding box center [1034, 530] width 33 height 17
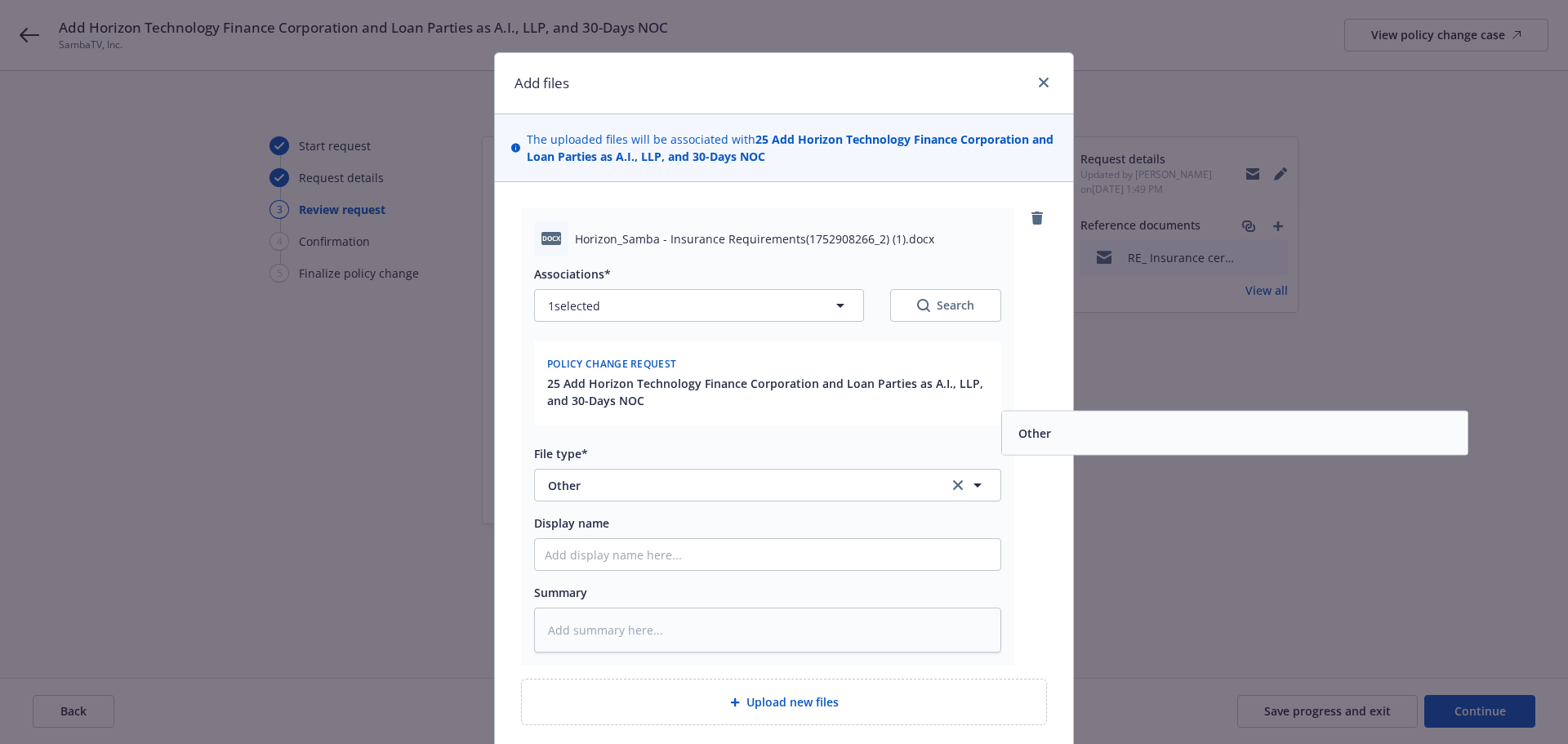
click at [1071, 597] on div "Add files The uploaded files will be associated with 25 Add Horizon Technology …" at bounding box center [784, 372] width 1568 height 744
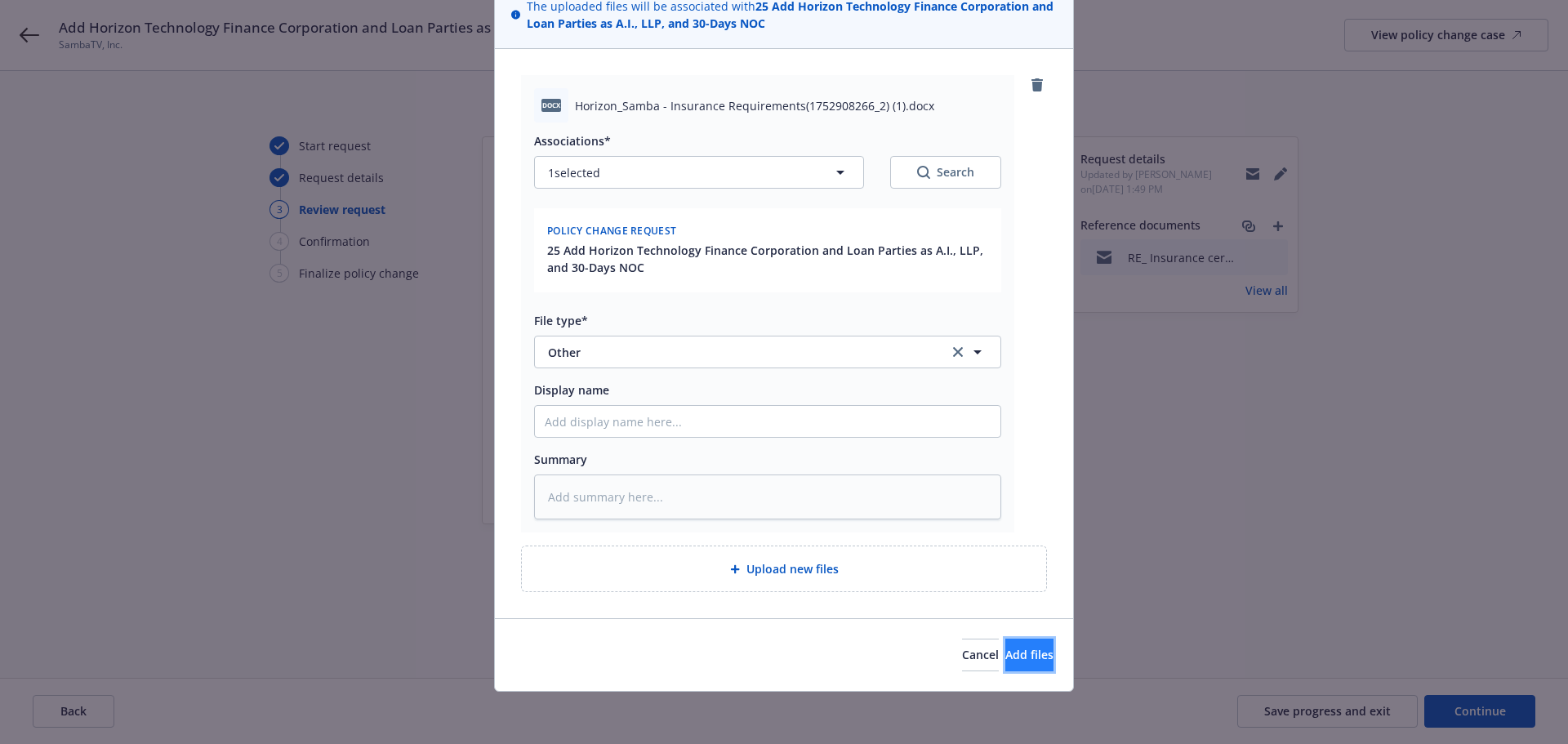
click at [1023, 664] on button "Add files" at bounding box center [1029, 654] width 49 height 33
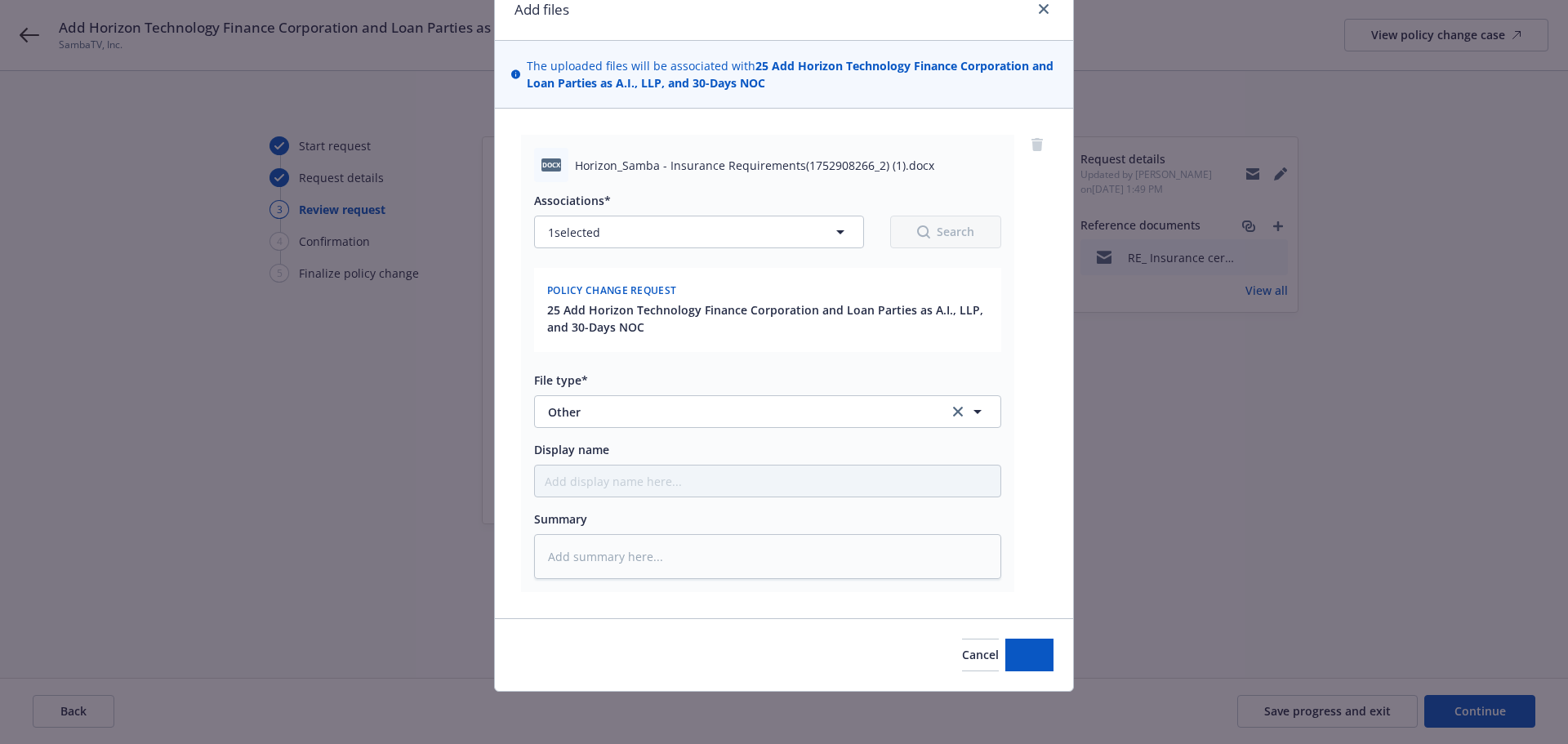
type textarea "x"
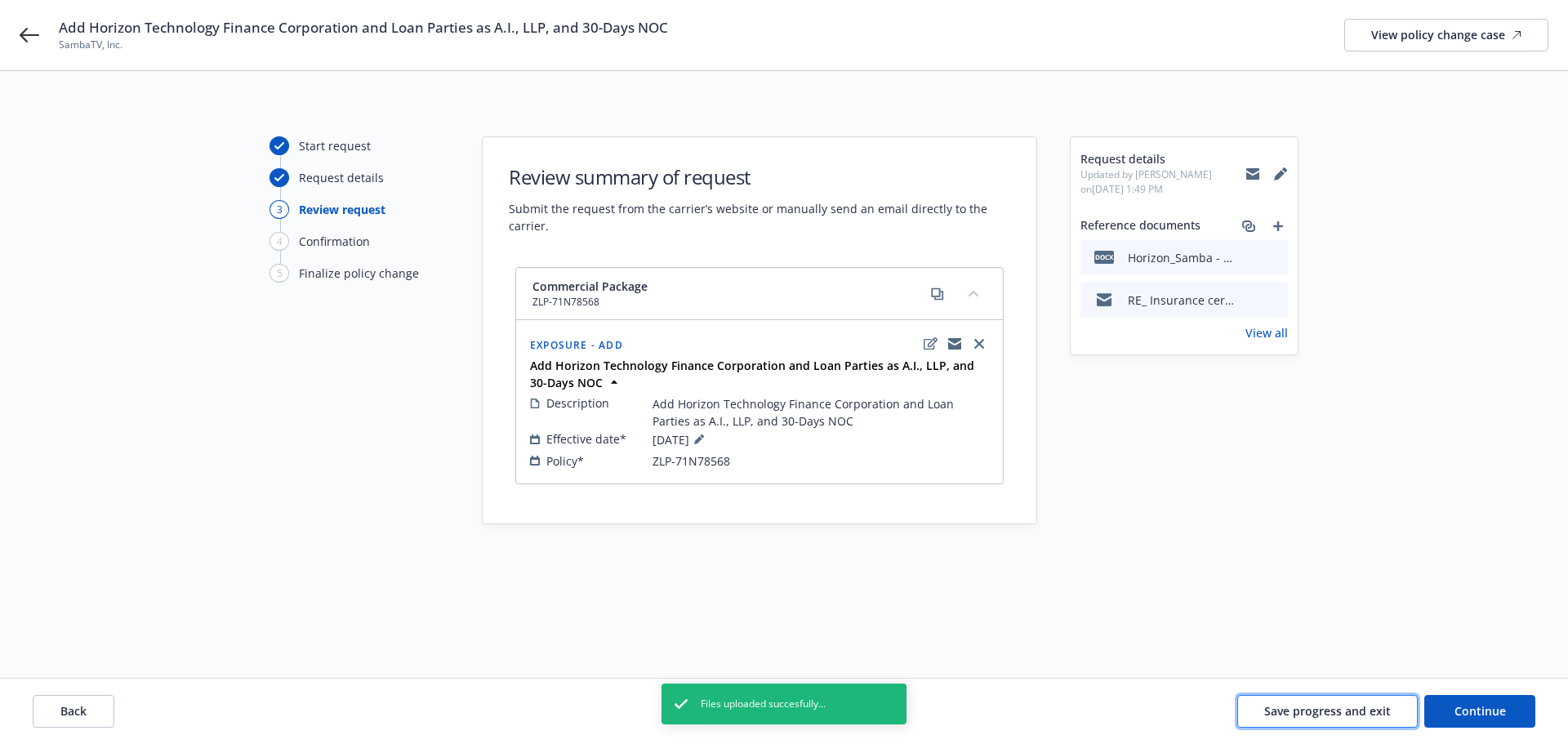
click at [1354, 710] on span "Save progress and exit" at bounding box center [1327, 710] width 126 height 16
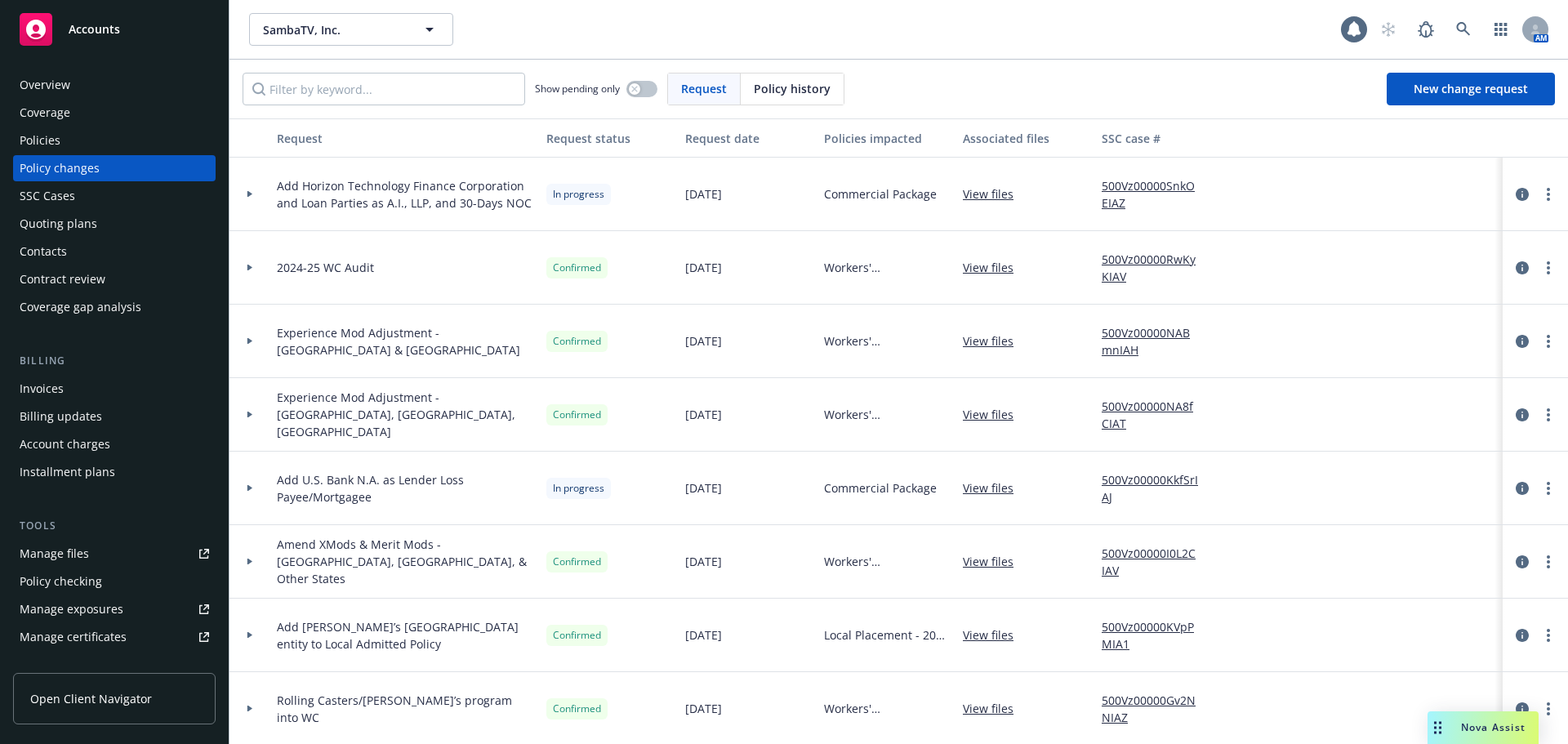
click at [145, 147] on div "Policies" at bounding box center [114, 140] width 189 height 26
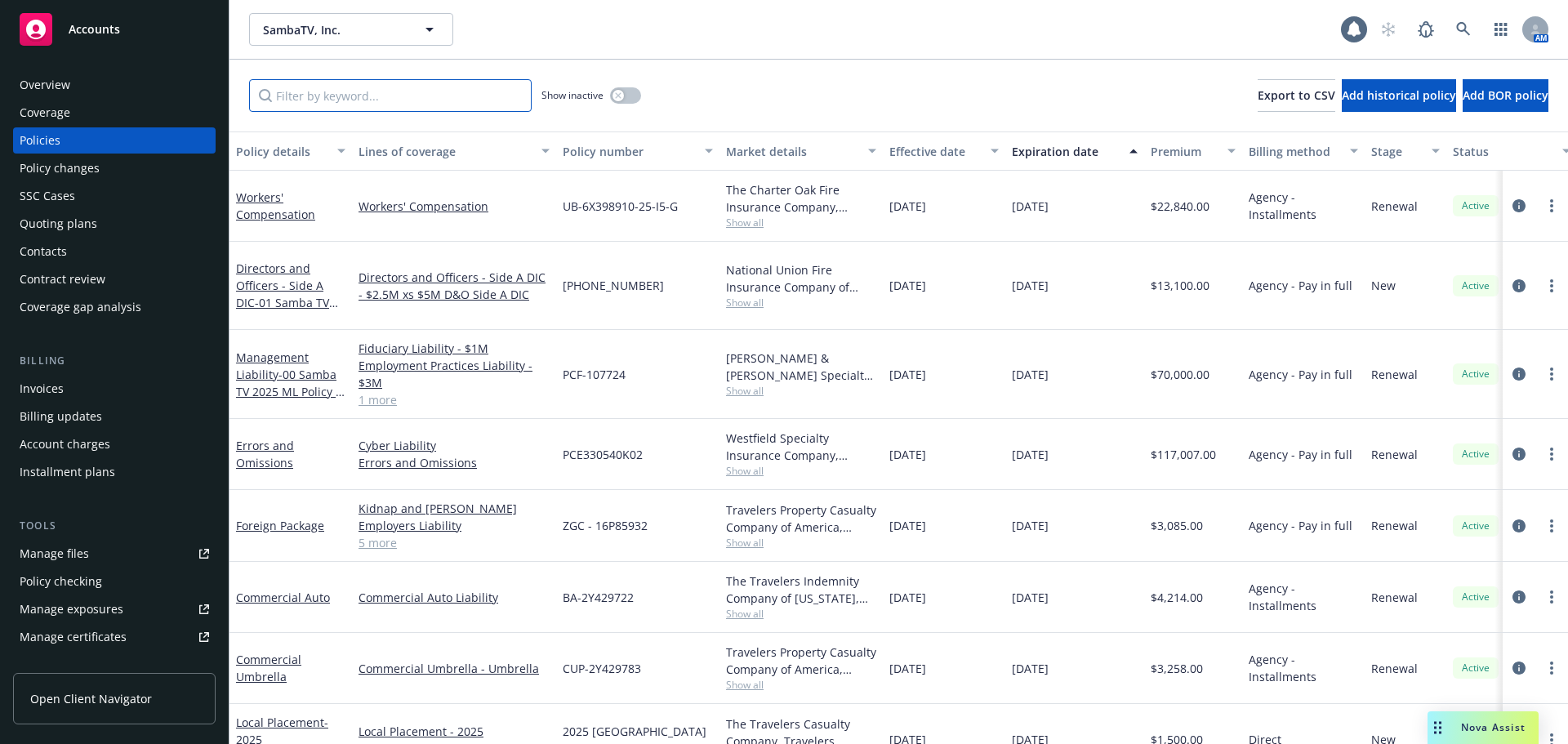
click at [370, 92] on input "Filter by keyword..." at bounding box center [389, 96] width 282 height 33
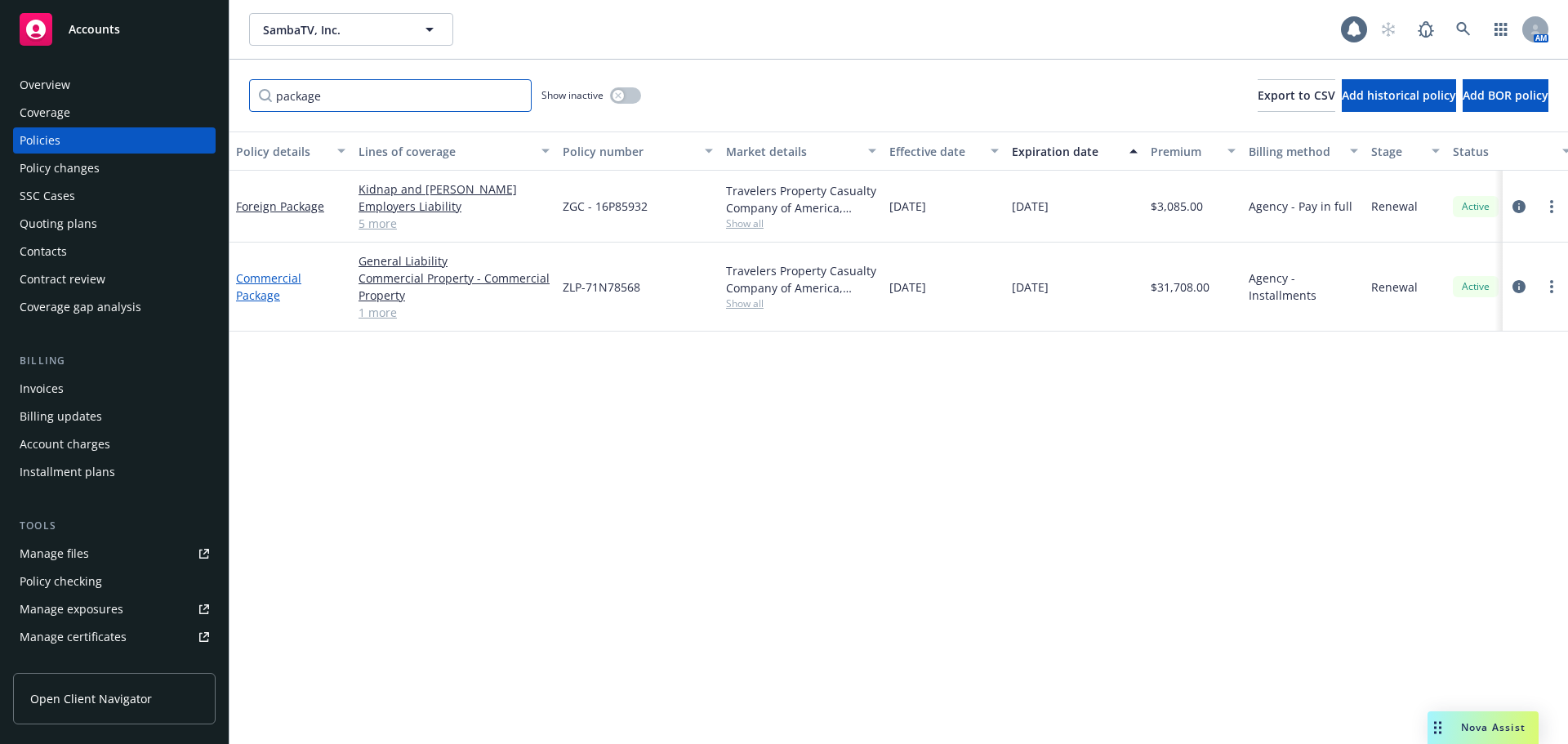
type input "package"
click at [268, 299] on link "Commercial Package" at bounding box center [269, 287] width 65 height 33
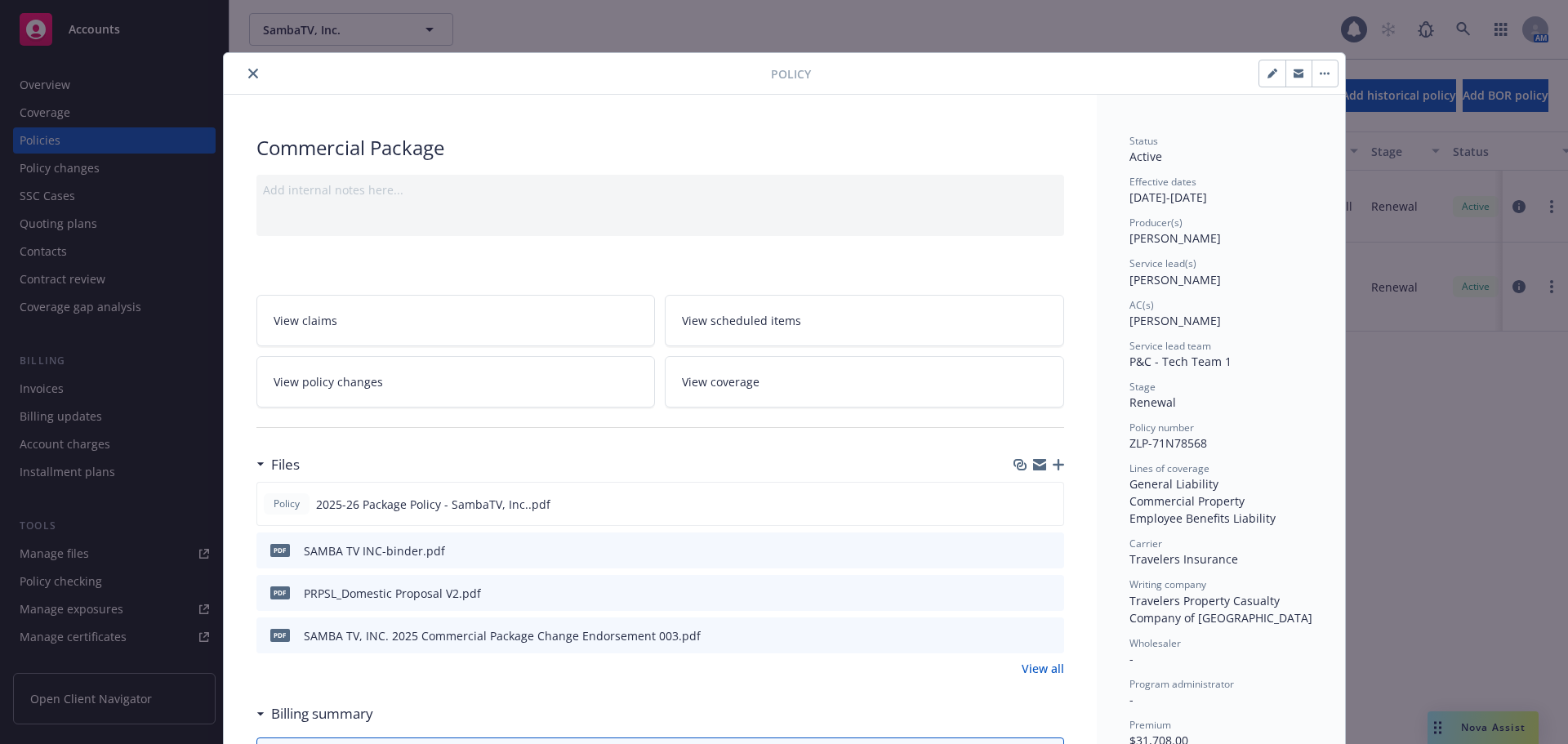
click at [248, 78] on icon "close" at bounding box center [253, 74] width 10 height 10
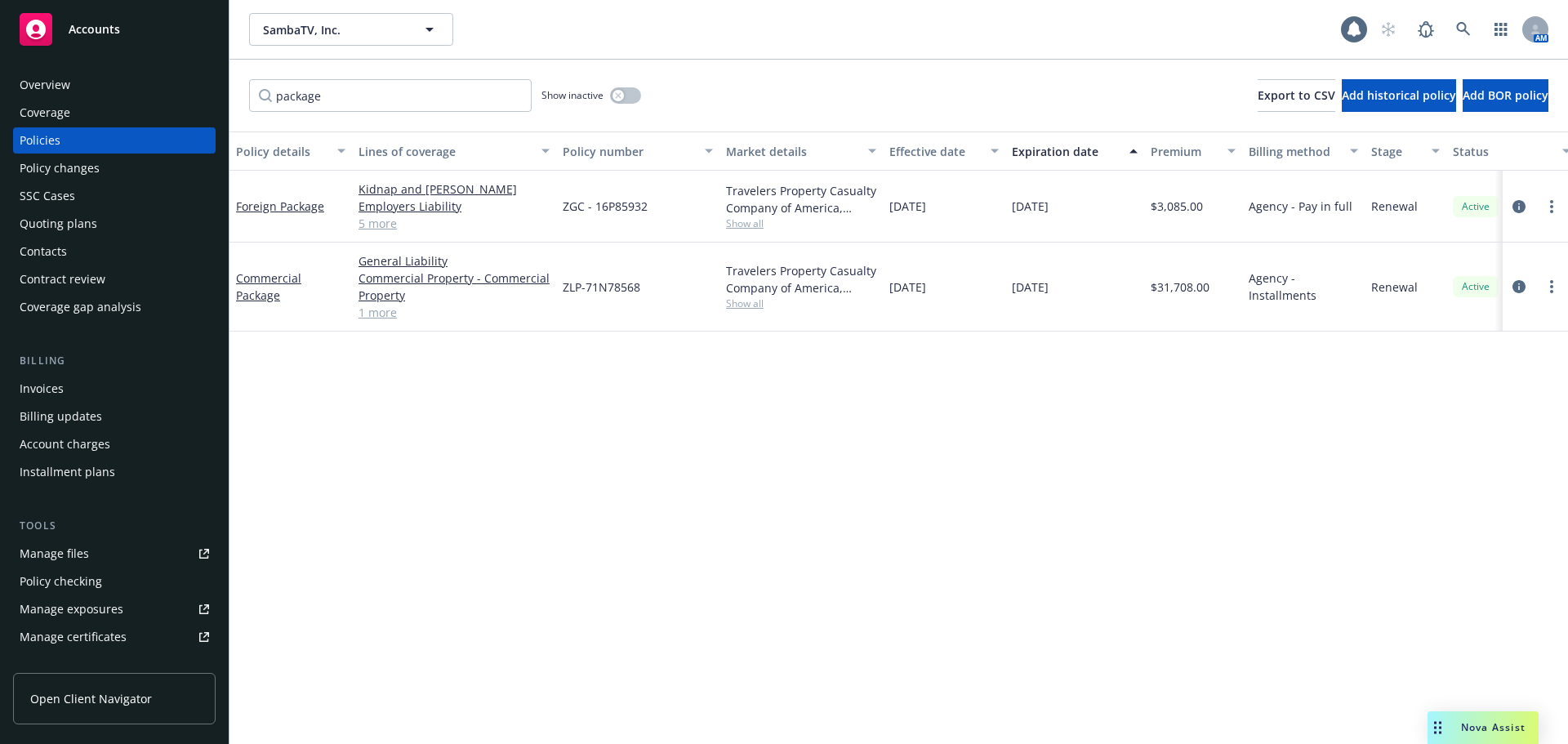
click at [143, 175] on div "Policy changes" at bounding box center [114, 168] width 189 height 26
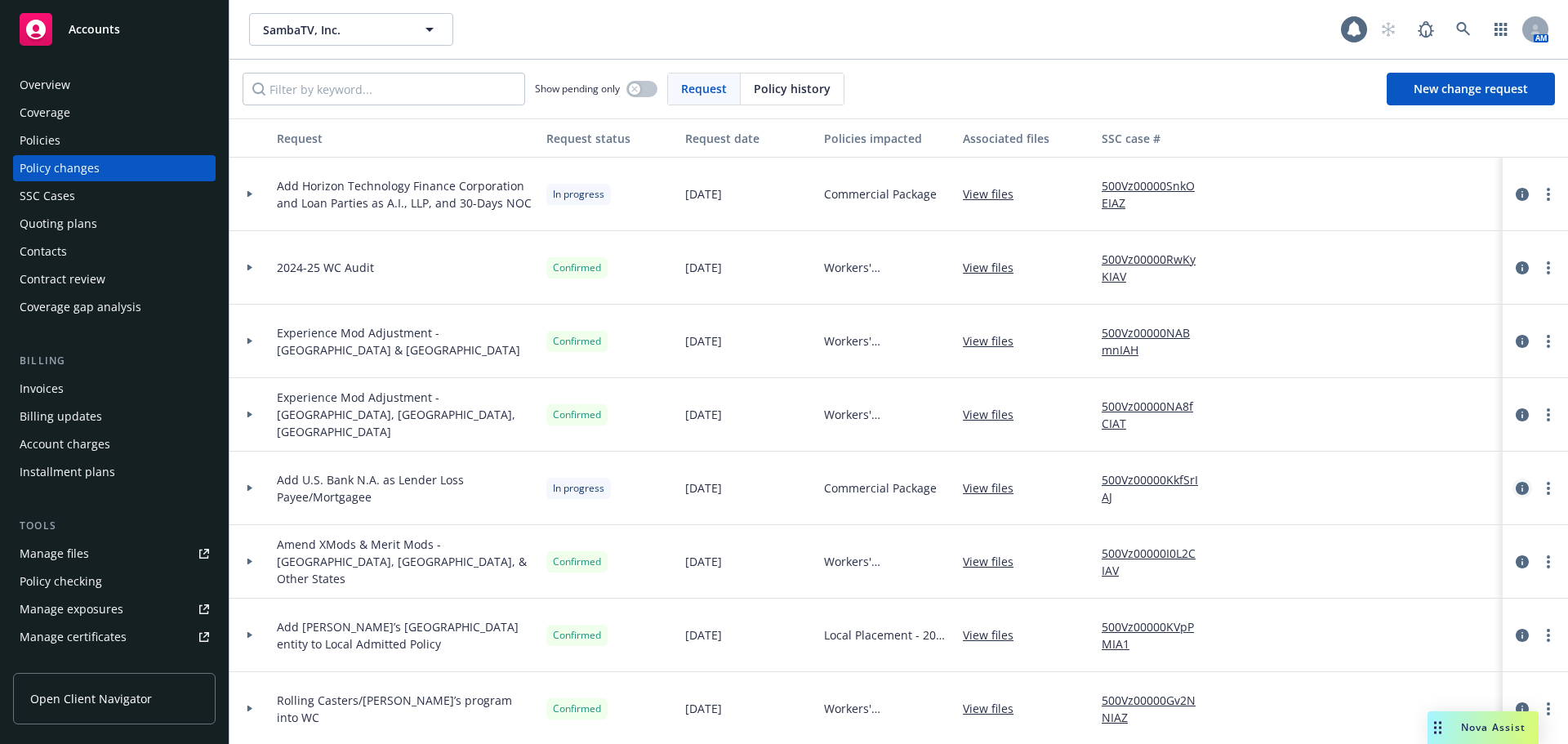
click at [1516, 488] on icon "circleInformation" at bounding box center [1523, 488] width 13 height 13
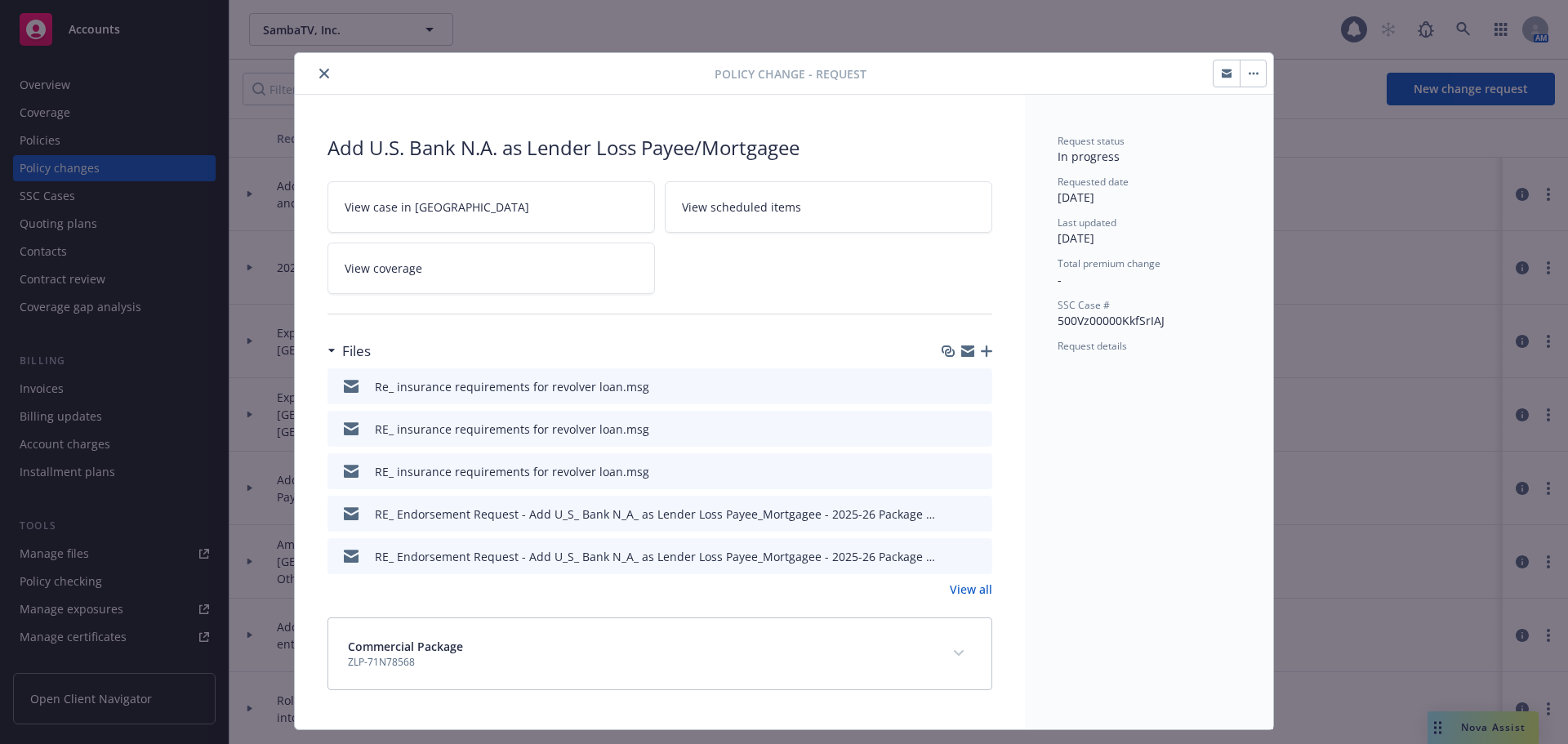
click at [969, 385] on icon "preview file" at bounding box center [977, 385] width 15 height 12
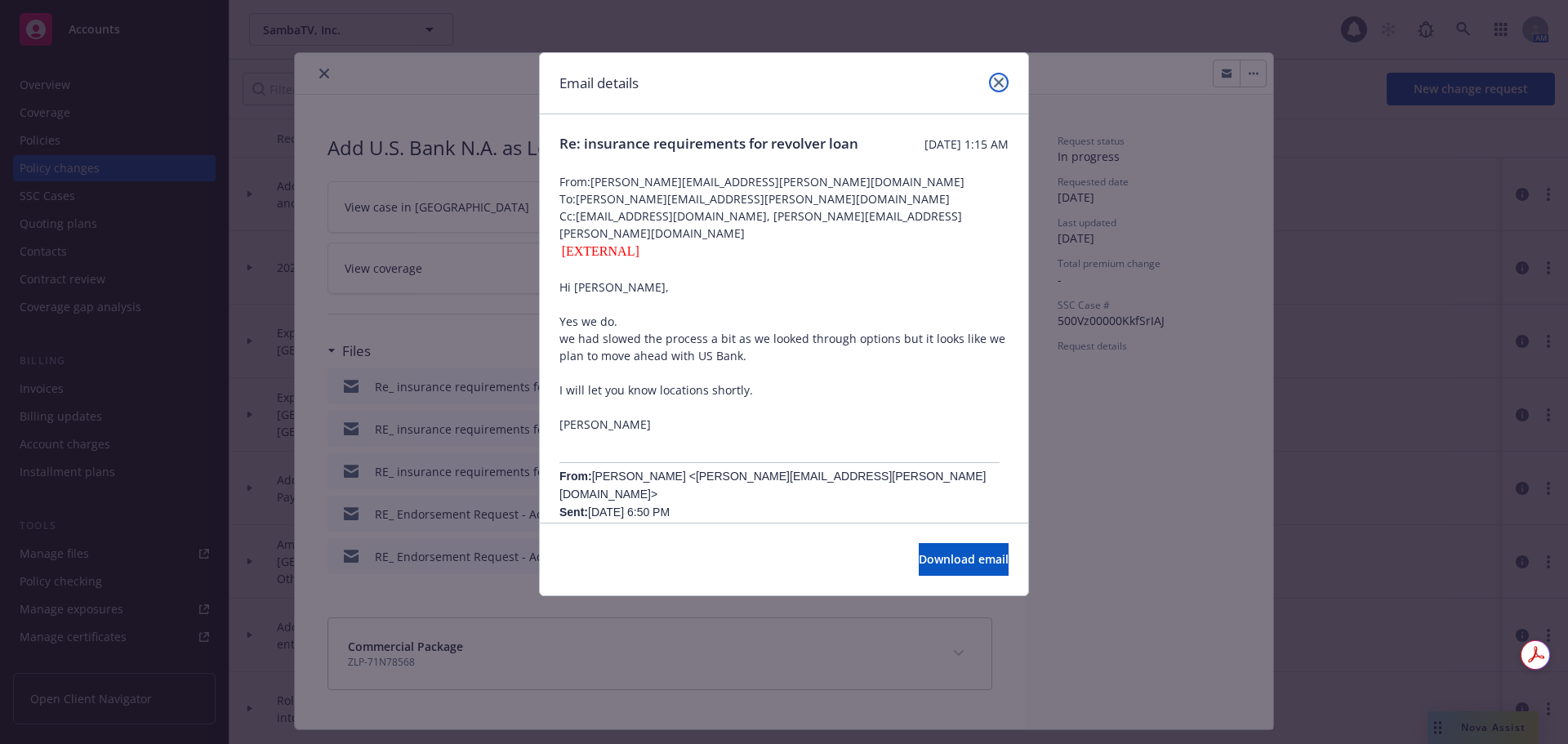
click at [1002, 81] on icon "close" at bounding box center [999, 83] width 10 height 10
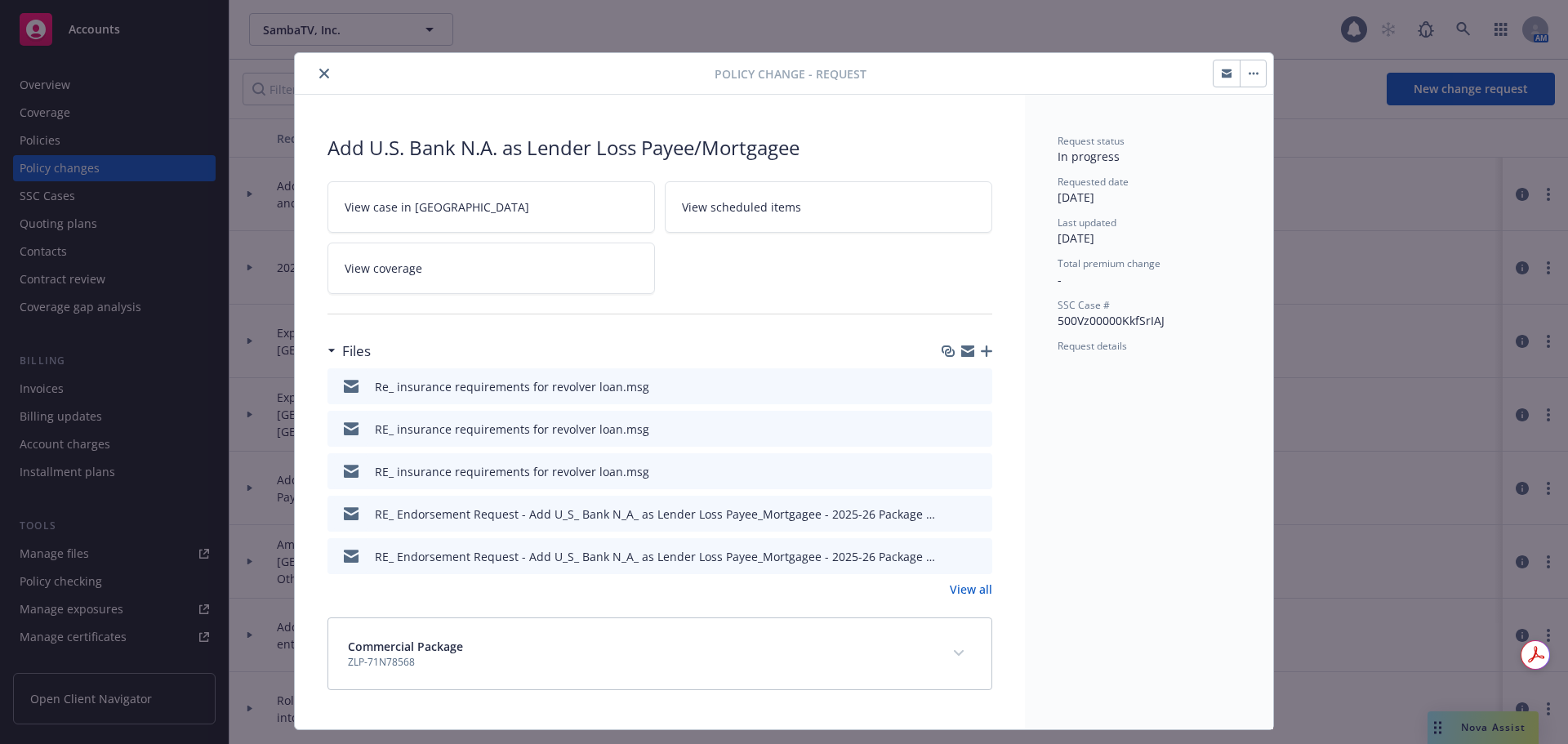
click at [970, 556] on icon "preview file" at bounding box center [977, 555] width 15 height 12
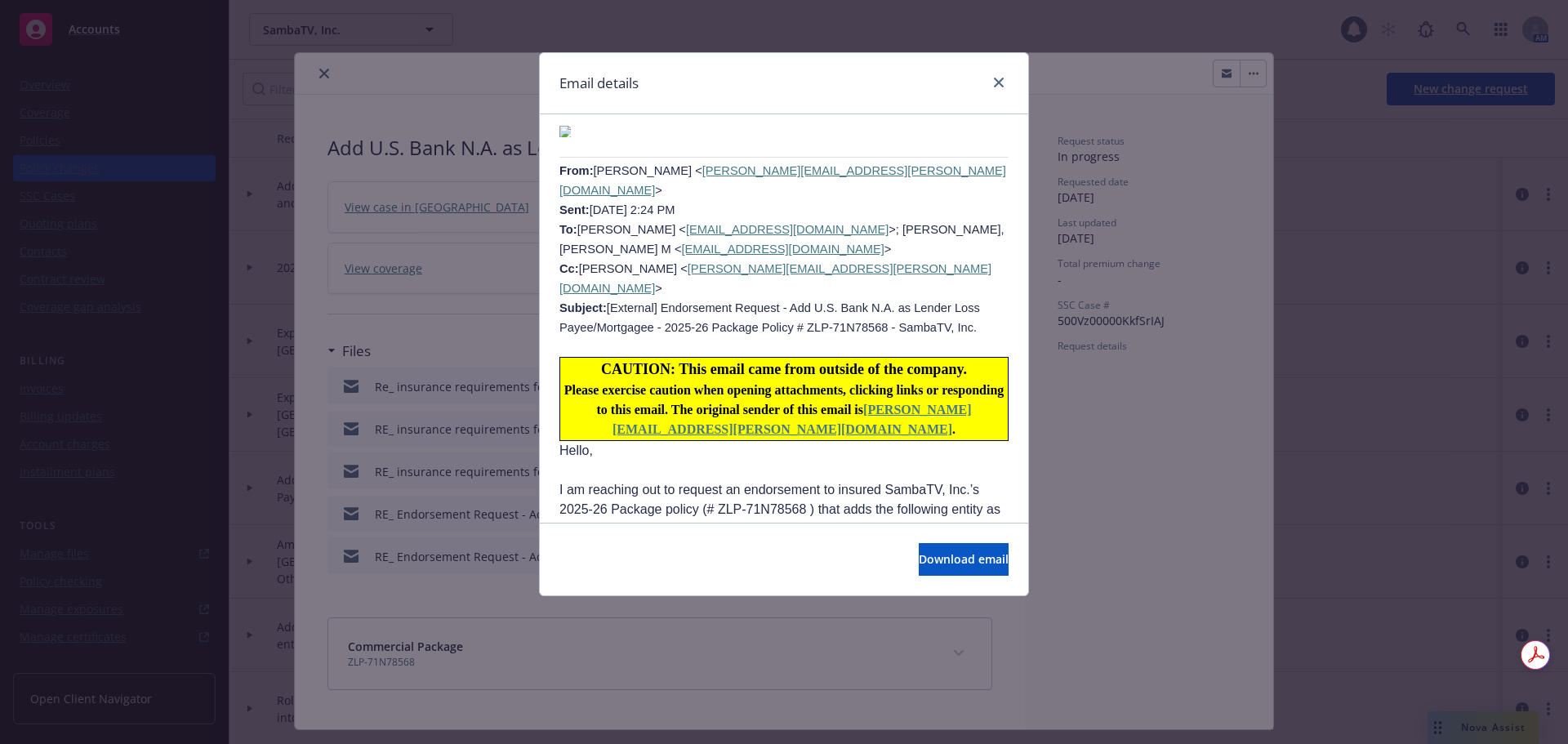
scroll to position [1495, 0]
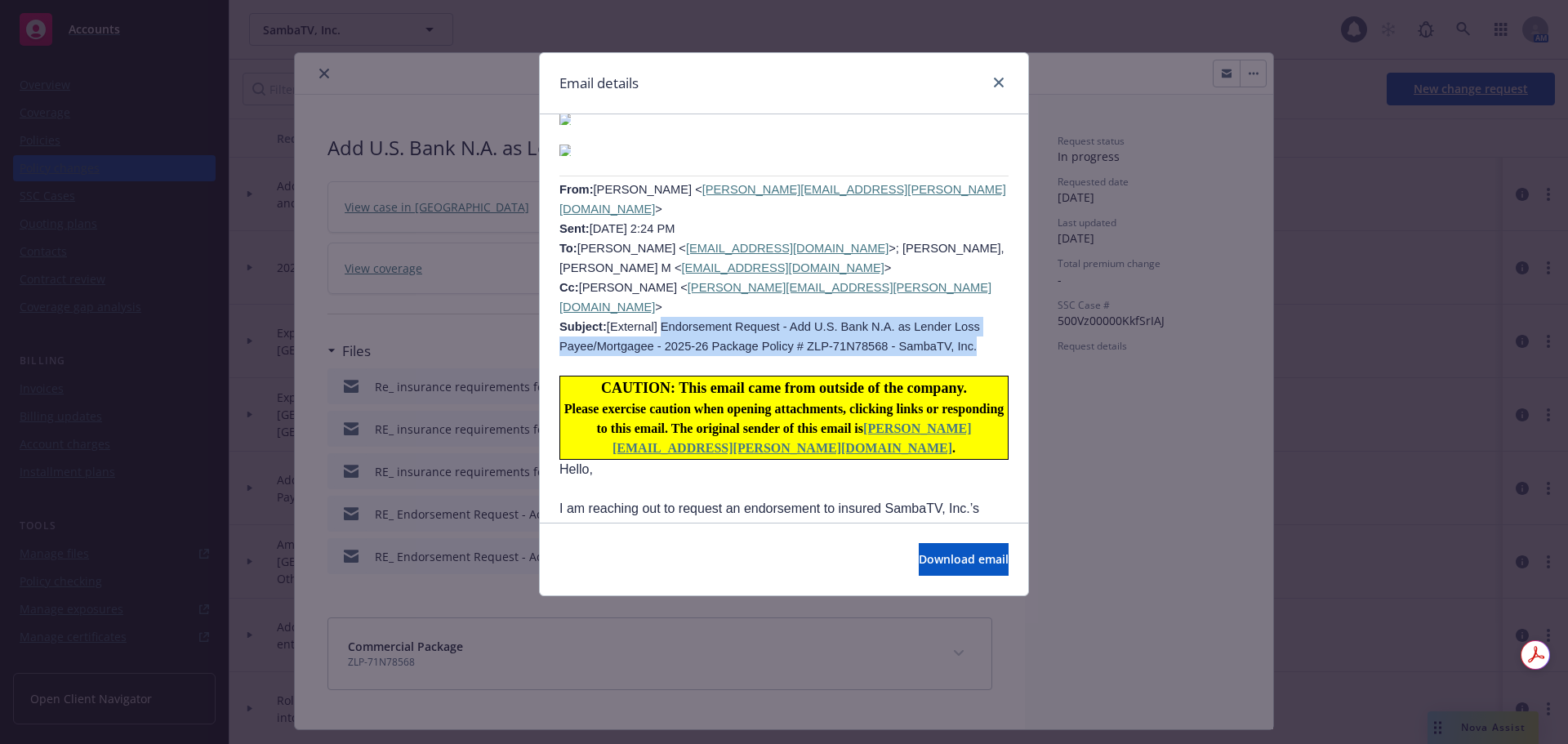
drag, startPoint x: 650, startPoint y: 271, endPoint x: 925, endPoint y: 287, distance: 275.5
click at [925, 287] on span "[PERSON_NAME] < [PERSON_NAME][EMAIL_ADDRESS][PERSON_NAME][DOMAIN_NAME] > Sent: …" at bounding box center [782, 267] width 446 height 170
copy span "Endorsement Request - Add U.S. Bank N.A. as Lender Loss Payee/Mortgagee - 2025-…"
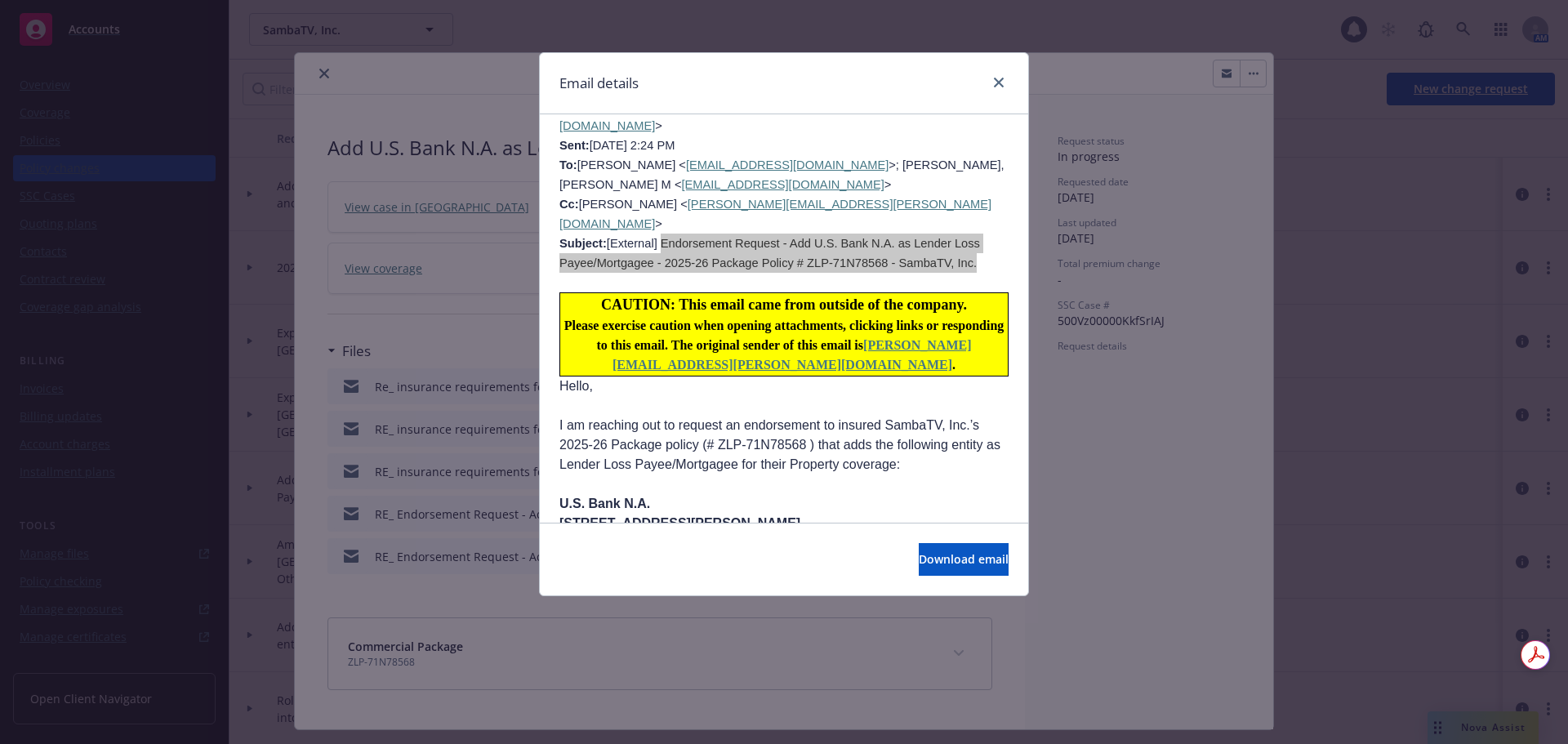
scroll to position [1577, 0]
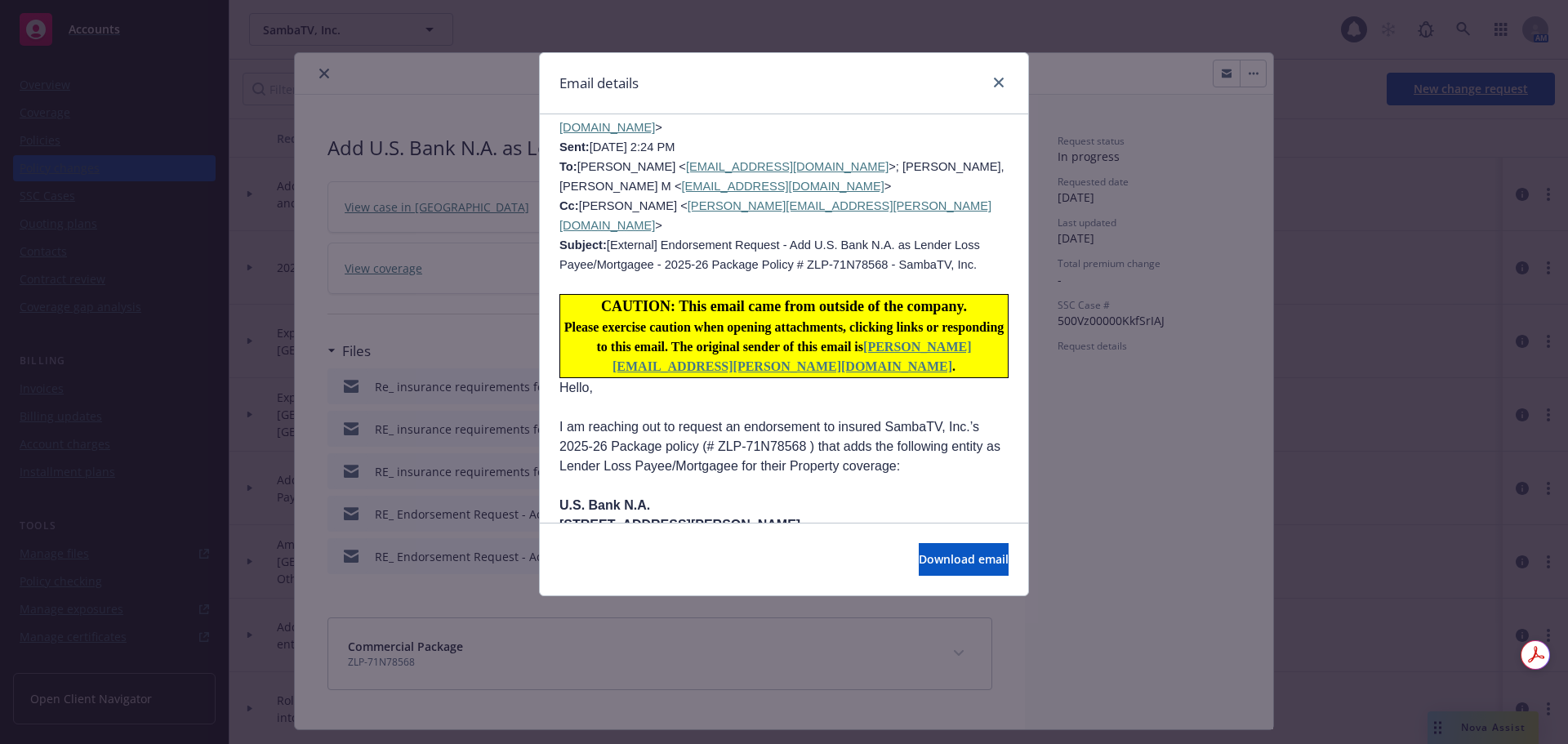
click at [828, 417] on p "I am reaching out to request an endorsement to insured SambaTV, Inc.’s 2025-26 …" at bounding box center [784, 466] width 449 height 98
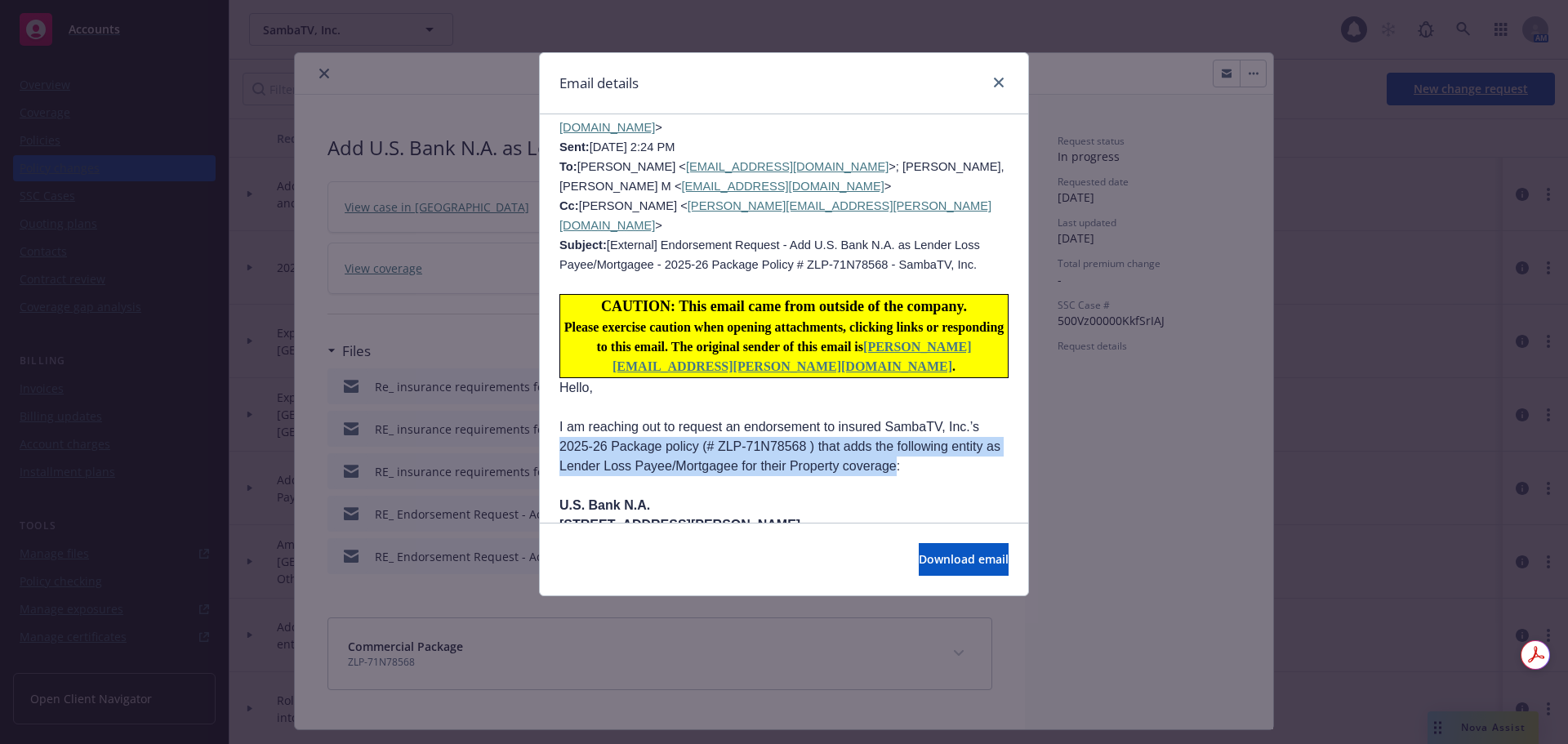
drag, startPoint x: 562, startPoint y: 391, endPoint x: 915, endPoint y: 416, distance: 353.9
click at [915, 417] on p "I am reaching out to request an endorsement to insured SambaTV, Inc.’s 2025-26 …" at bounding box center [784, 466] width 449 height 98
copy p "2025-26 Package policy (# ZLP-71N78568 ) that adds the following entity as Lend…"
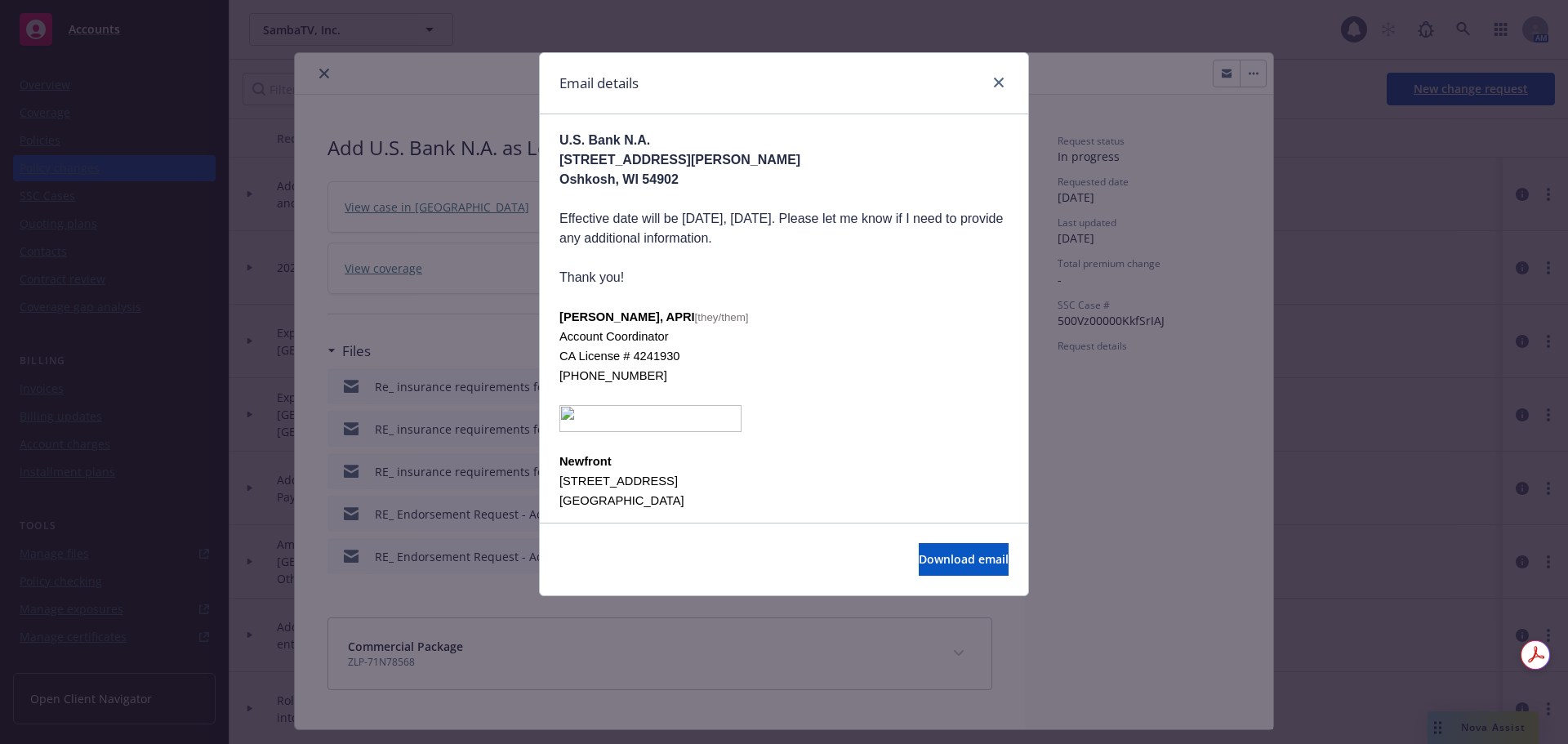
scroll to position [1904, 0]
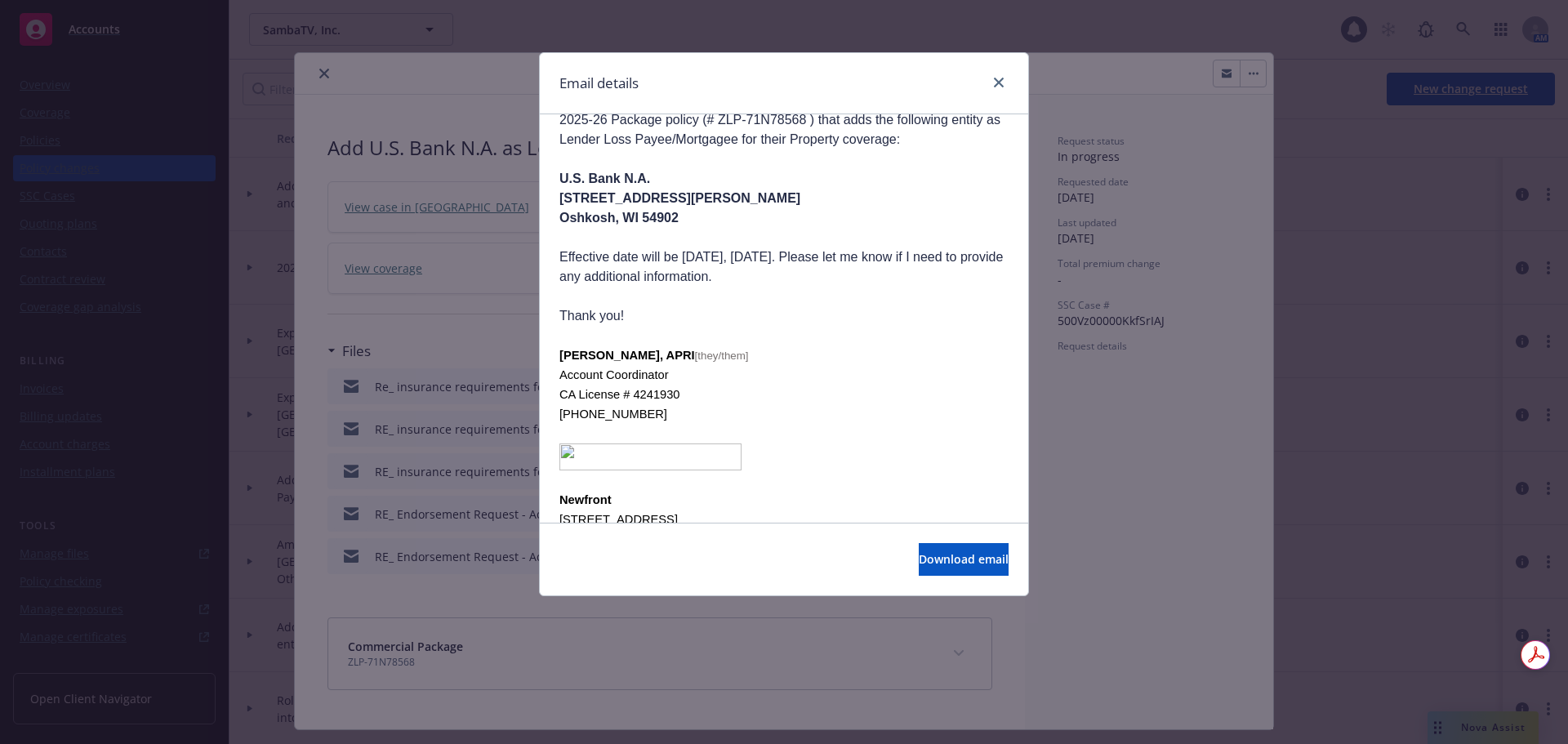
click at [687, 287] on p at bounding box center [784, 296] width 449 height 19
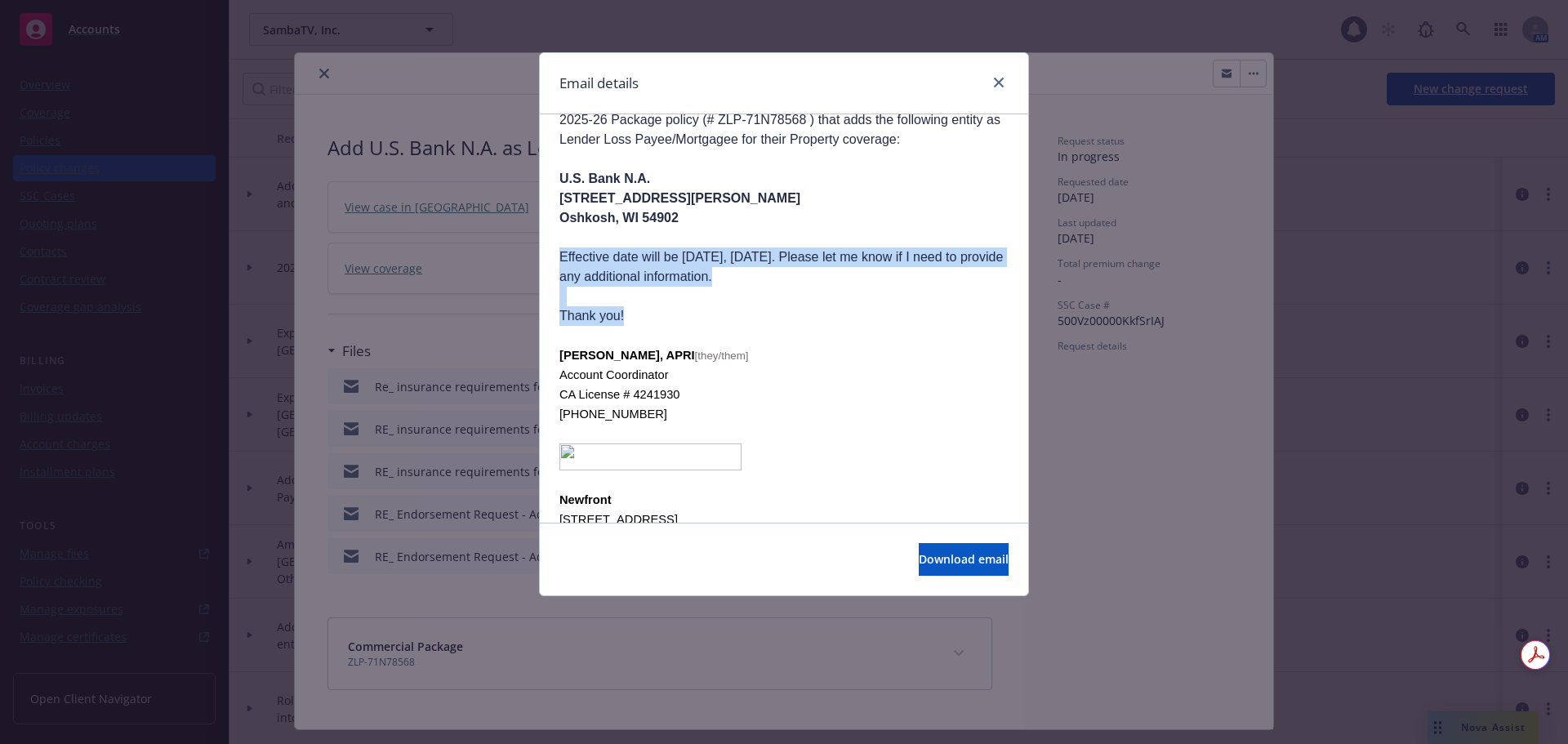
drag, startPoint x: 639, startPoint y: 266, endPoint x: 560, endPoint y: 199, distance: 103.6
click at [560, 199] on div "Hey [PERSON_NAME], [PERSON_NAME] is no longer with Travelers, but we will be ha…" at bounding box center [784, 14] width 449 height 1582
copy div "Effective date will be [DATE], [DATE]. Please let me know if I need to provide …"
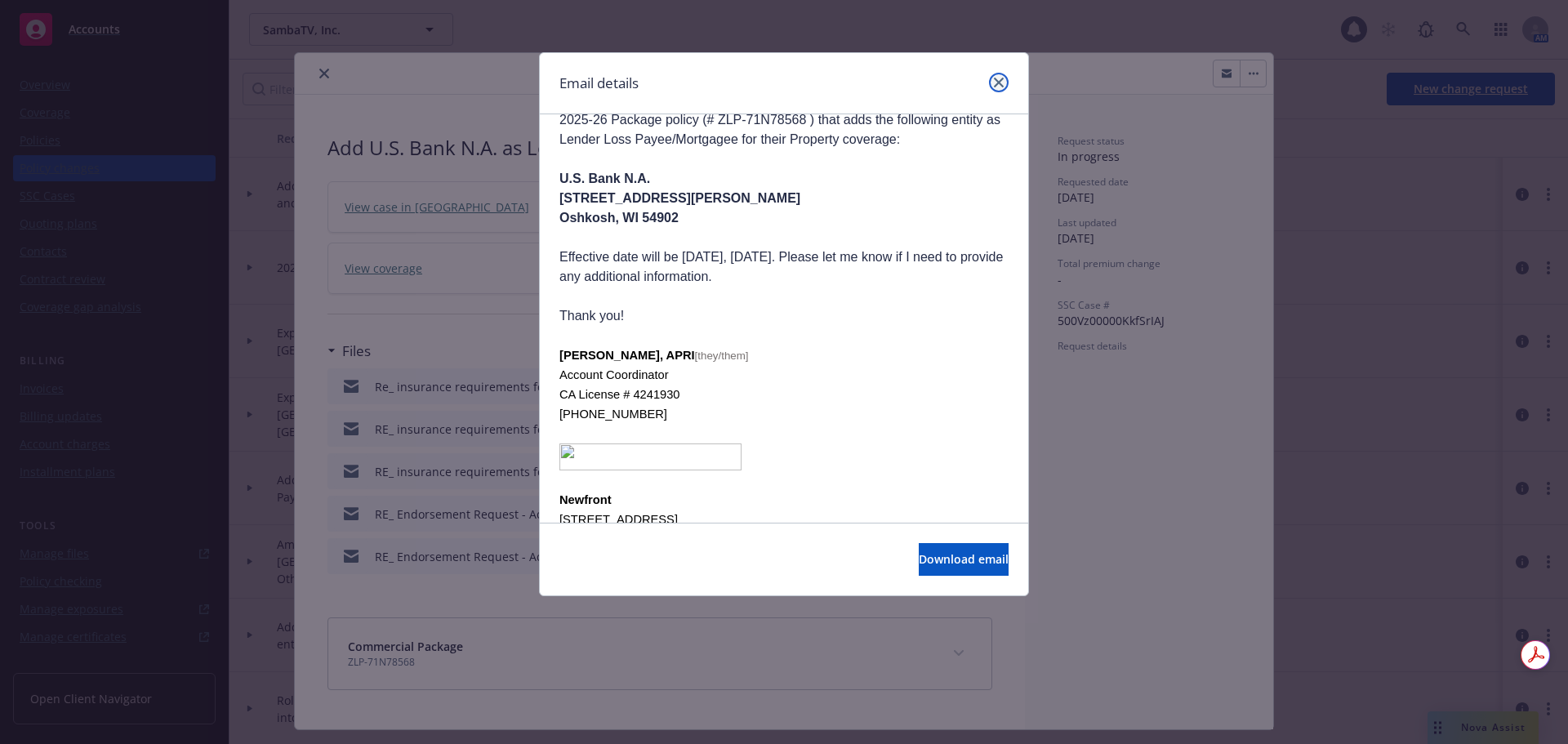
click at [1006, 84] on link "close" at bounding box center [998, 82] width 19 height 19
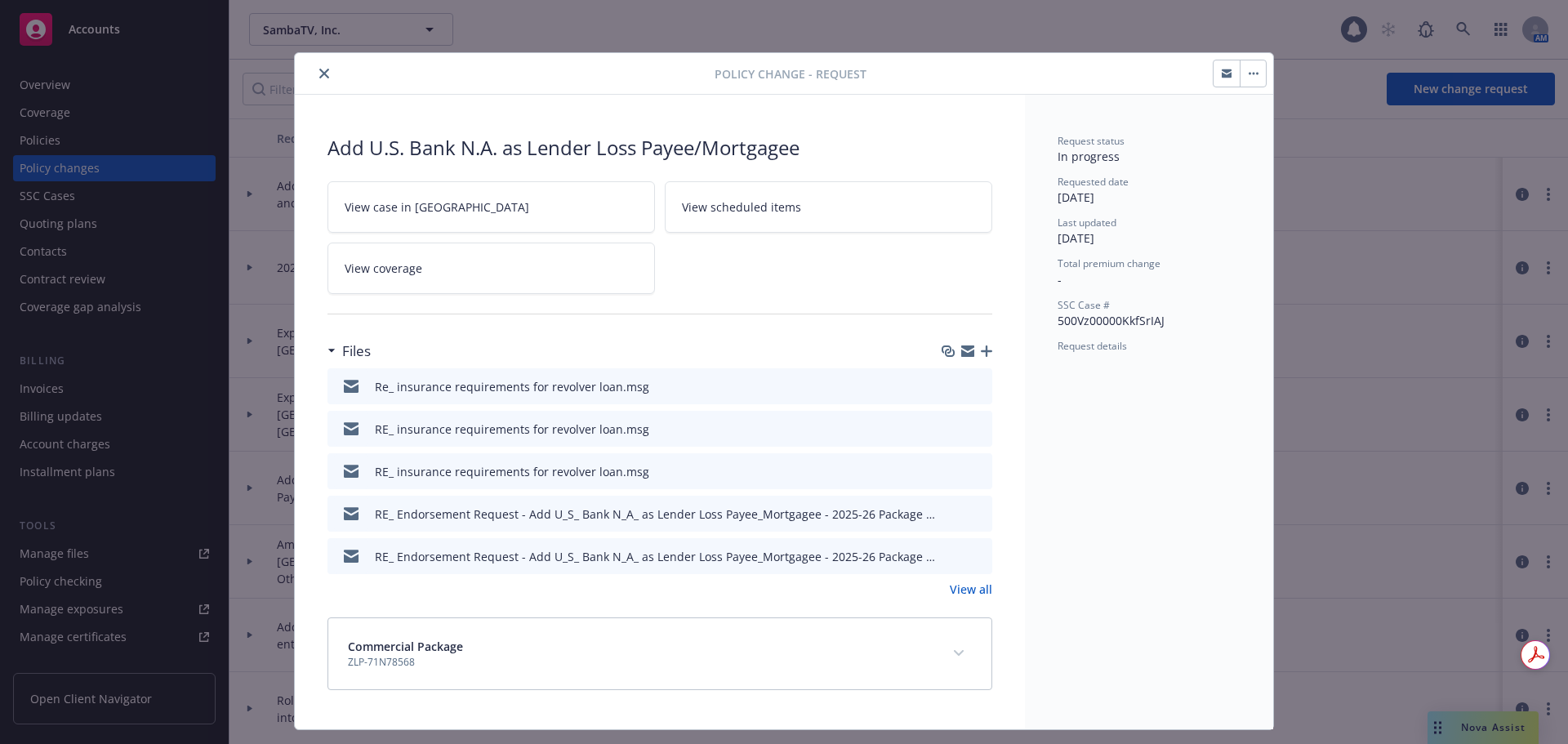
click at [320, 72] on icon "close" at bounding box center [324, 74] width 10 height 10
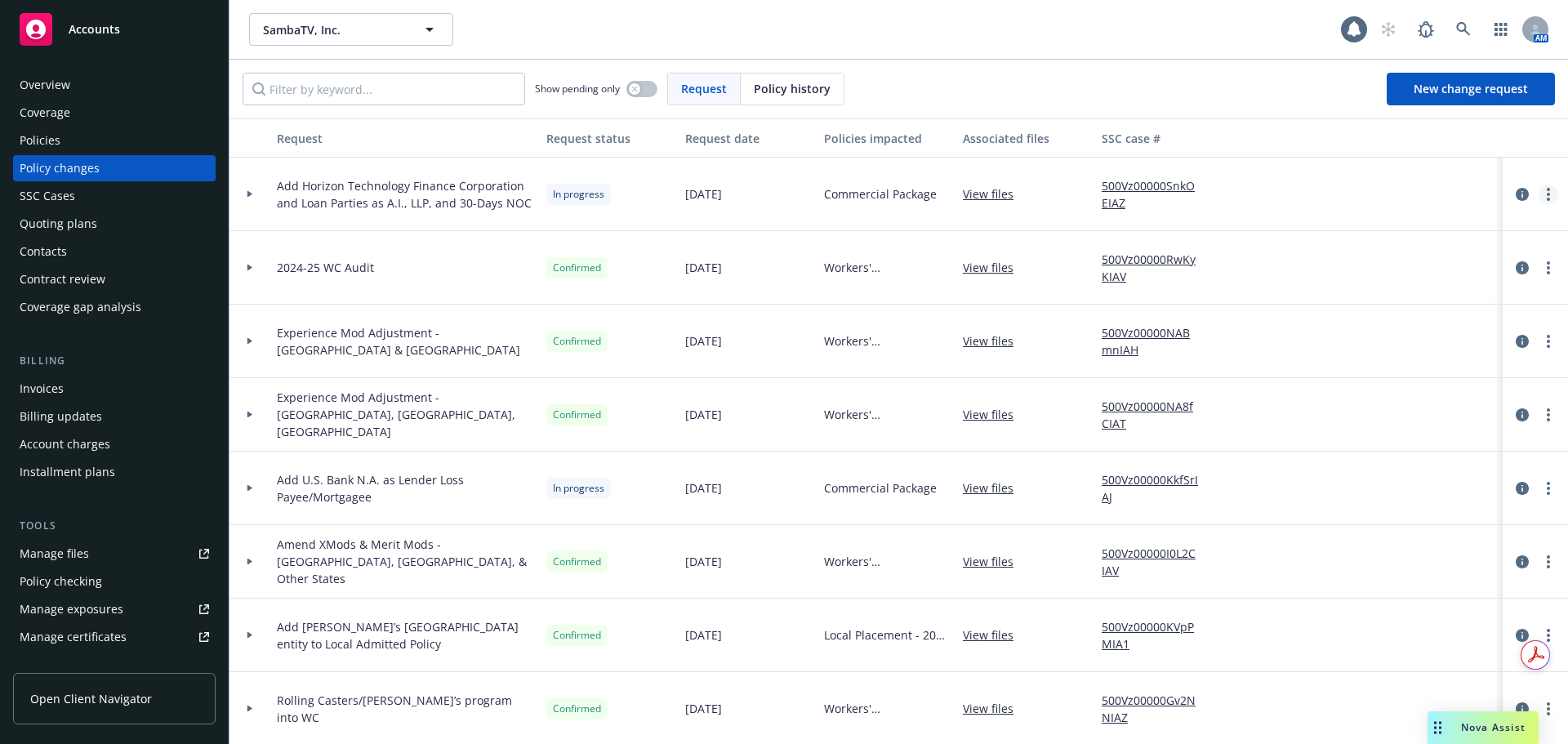
click at [1547, 195] on icon "more" at bounding box center [1549, 194] width 3 height 13
click at [1405, 320] on link "Resume workflow" at bounding box center [1405, 326] width 280 height 33
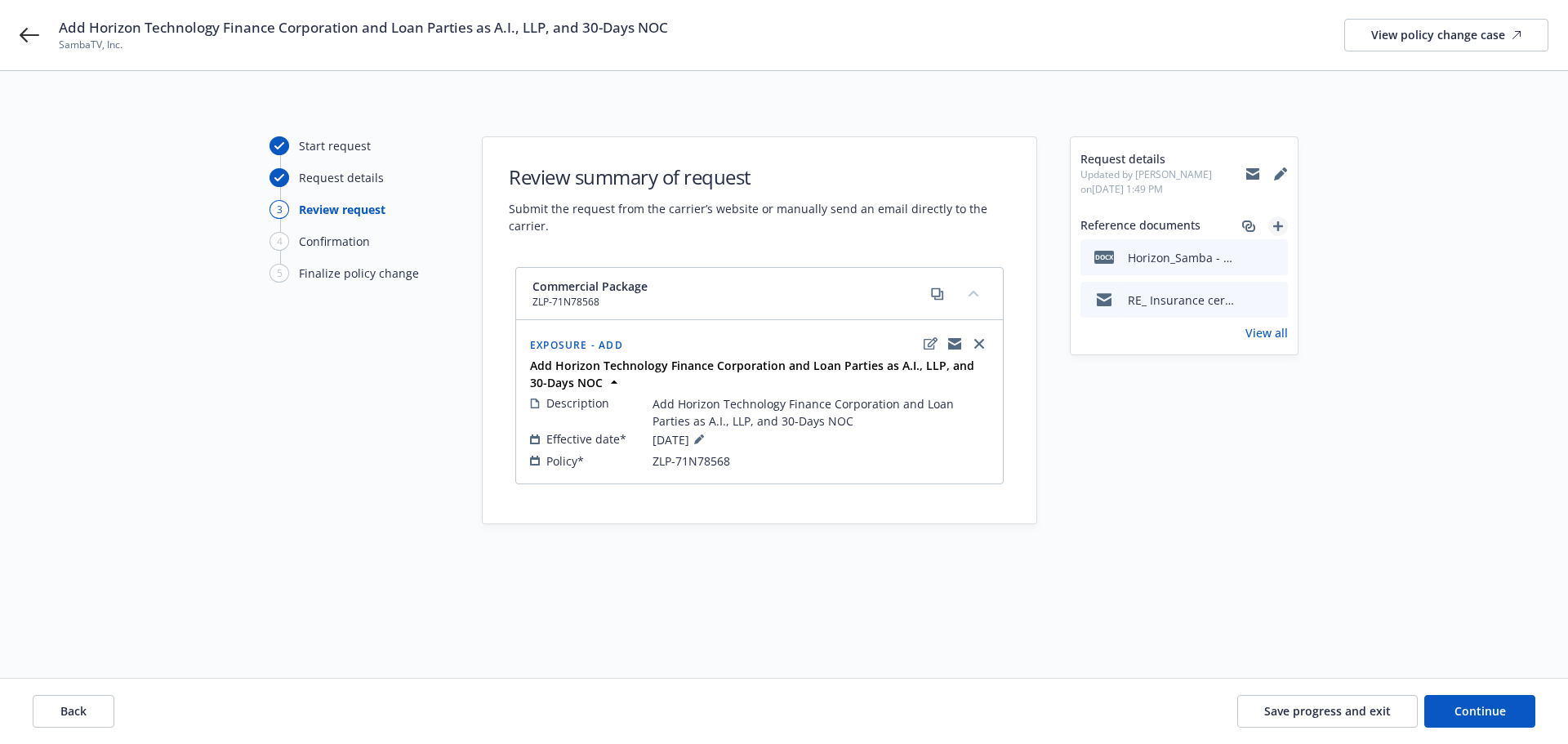
click at [1276, 228] on icon "add" at bounding box center [1278, 226] width 10 height 10
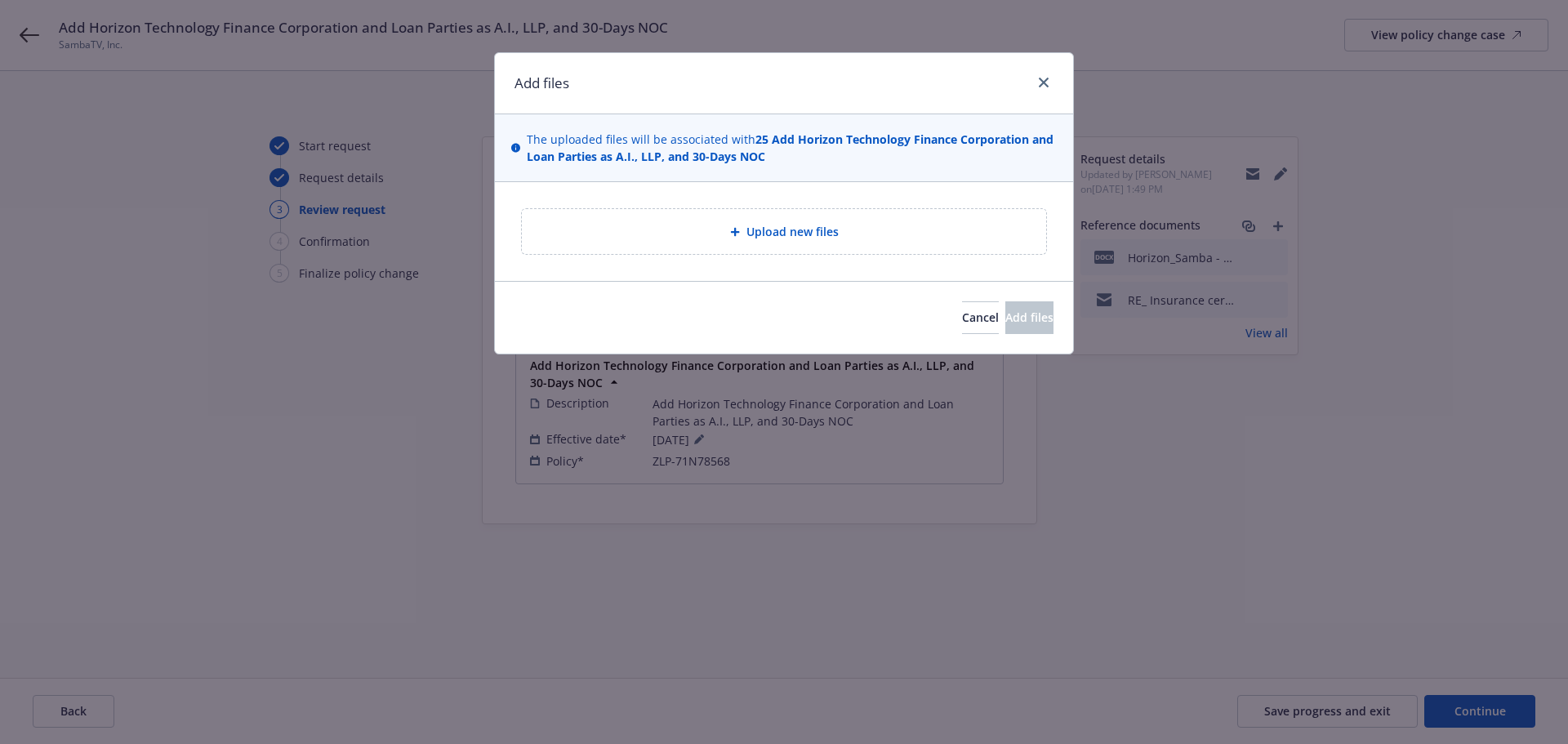
type textarea "x"
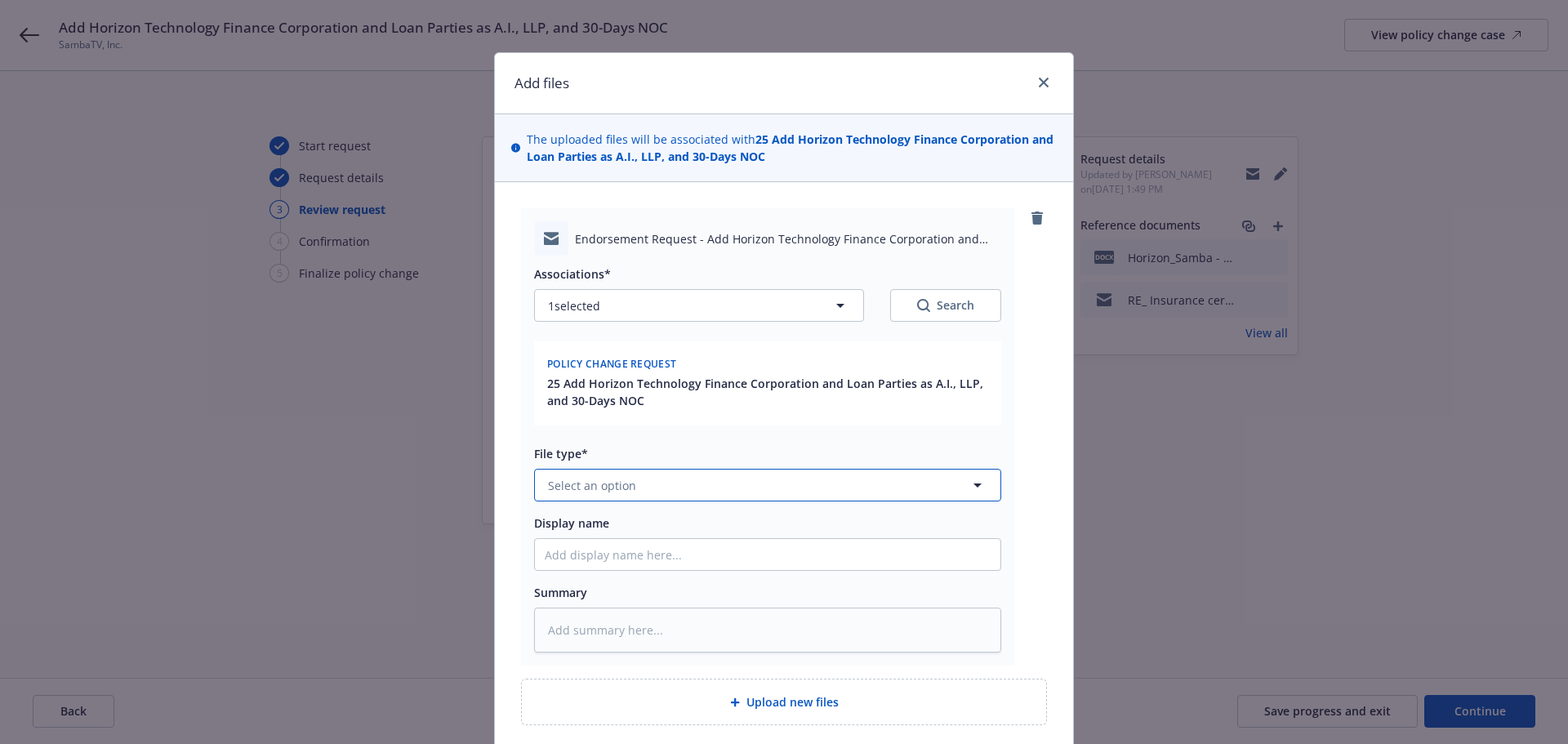
click at [637, 478] on button "Select an option" at bounding box center [768, 485] width 467 height 33
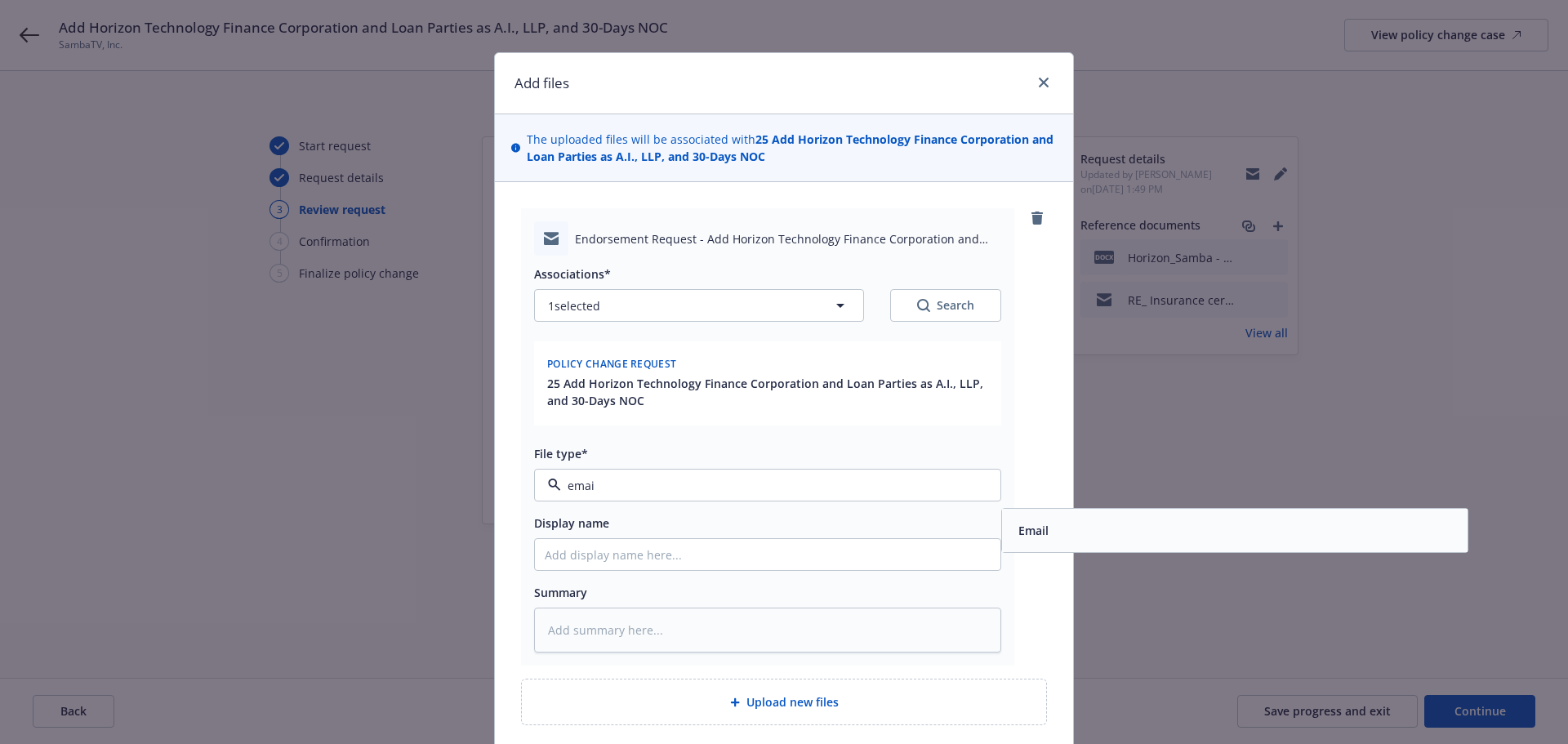
type input "email"
click at [1039, 530] on span "Email" at bounding box center [1034, 530] width 30 height 17
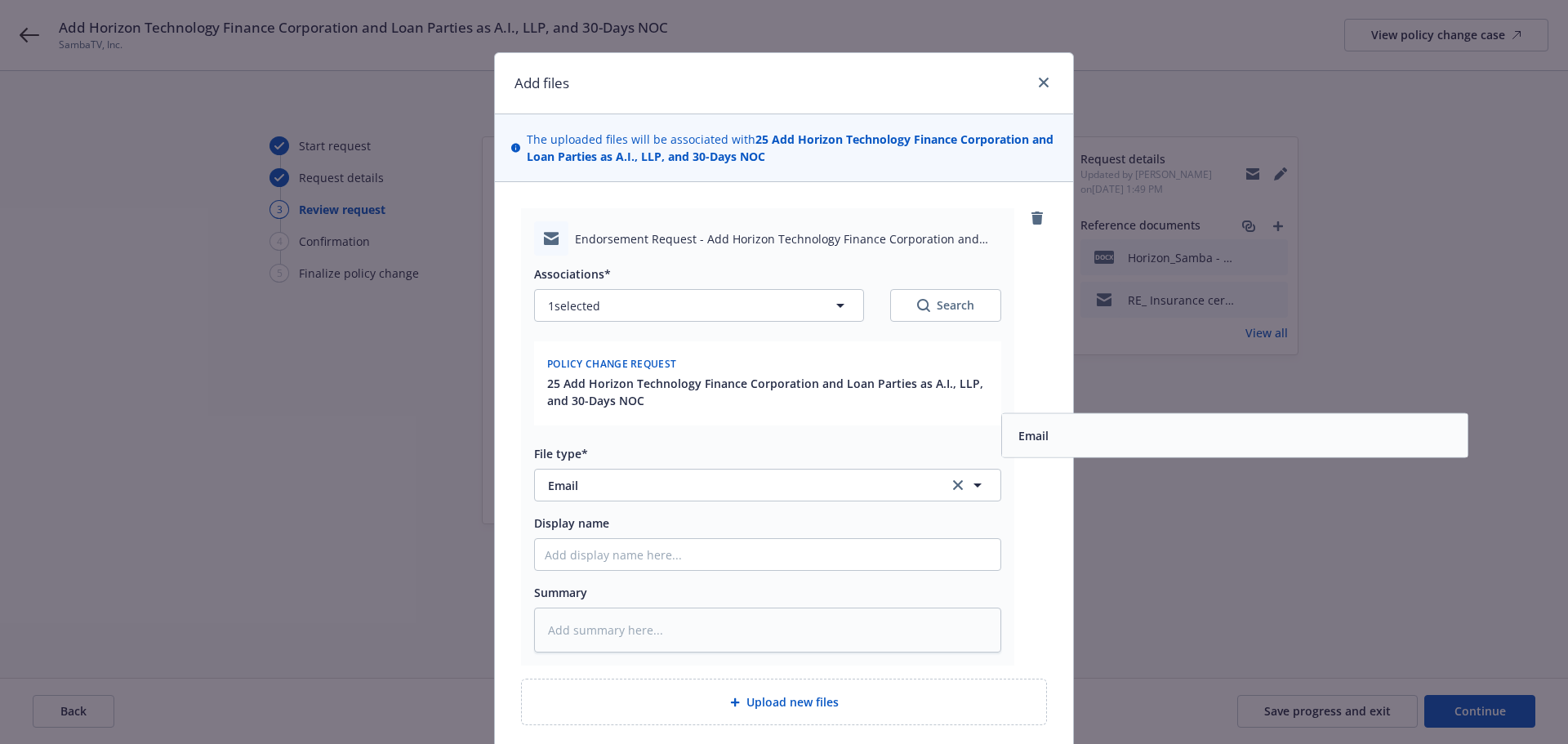
click at [1039, 530] on div "Endorsement Request - Add Horizon Technology Finance Corporation and Loan Parti…" at bounding box center [784, 437] width 526 height 457
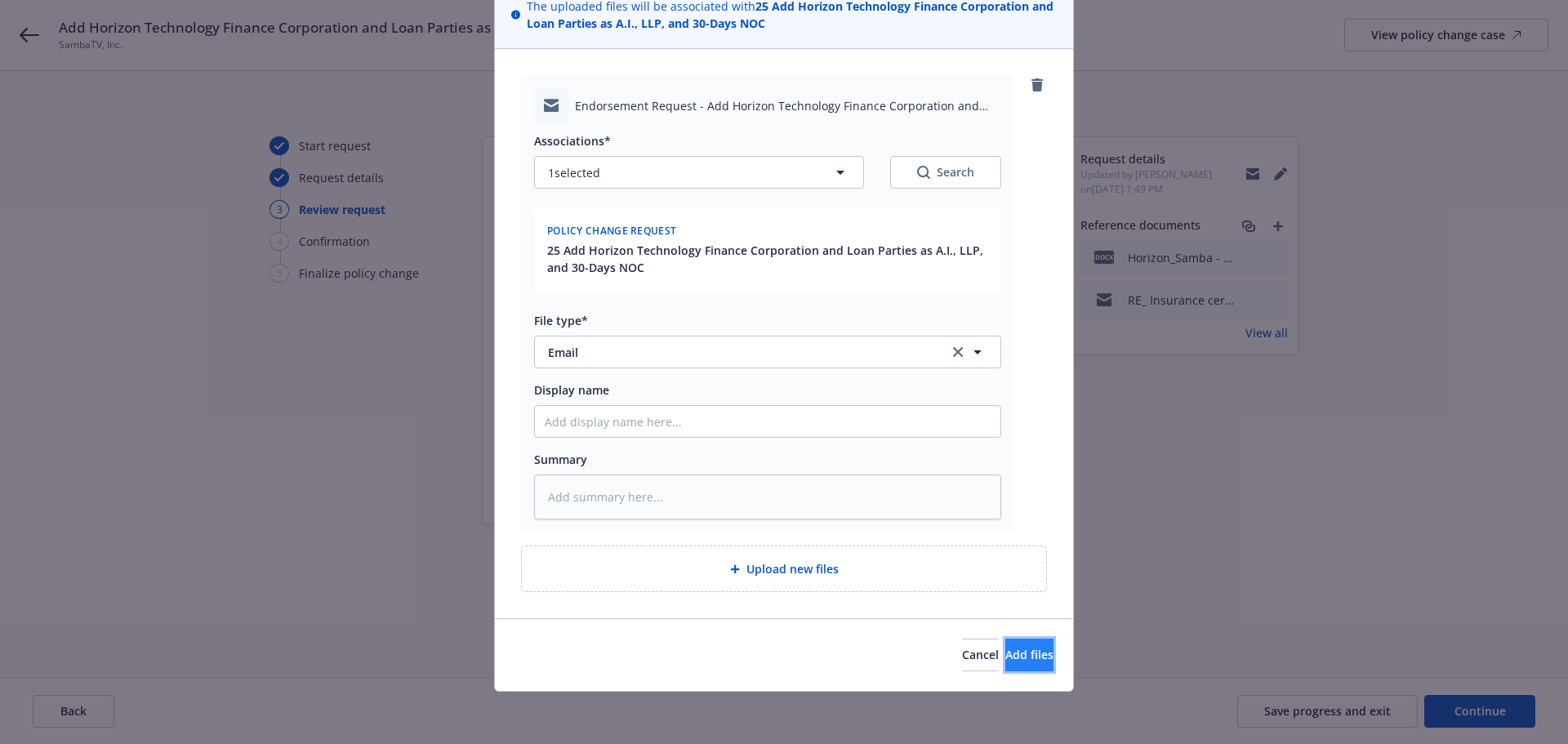
click at [1005, 662] on span "Add files" at bounding box center [1029, 654] width 49 height 16
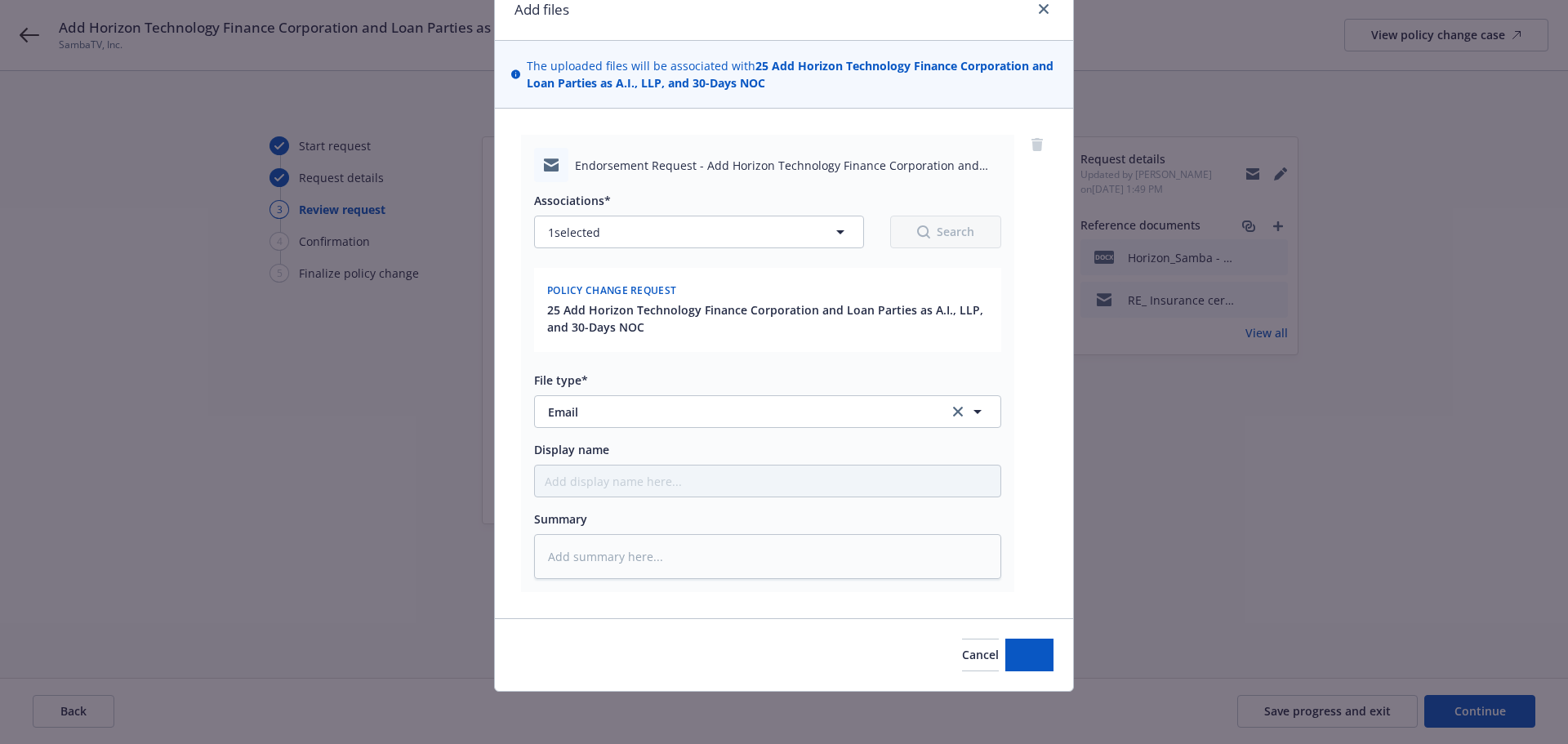
scroll to position [74, 0]
type textarea "x"
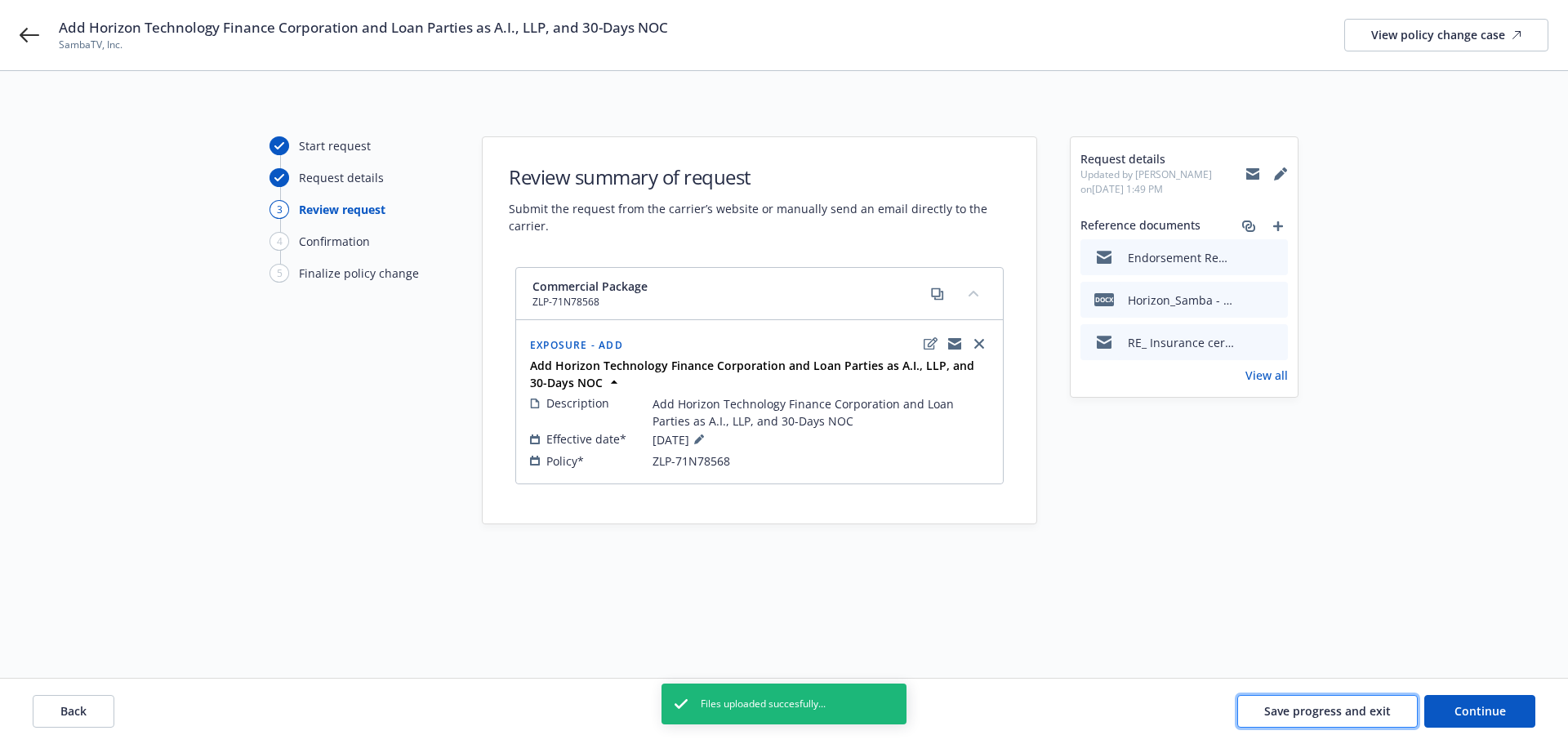
click at [1295, 714] on span "Save progress and exit" at bounding box center [1327, 710] width 126 height 16
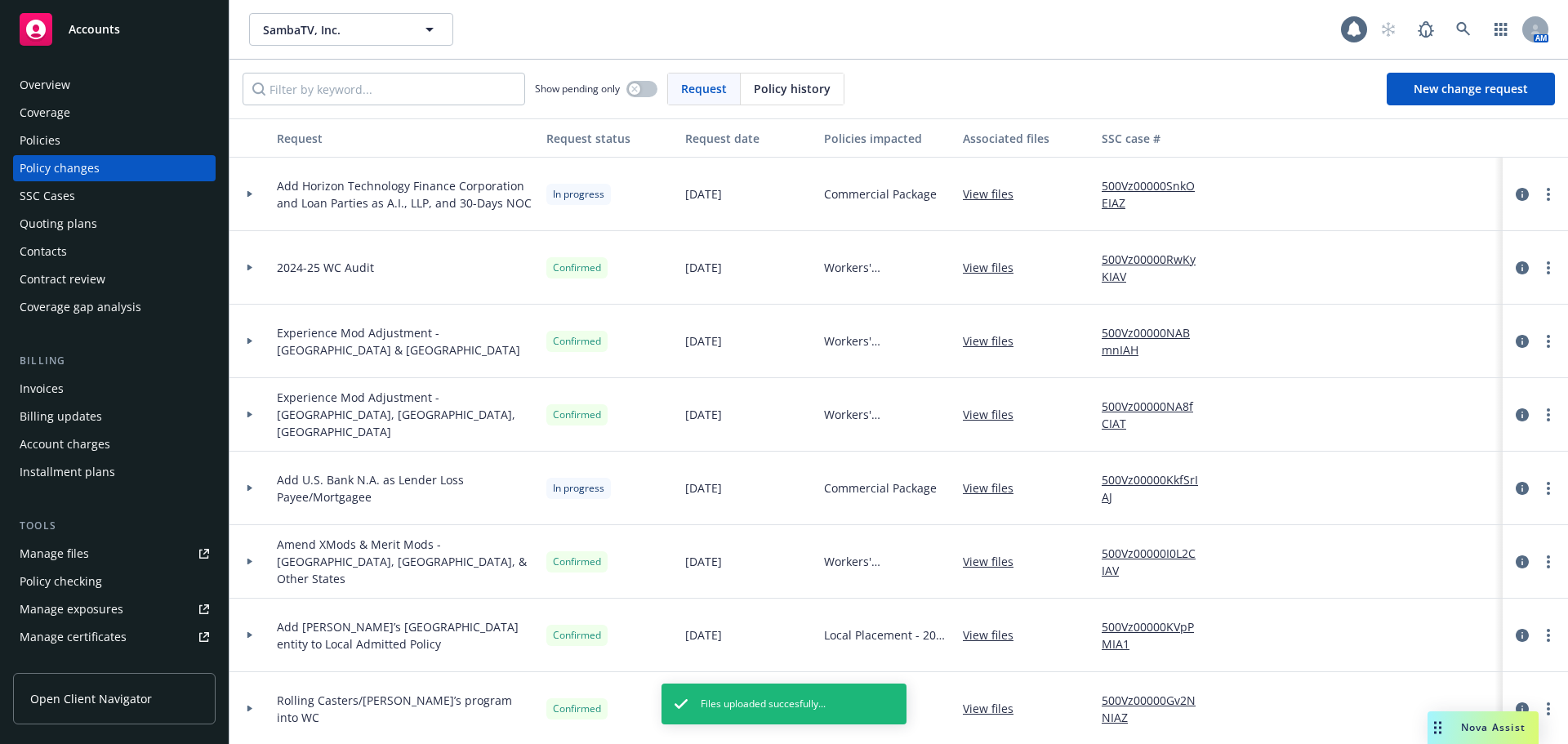
click at [130, 32] on div "Accounts" at bounding box center [114, 29] width 189 height 33
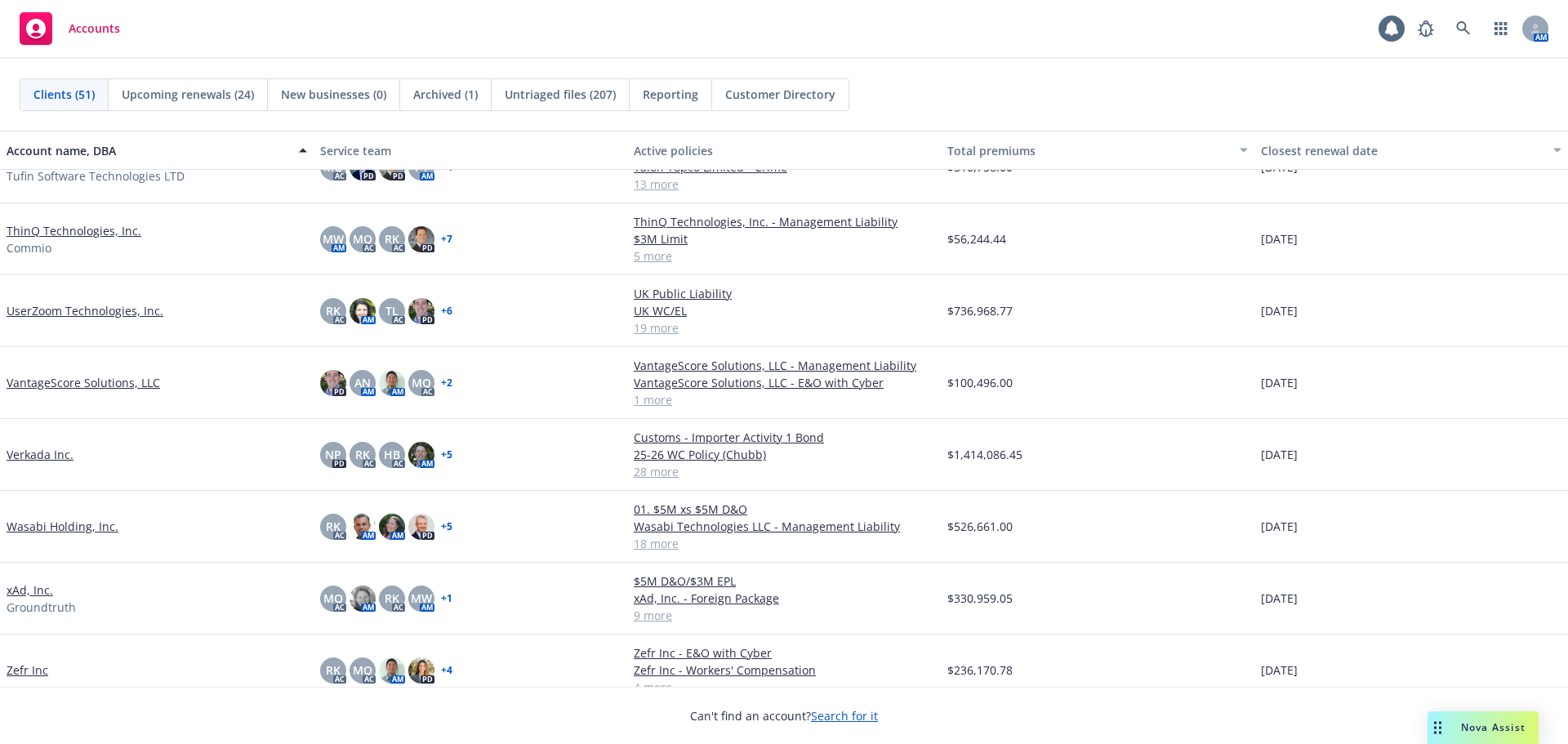
scroll to position [2875, 0]
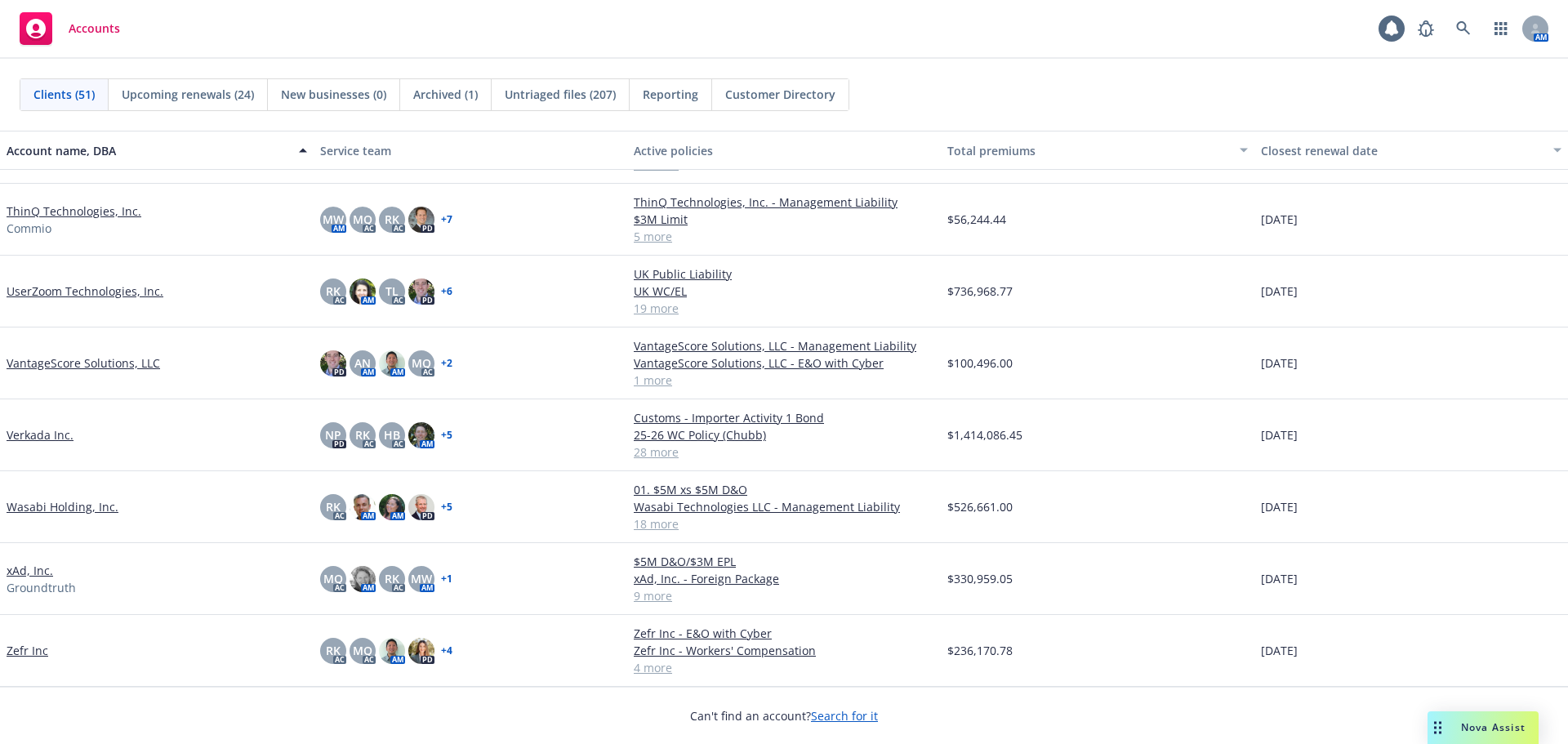
click at [111, 287] on link "UserZoom Technologies, Inc." at bounding box center [85, 291] width 157 height 17
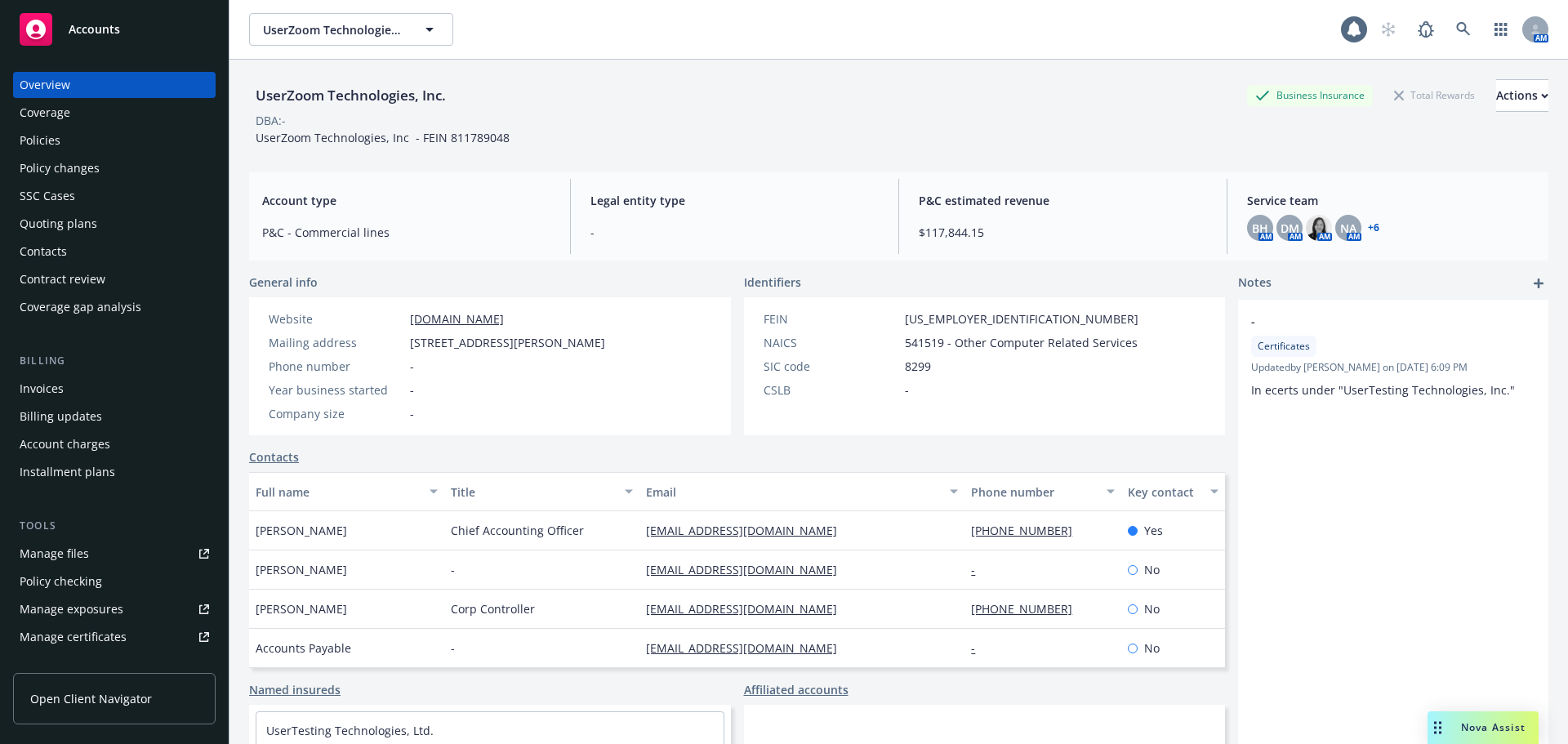
click at [64, 142] on div "Policies" at bounding box center [114, 140] width 189 height 26
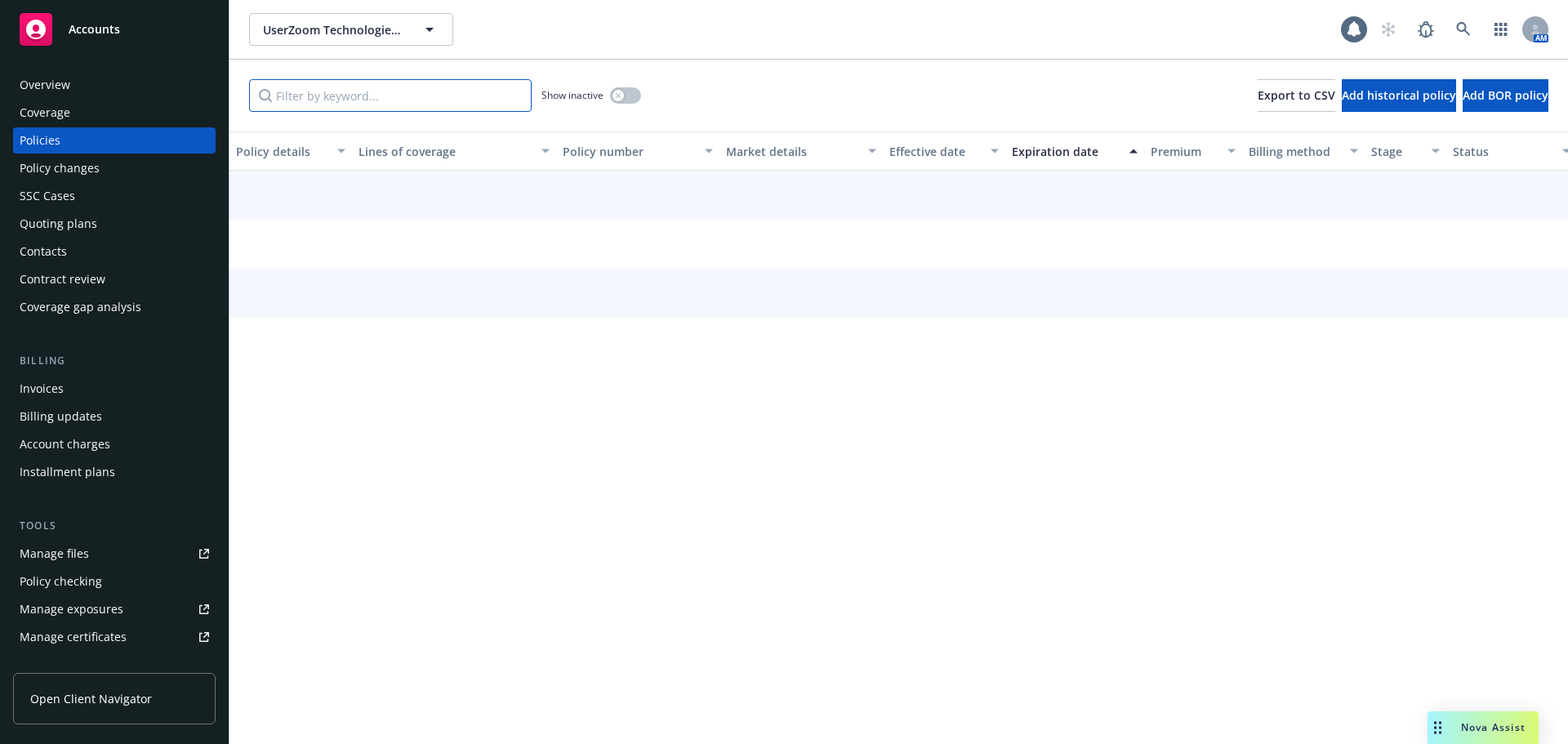
click at [317, 103] on input "Filter by keyword..." at bounding box center [389, 96] width 282 height 33
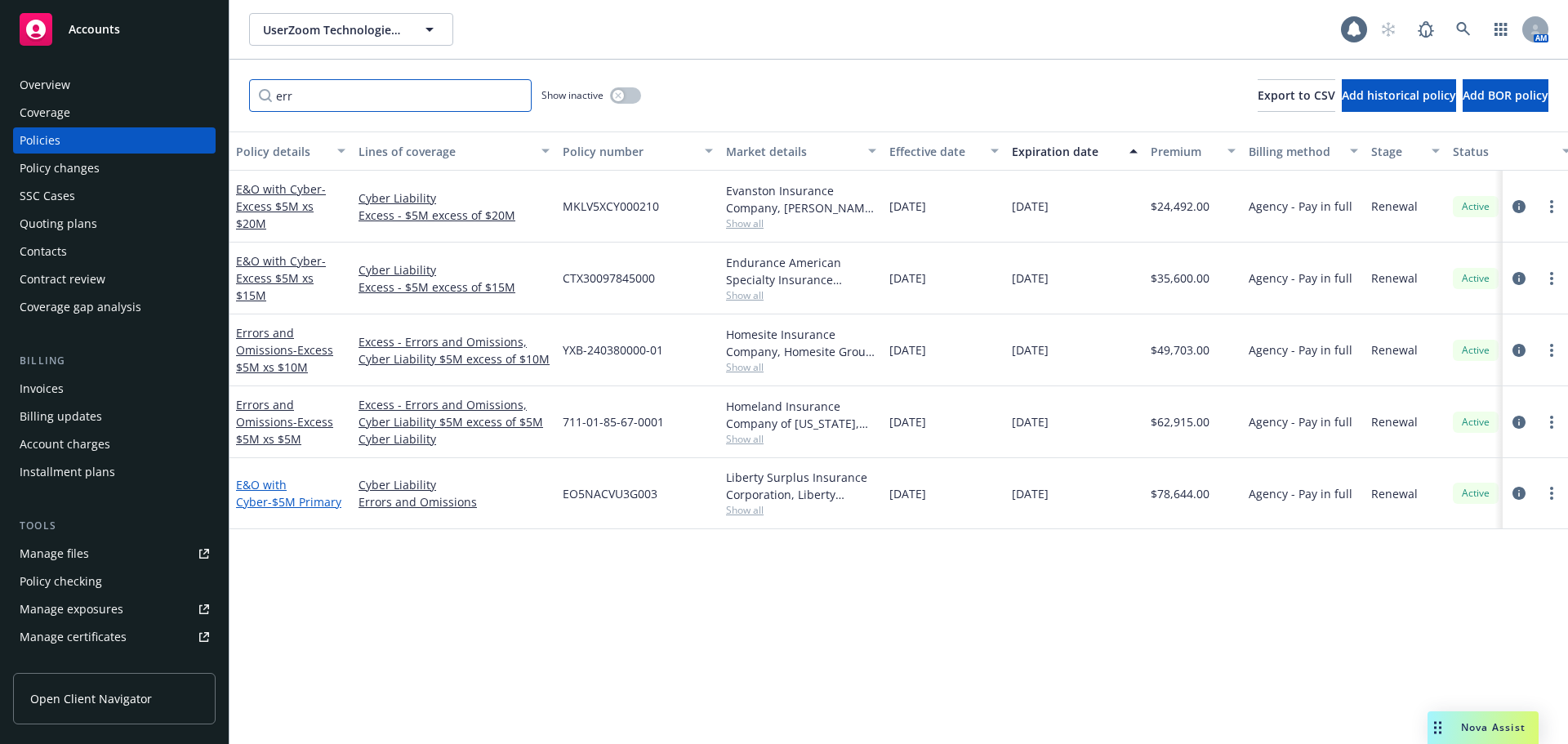
type input "err"
click at [290, 494] on span "- $5M Primary" at bounding box center [305, 502] width 74 height 16
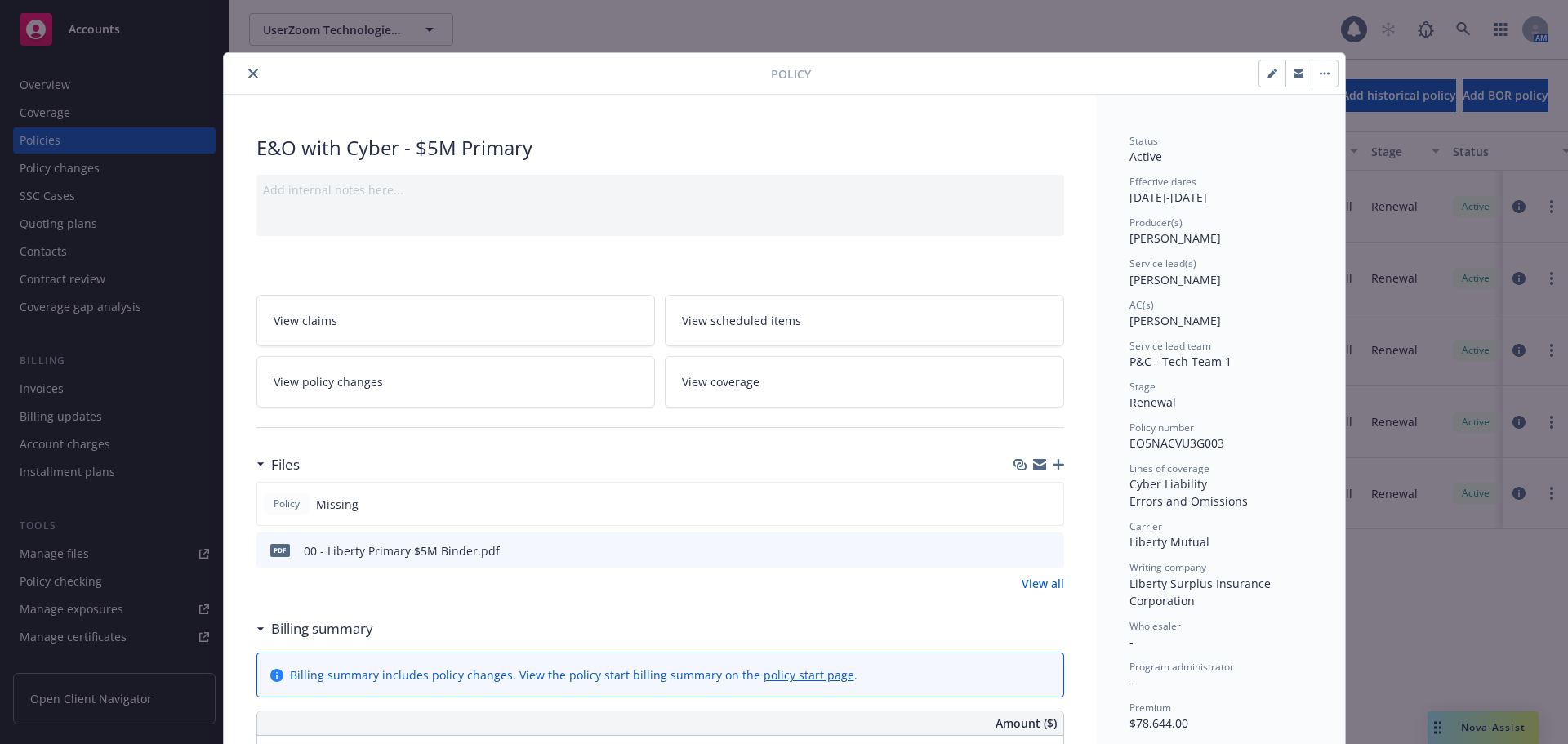
click at [244, 71] on button "close" at bounding box center [253, 73] width 19 height 19
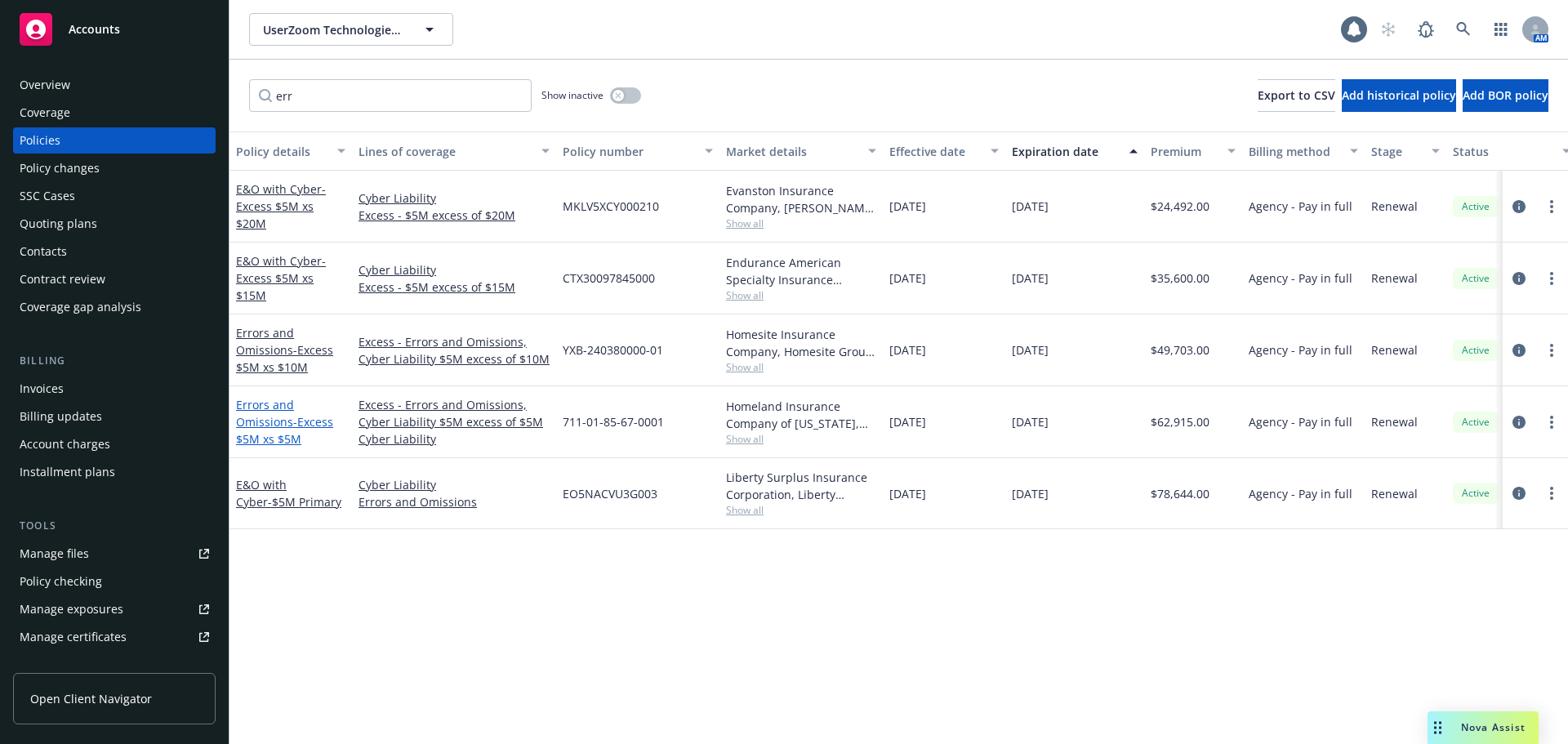
click at [259, 434] on span "- Excess $5M xs $5M" at bounding box center [285, 430] width 97 height 33
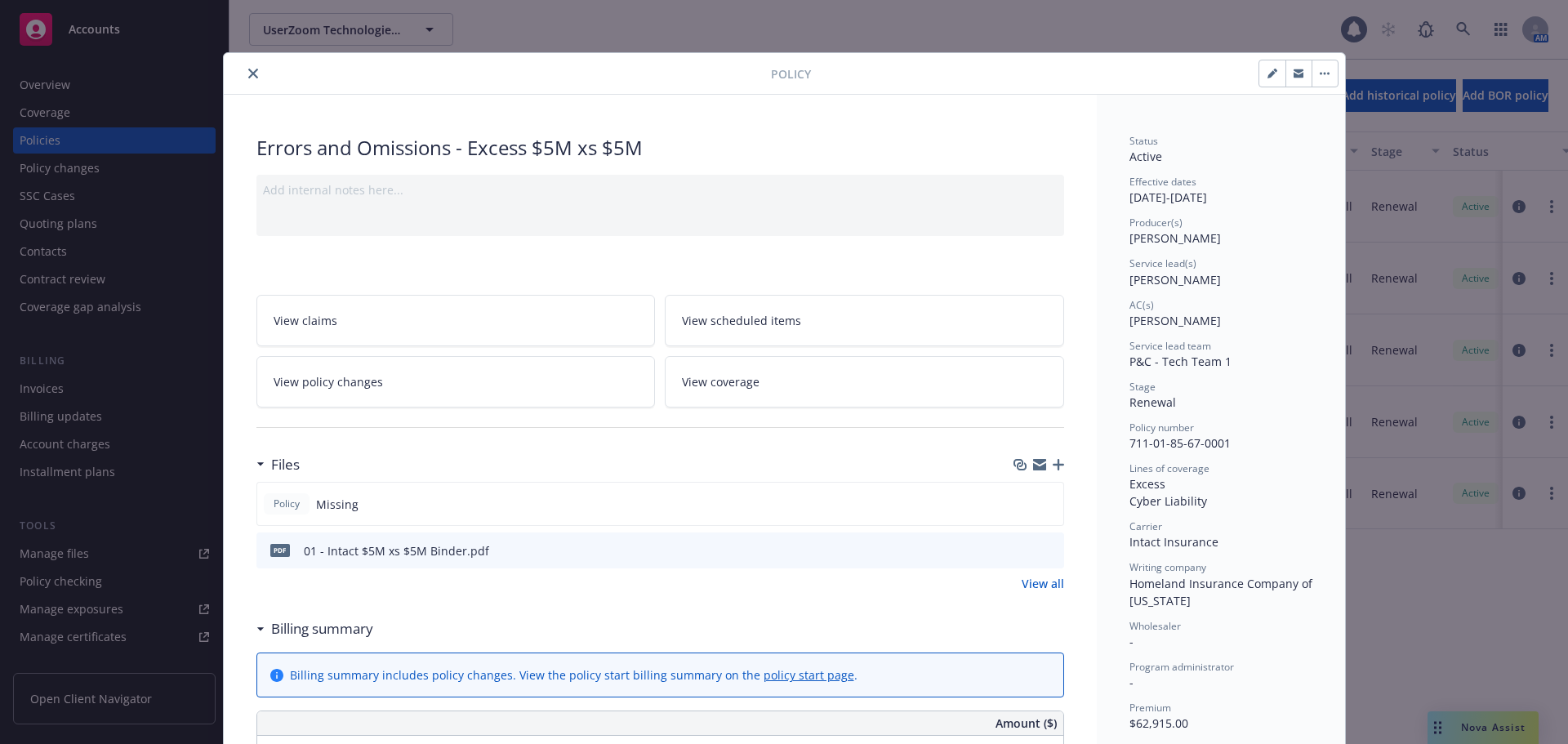
click at [253, 73] on button "close" at bounding box center [253, 73] width 19 height 19
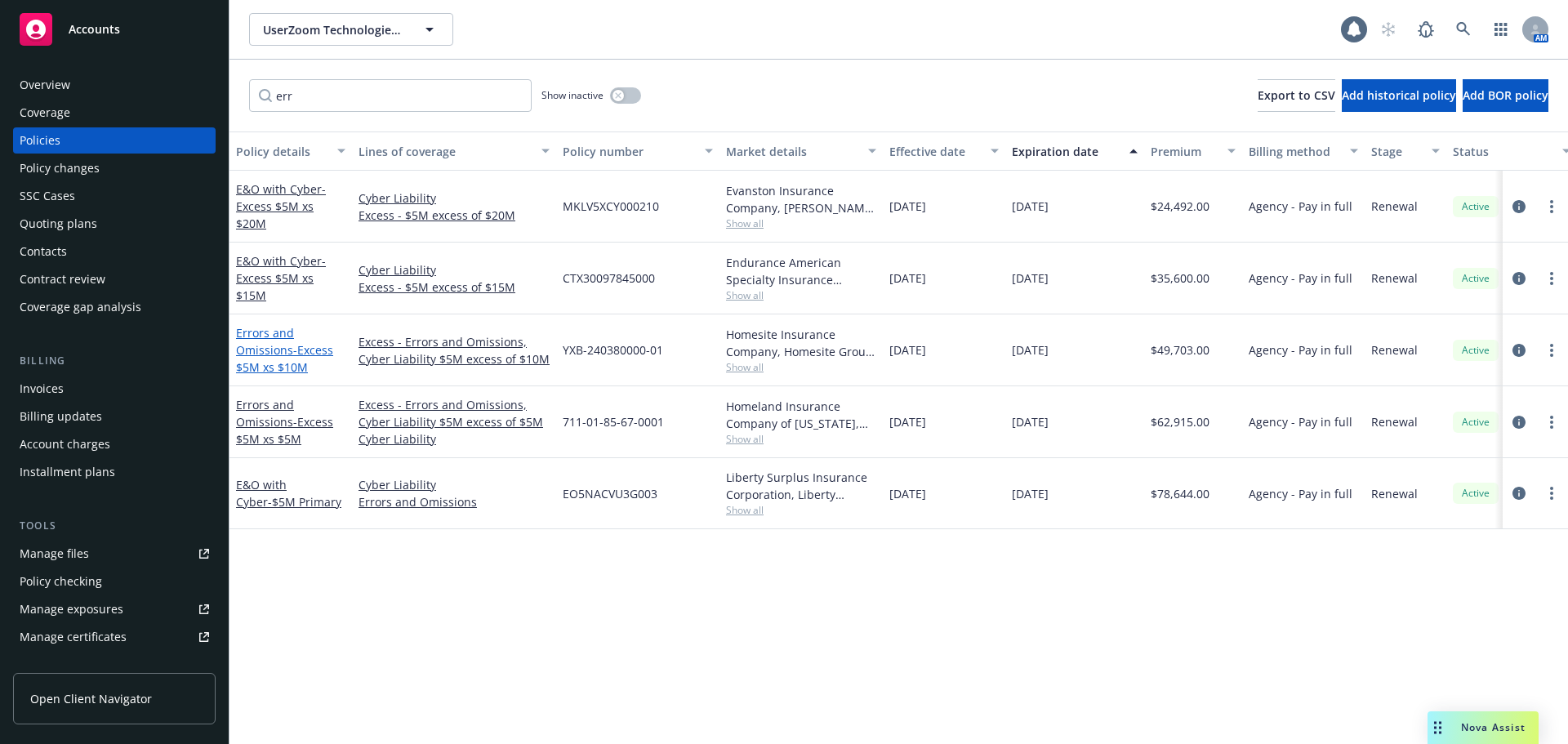
click at [279, 352] on link "Errors and Omissions - Excess $5M xs $10M" at bounding box center [285, 349] width 97 height 49
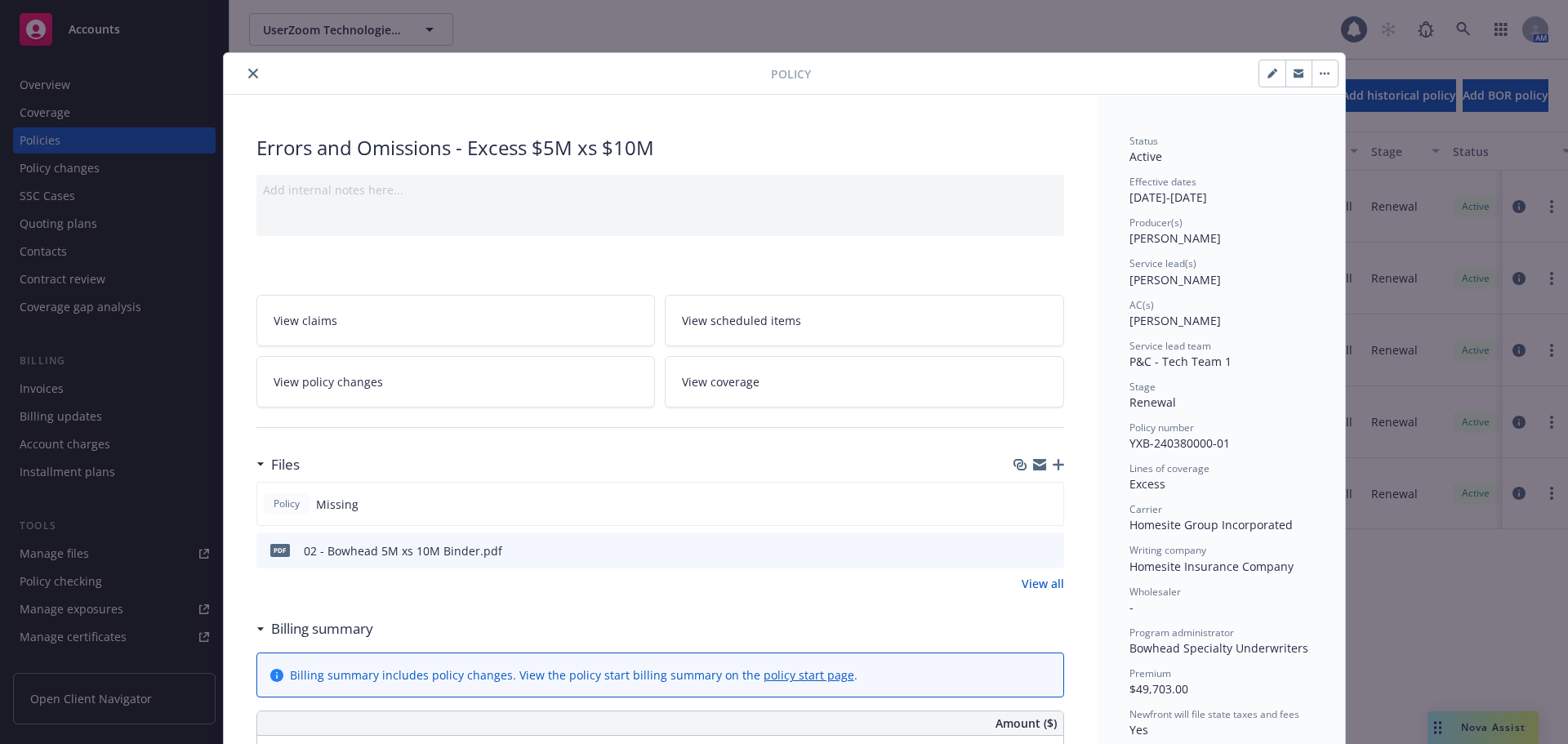
click at [248, 69] on icon "close" at bounding box center [253, 74] width 10 height 10
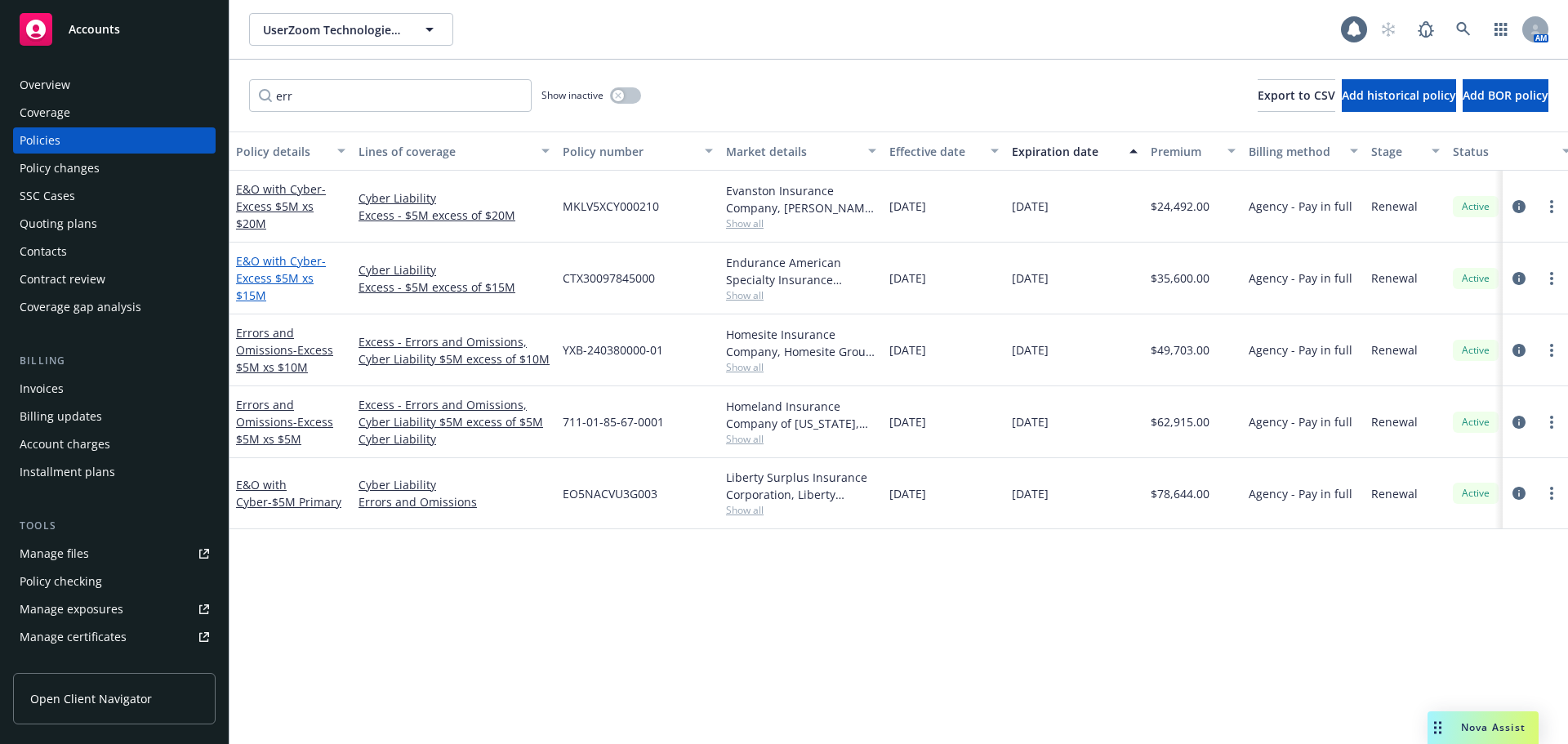
click at [298, 281] on span "- Excess $5M xs $15M" at bounding box center [281, 277] width 90 height 49
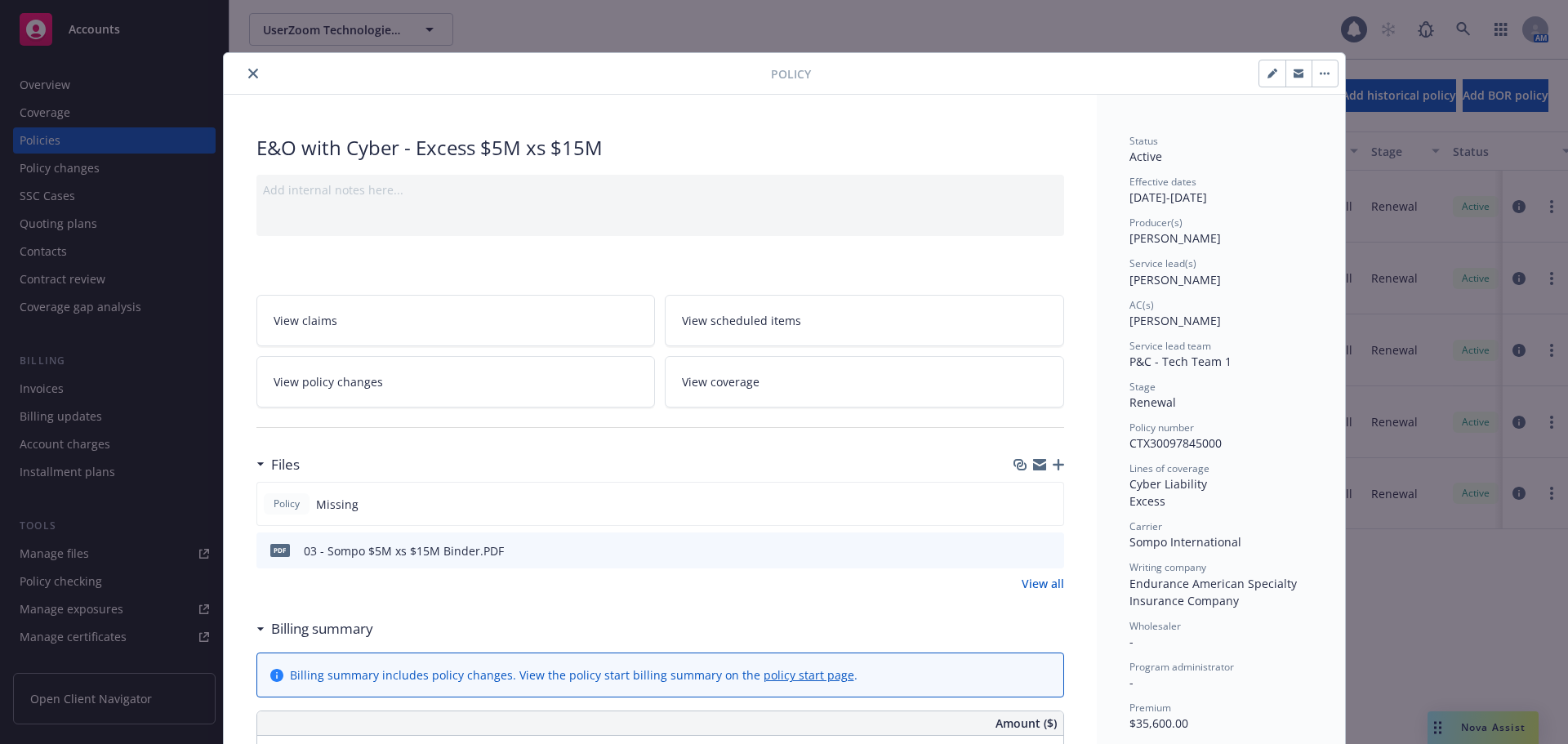
click at [255, 67] on div at bounding box center [500, 73] width 540 height 19
click at [248, 74] on icon "close" at bounding box center [253, 74] width 10 height 10
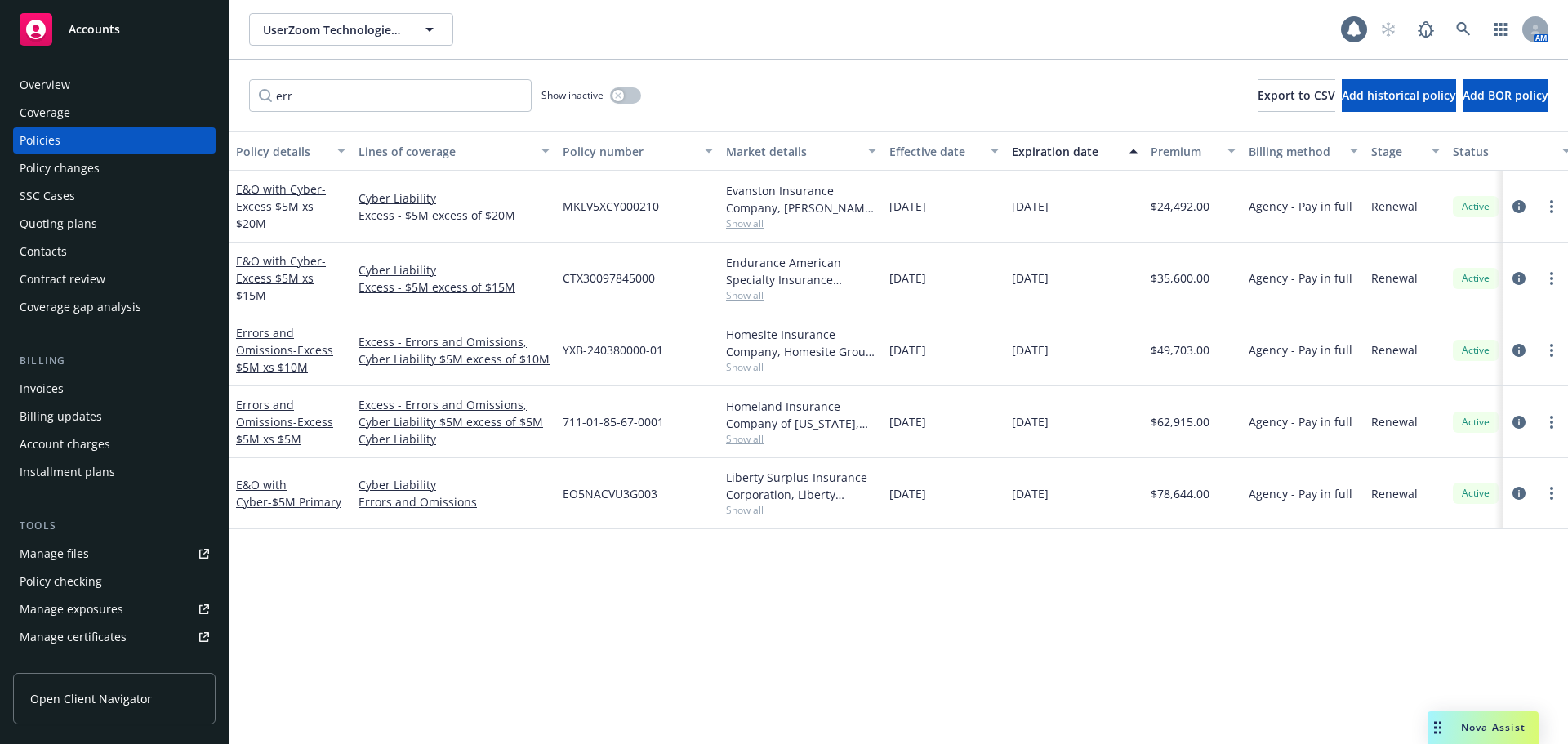
click at [307, 206] on div "E&O with Cyber - Excess $5M xs $20M" at bounding box center [291, 205] width 110 height 51
click at [302, 192] on link "E&O with Cyber - Excess $5M xs $20M" at bounding box center [281, 205] width 90 height 49
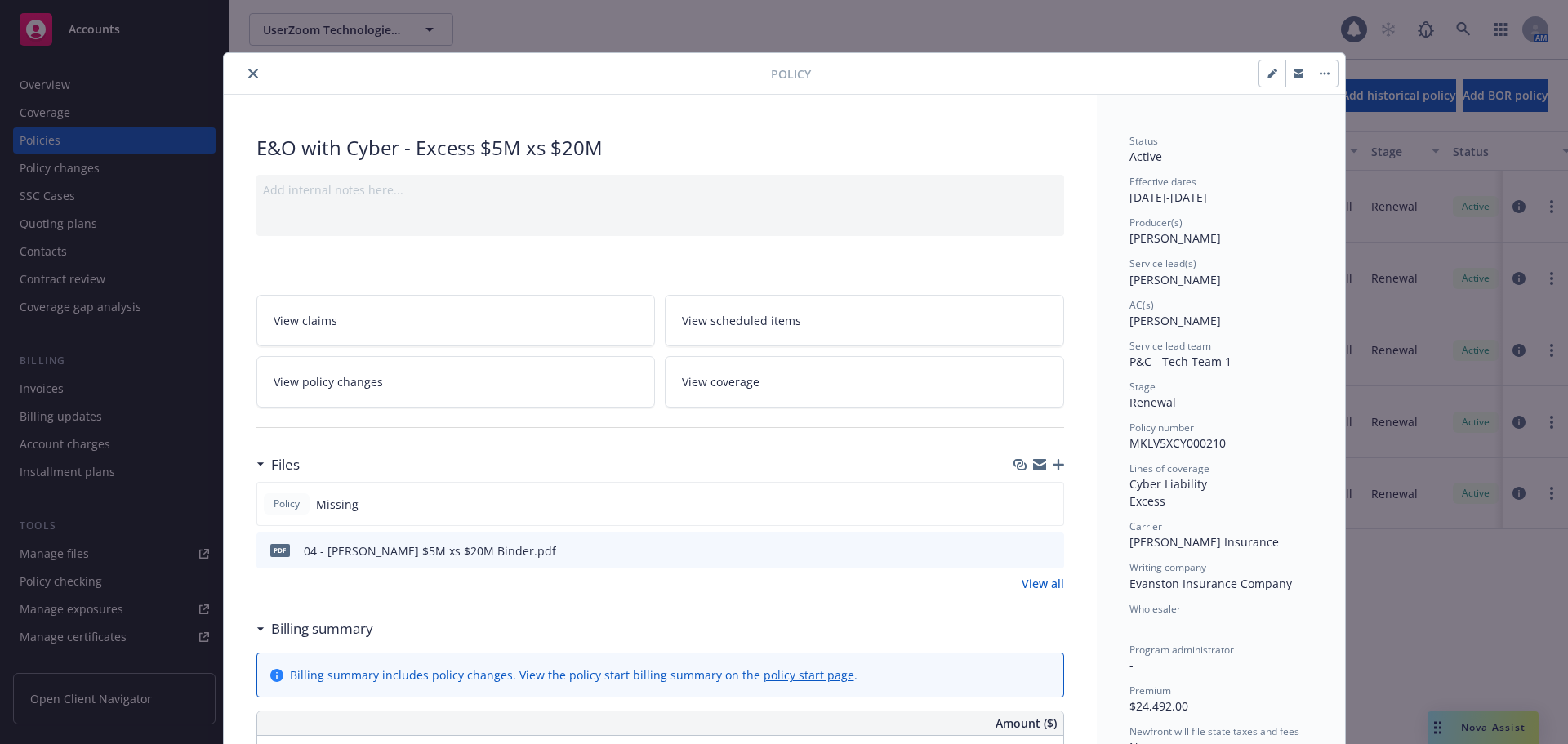
click at [250, 71] on icon "close" at bounding box center [253, 74] width 10 height 10
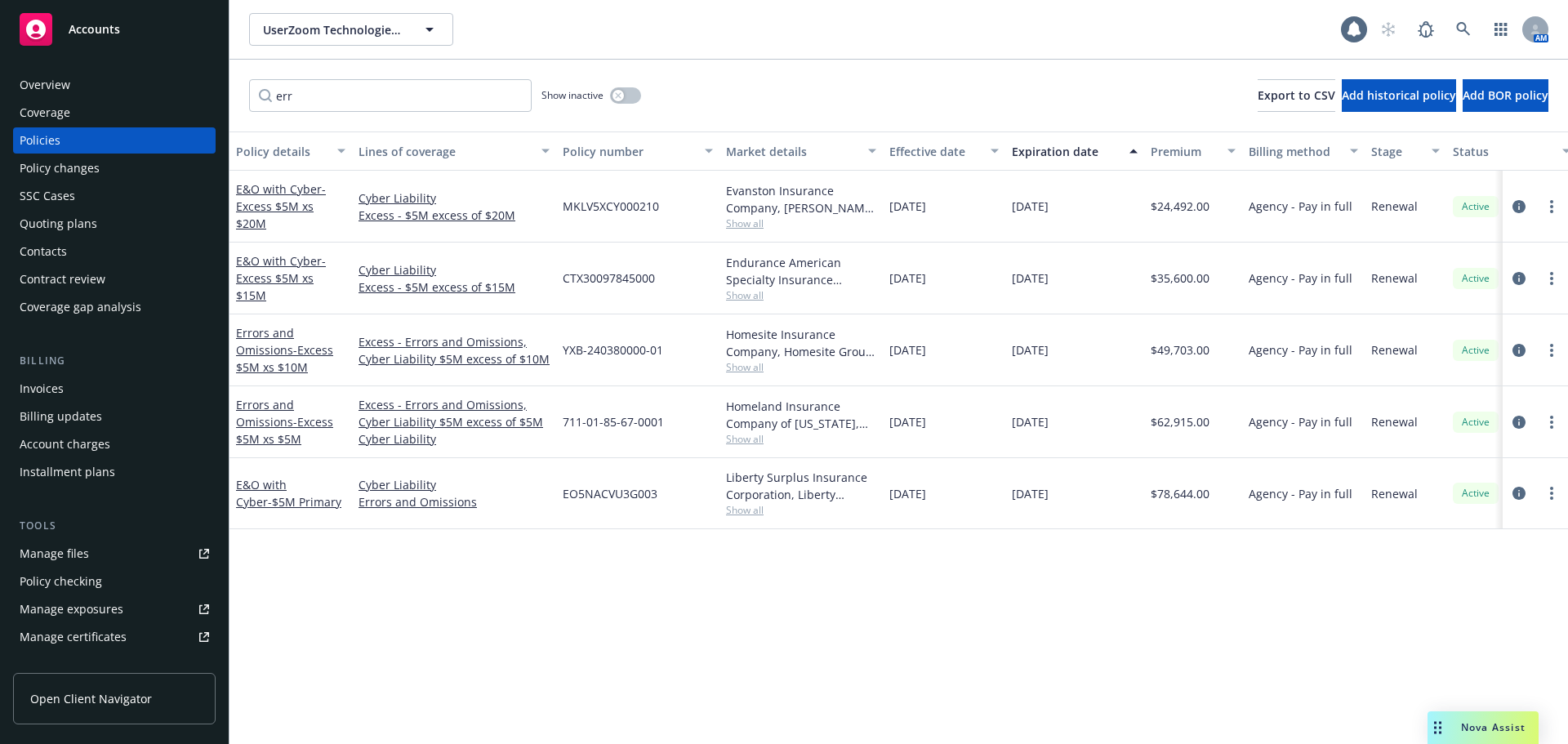
click at [148, 41] on div "Accounts" at bounding box center [114, 29] width 189 height 33
